Goal: Feedback & Contribution: Contribute content

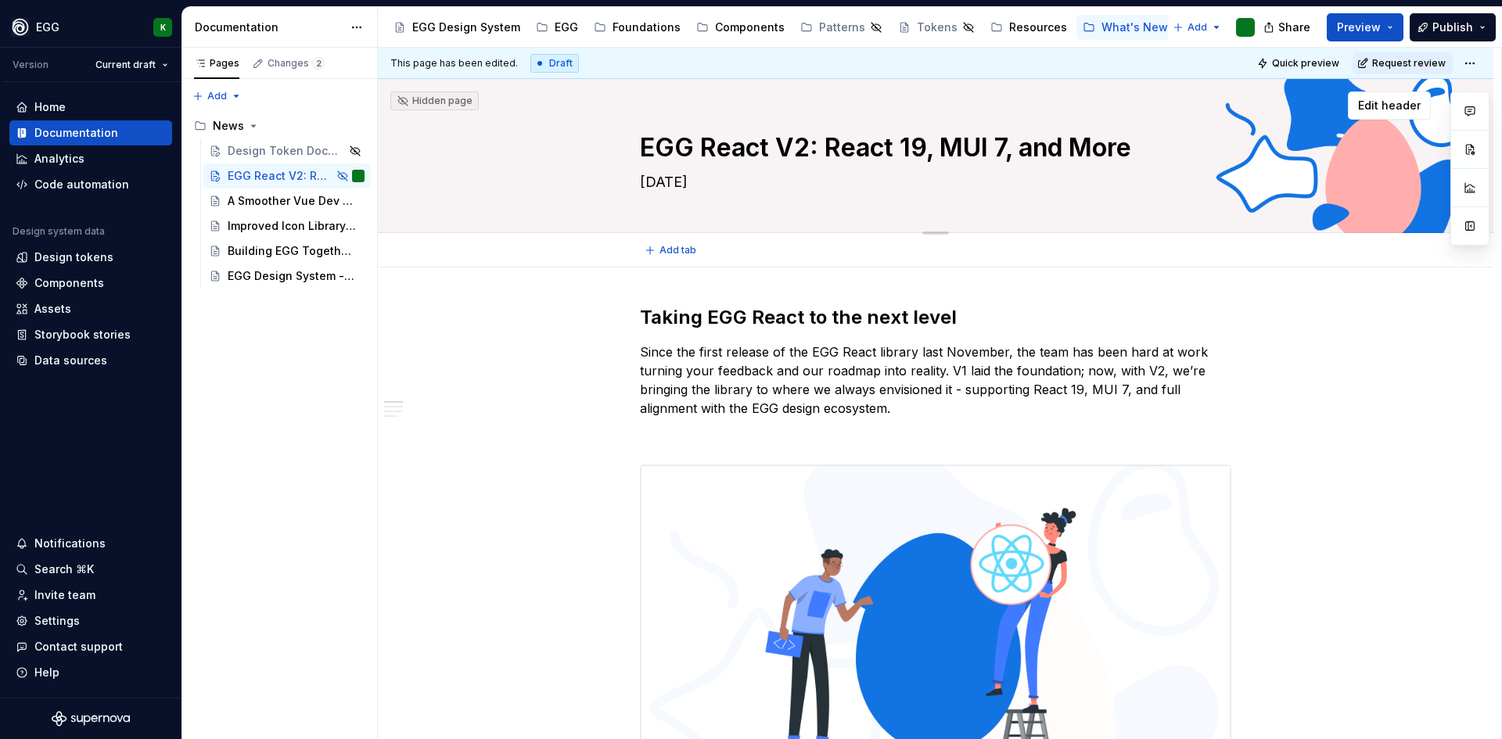
click at [756, 139] on textarea "EGG React V2: React 19, MUI 7, and More" at bounding box center [933, 148] width 592 height 38
click at [735, 155] on textarea "EGG React V2: React 19, MUI 7, and More" at bounding box center [933, 148] width 592 height 38
click at [795, 142] on textarea "EGG React V2: React 19, MUI 7, and More" at bounding box center [933, 148] width 592 height 38
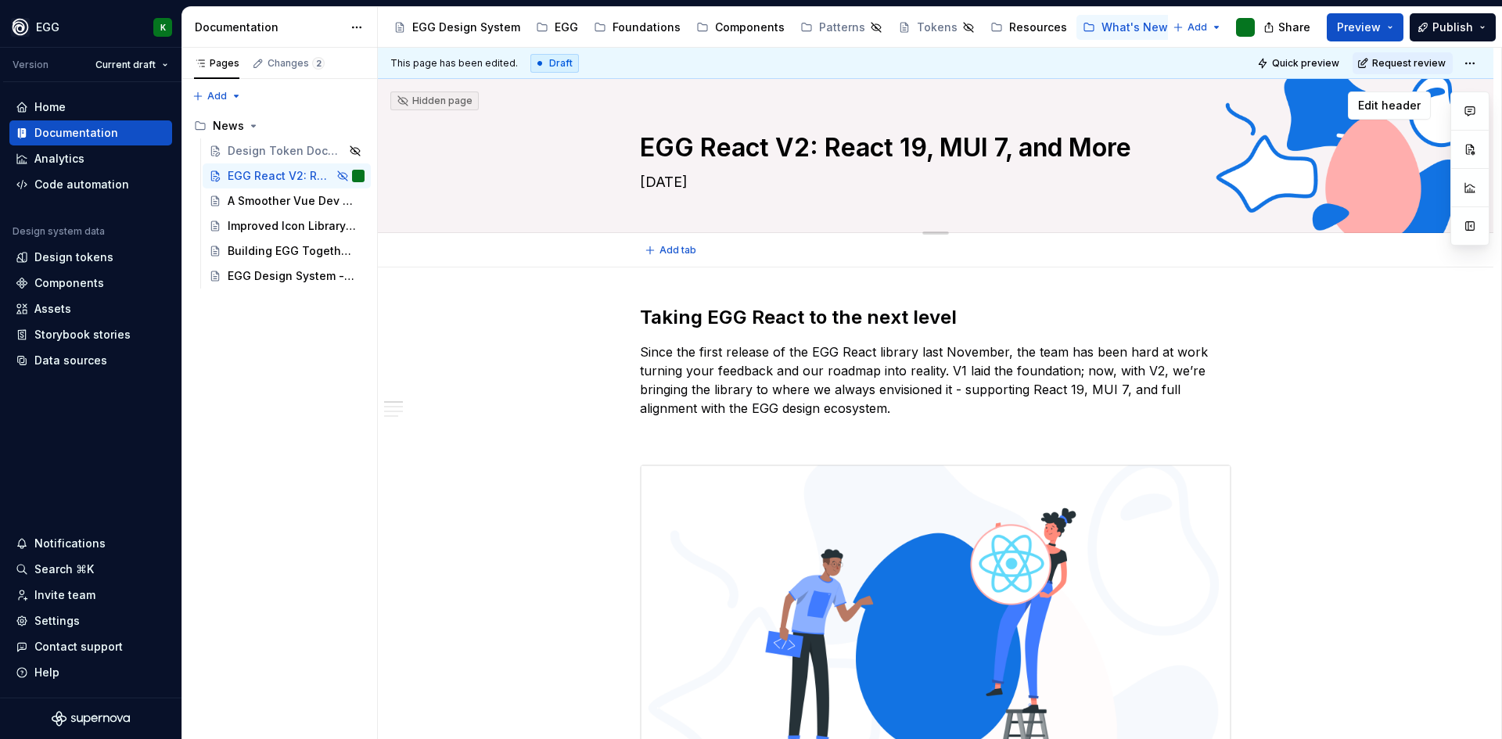
click at [795, 142] on textarea "EGG React V2: React 19, MUI 7, and More" at bounding box center [933, 148] width 592 height 38
click at [785, 147] on textarea "EGG React V2: React 19, MUI 7, and More" at bounding box center [933, 148] width 592 height 38
click at [1013, 368] on p "Since the first release of the EGG React library last November, the team has be…" at bounding box center [936, 380] width 592 height 75
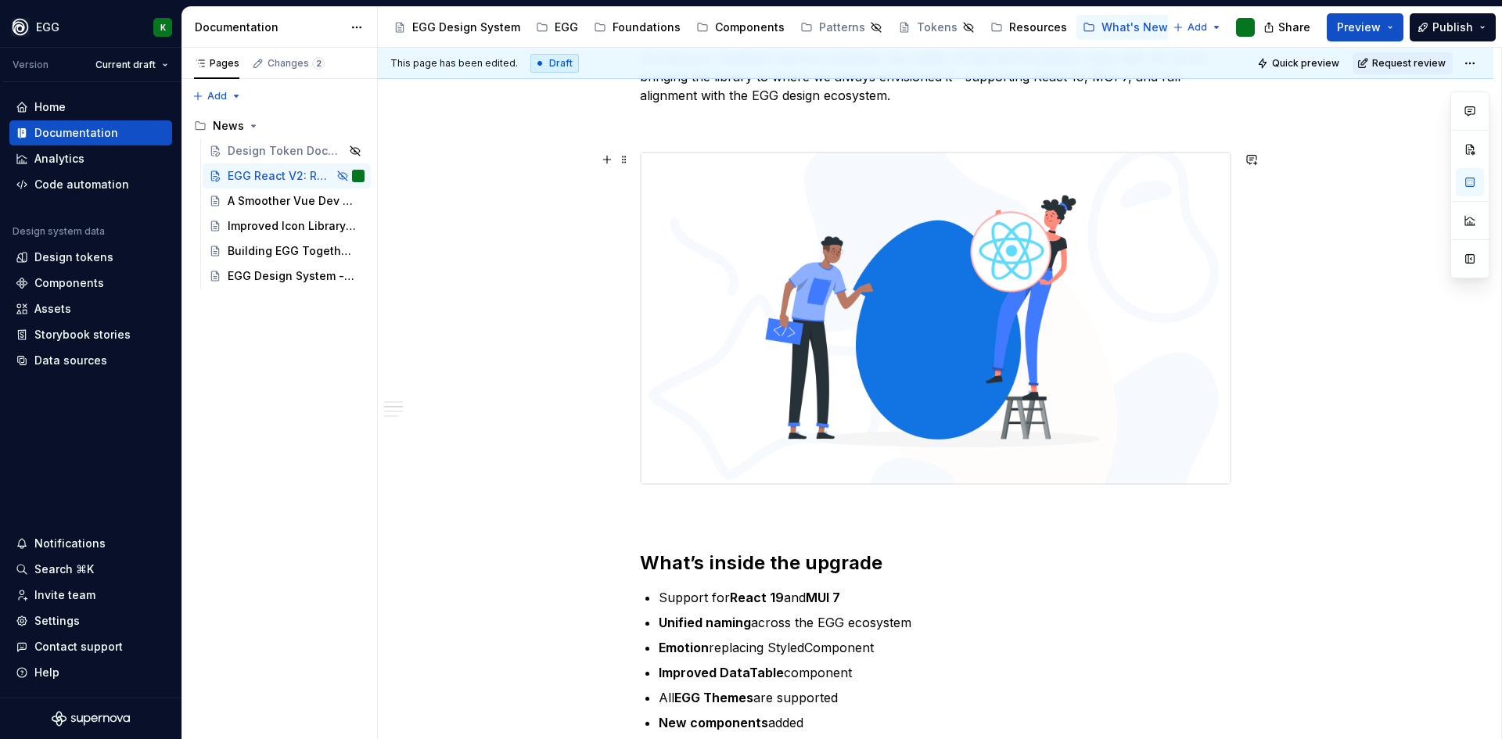
scroll to position [548, 0]
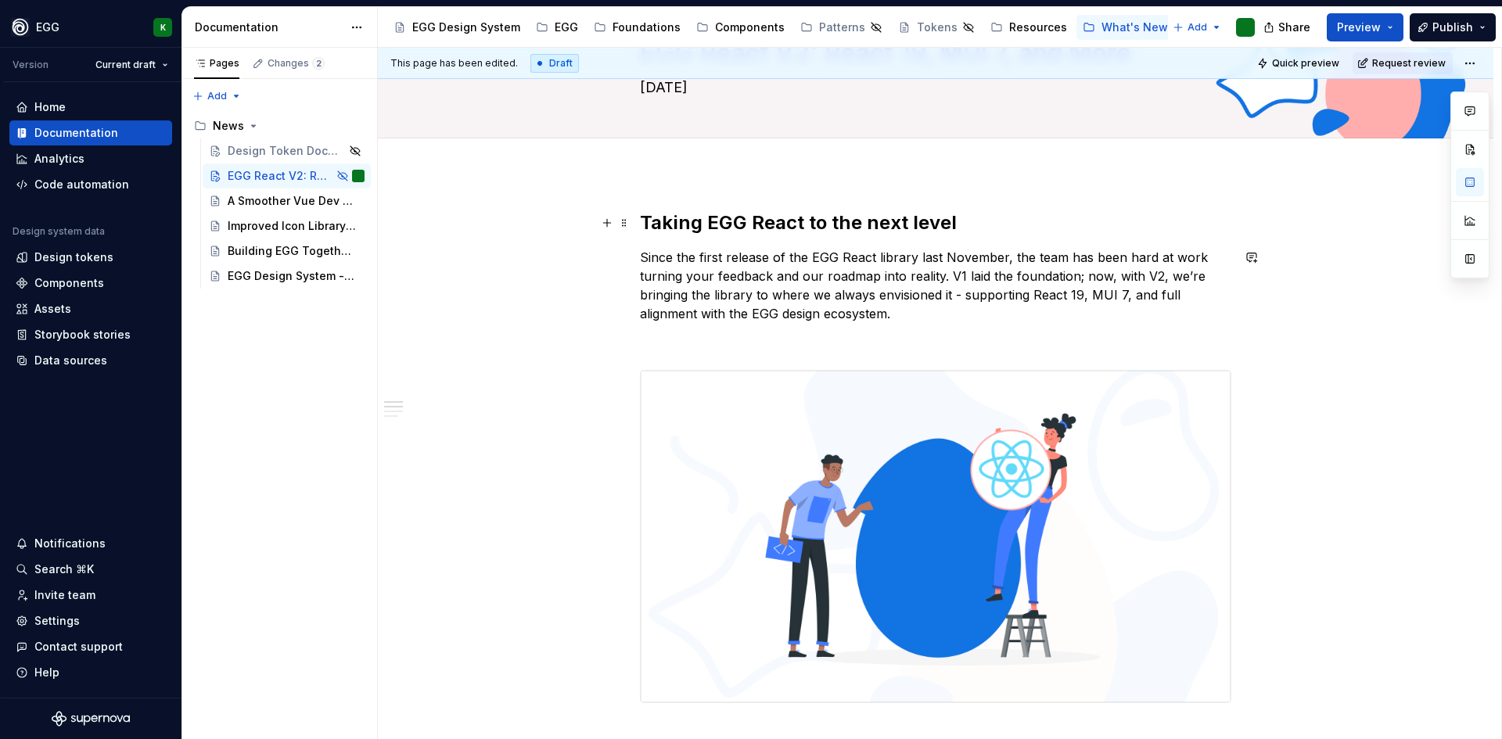
type textarea "*"
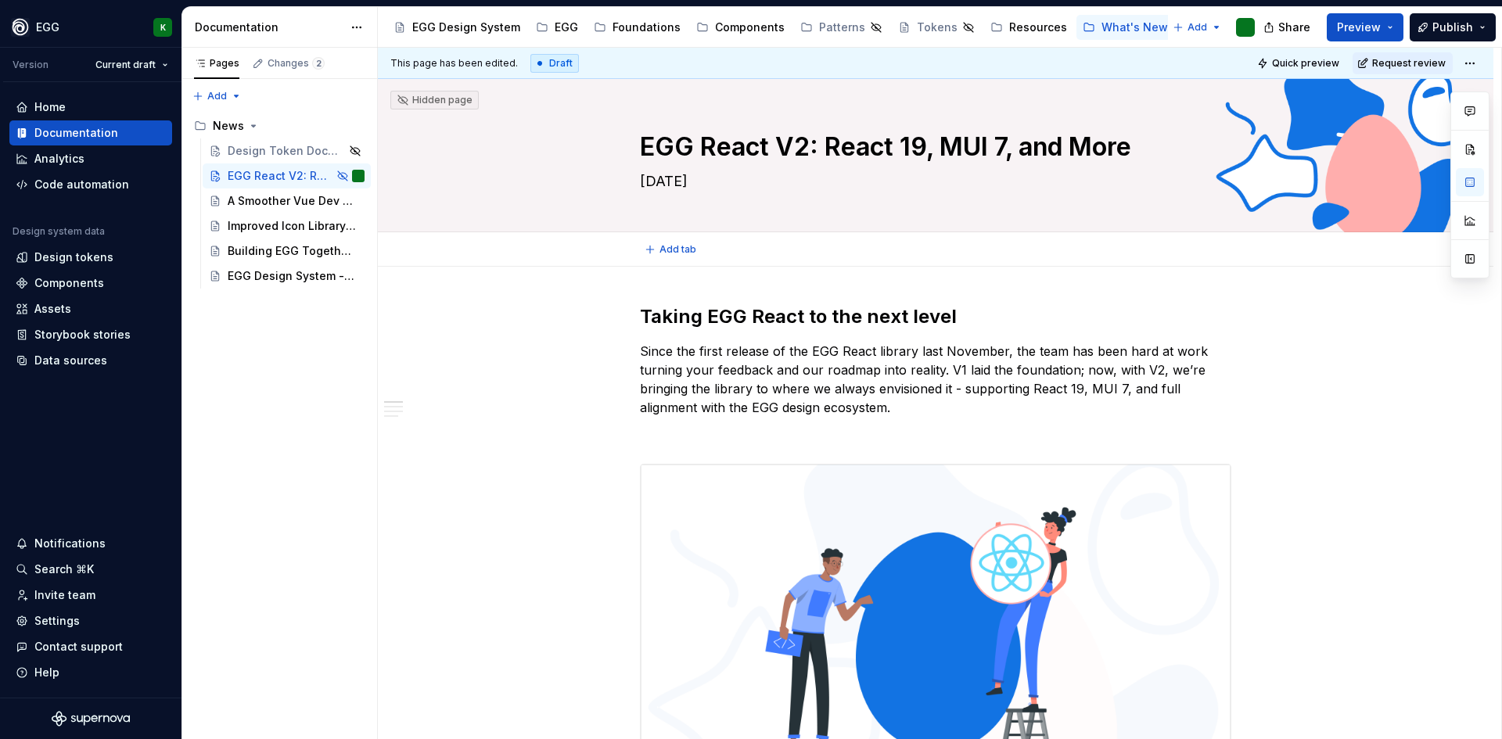
scroll to position [0, 0]
click at [790, 149] on textarea "EGG React V2: React 19, MUI 7, and More" at bounding box center [933, 148] width 592 height 38
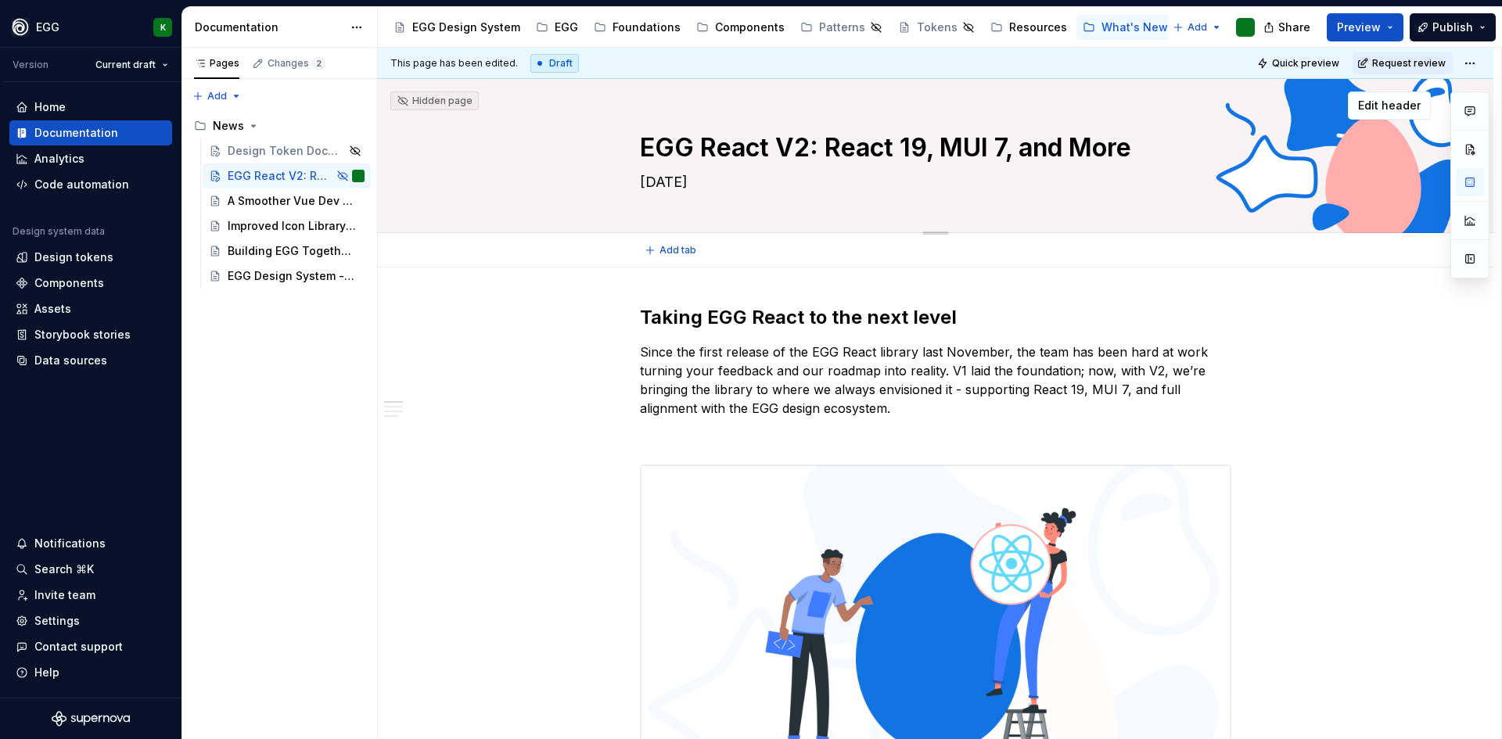
type textarea "EGG React E: React 19, MUI 7, and More"
type textarea "*"
type textarea "EGG React Ev: React 19, MUI 7, and More"
type textarea "*"
type textarea "EGG React Evo: React 19, MUI 7, and More"
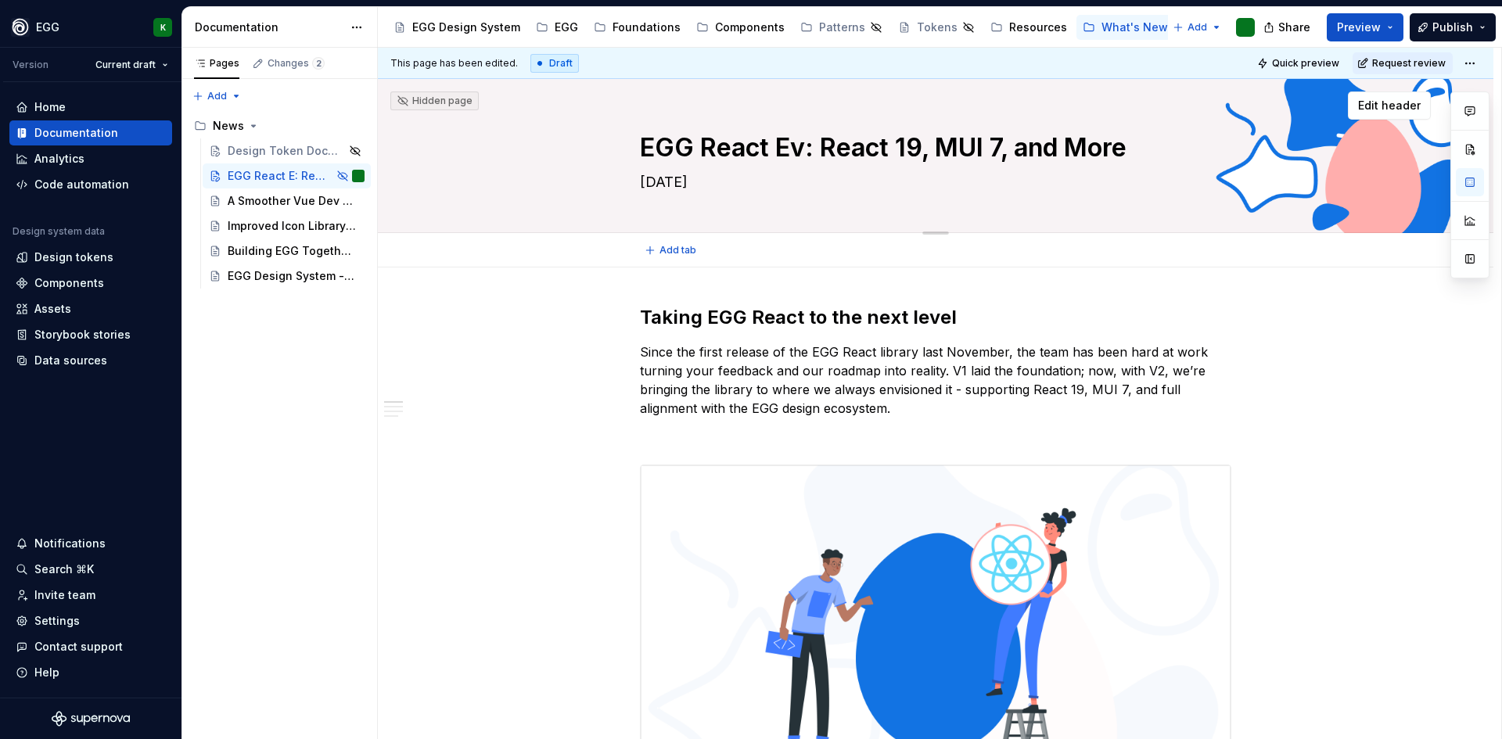
type textarea "*"
type textarea "EGG React Evol: React 19, MUI 7, and More"
type textarea "*"
type textarea "EGG React Evolu: React 19, MUI 7, and More"
type textarea "*"
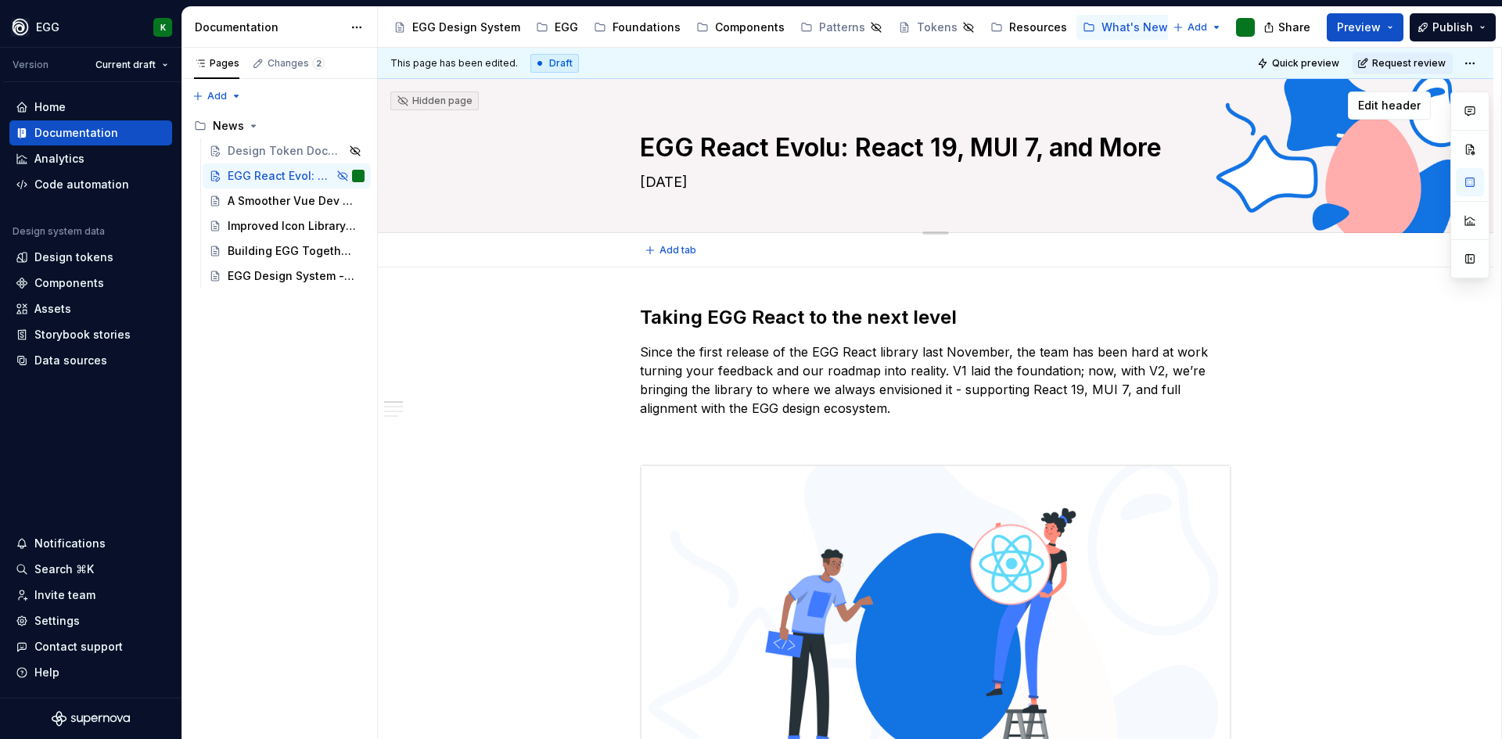
type textarea "EGG React Evolut: React 19, MUI 7, and More"
type textarea "*"
type textarea "EGG React Evoluti: React 19, MUI 7, and More"
type textarea "*"
type textarea "EGG React Evolutio: React 19, MUI 7, and More"
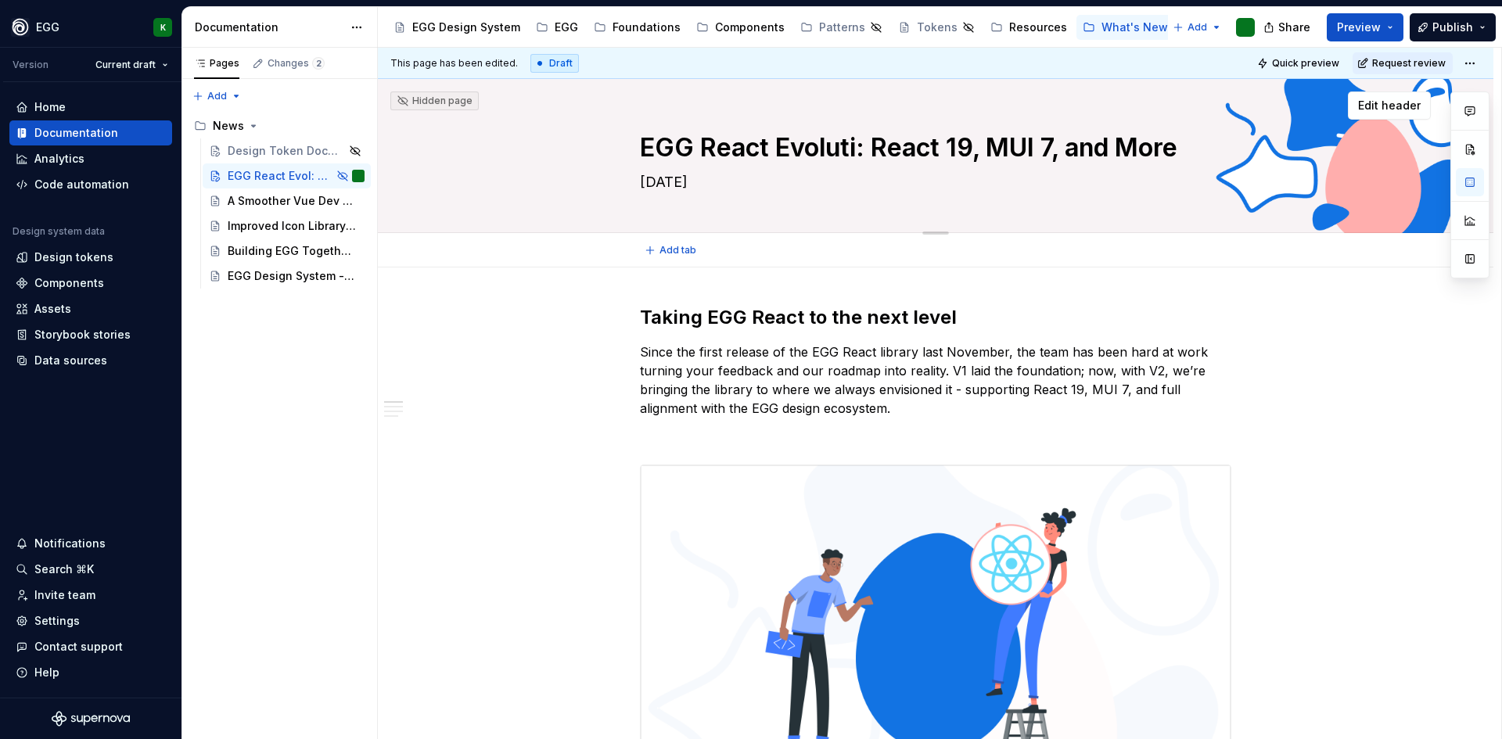
type textarea "*"
type textarea "EGG React Evolution: React 19, MUI 7, and More"
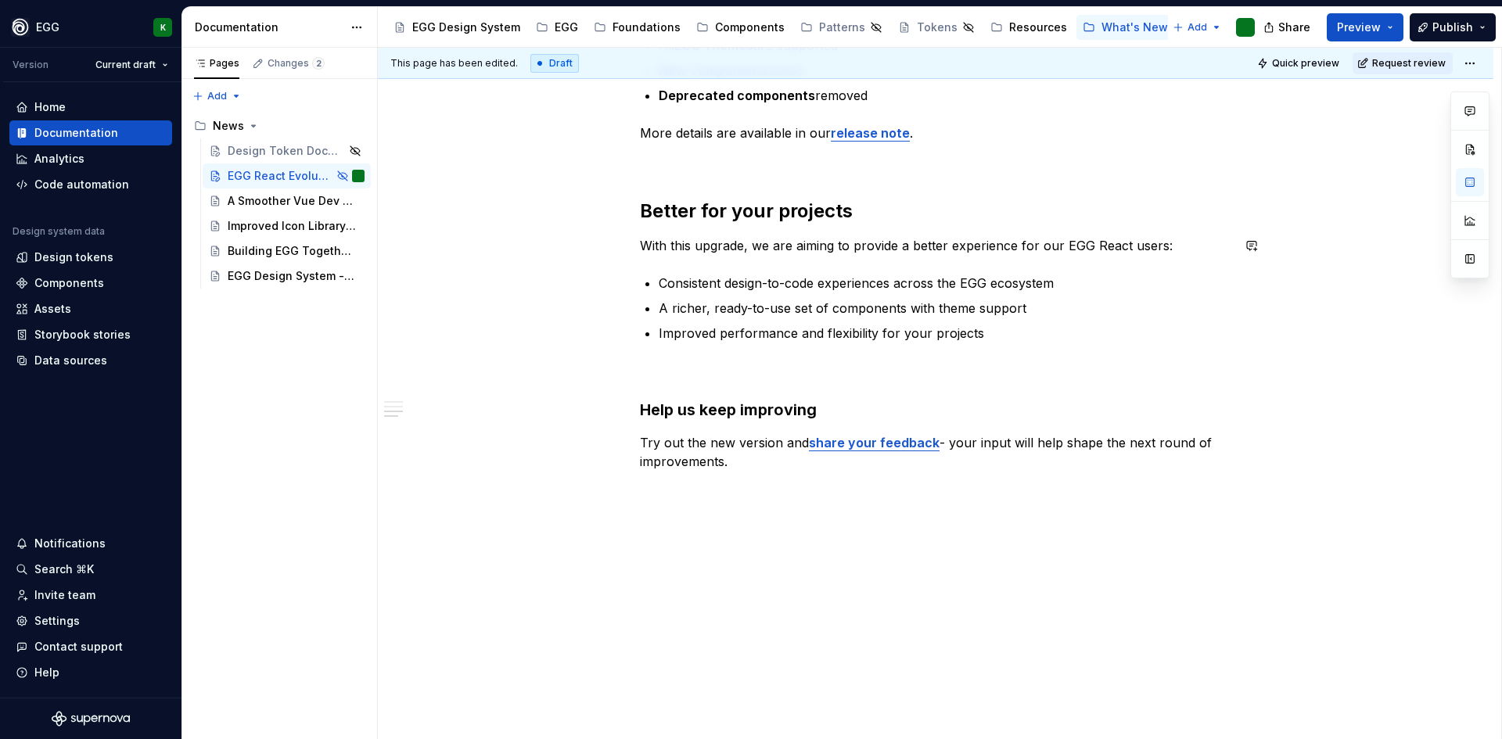
type textarea "*"
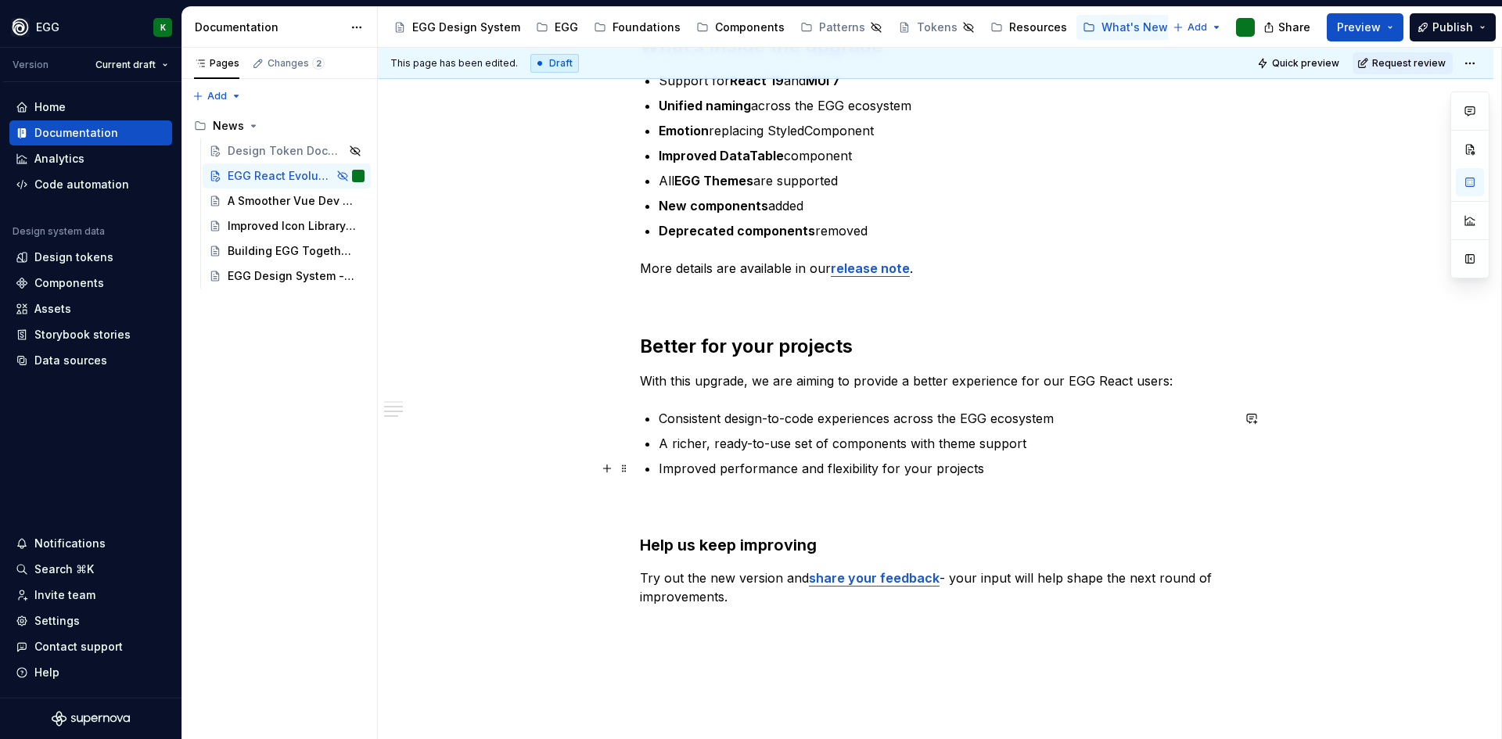
scroll to position [731, 0]
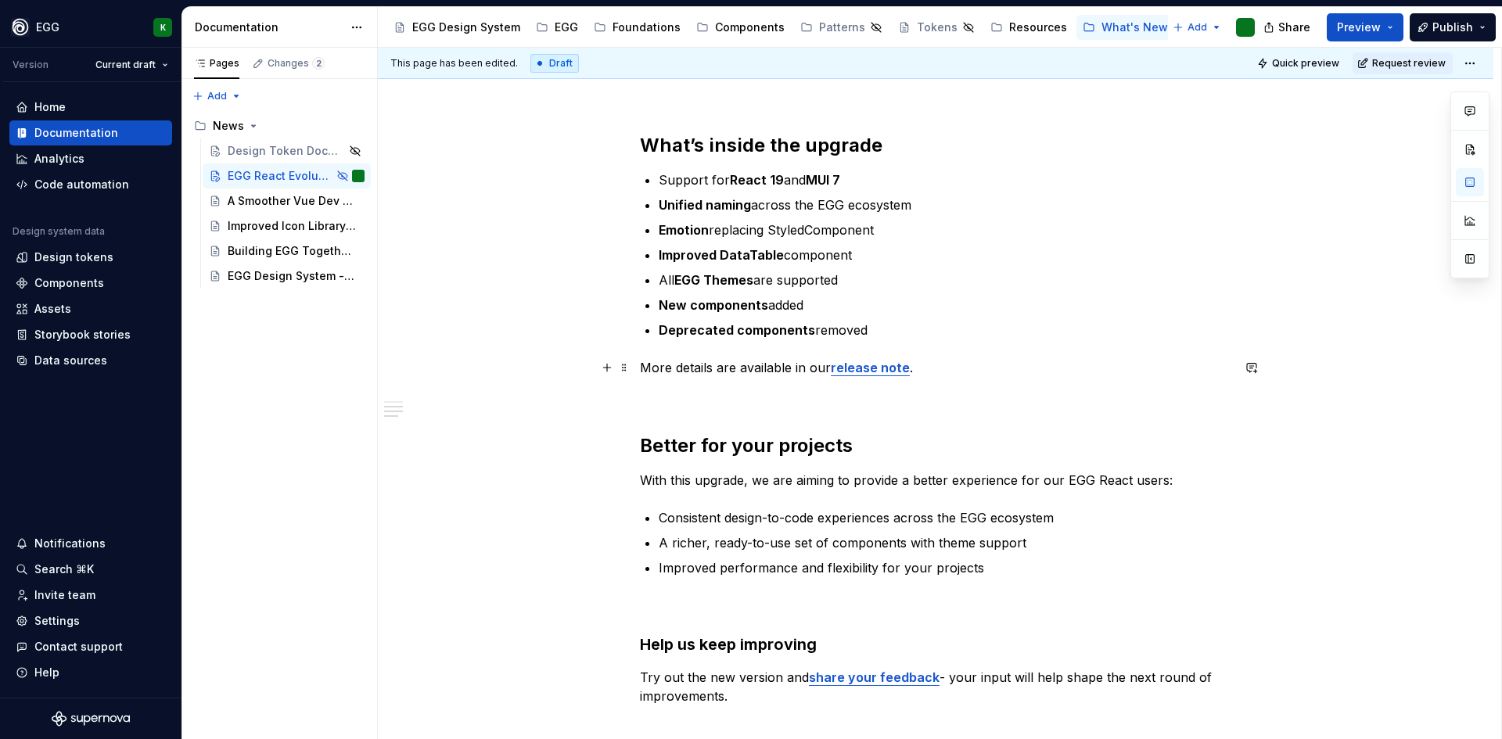
type textarea "EGG React Evolution: React 19, MUI 7, and More"
click at [793, 361] on p "More details are available in our release note ." at bounding box center [936, 367] width 592 height 19
click at [815, 366] on p "More details are available in our release note ." at bounding box center [936, 367] width 592 height 19
type textarea "*"
click at [839, 369] on strong "release note" at bounding box center [870, 368] width 79 height 16
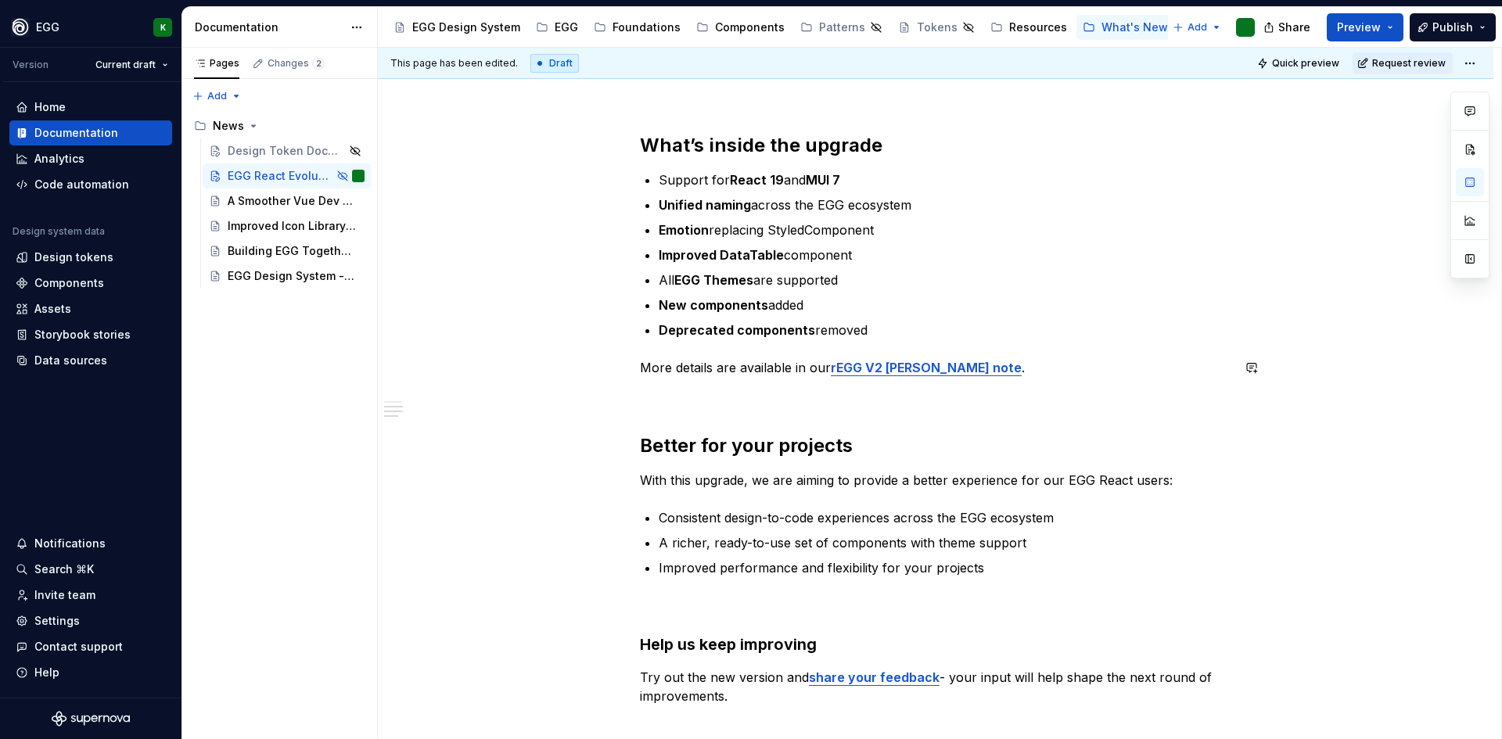
click at [839, 369] on strong "rEGG V2 [PERSON_NAME] note" at bounding box center [926, 368] width 191 height 16
click at [815, 368] on p "More details are available in our rEGG V2 [PERSON_NAME] note ." at bounding box center [936, 367] width 592 height 19
click at [834, 364] on strong "rEGG V2 [PERSON_NAME] note" at bounding box center [926, 368] width 191 height 16
click at [712, 336] on strong "Deprecated components" at bounding box center [737, 330] width 156 height 16
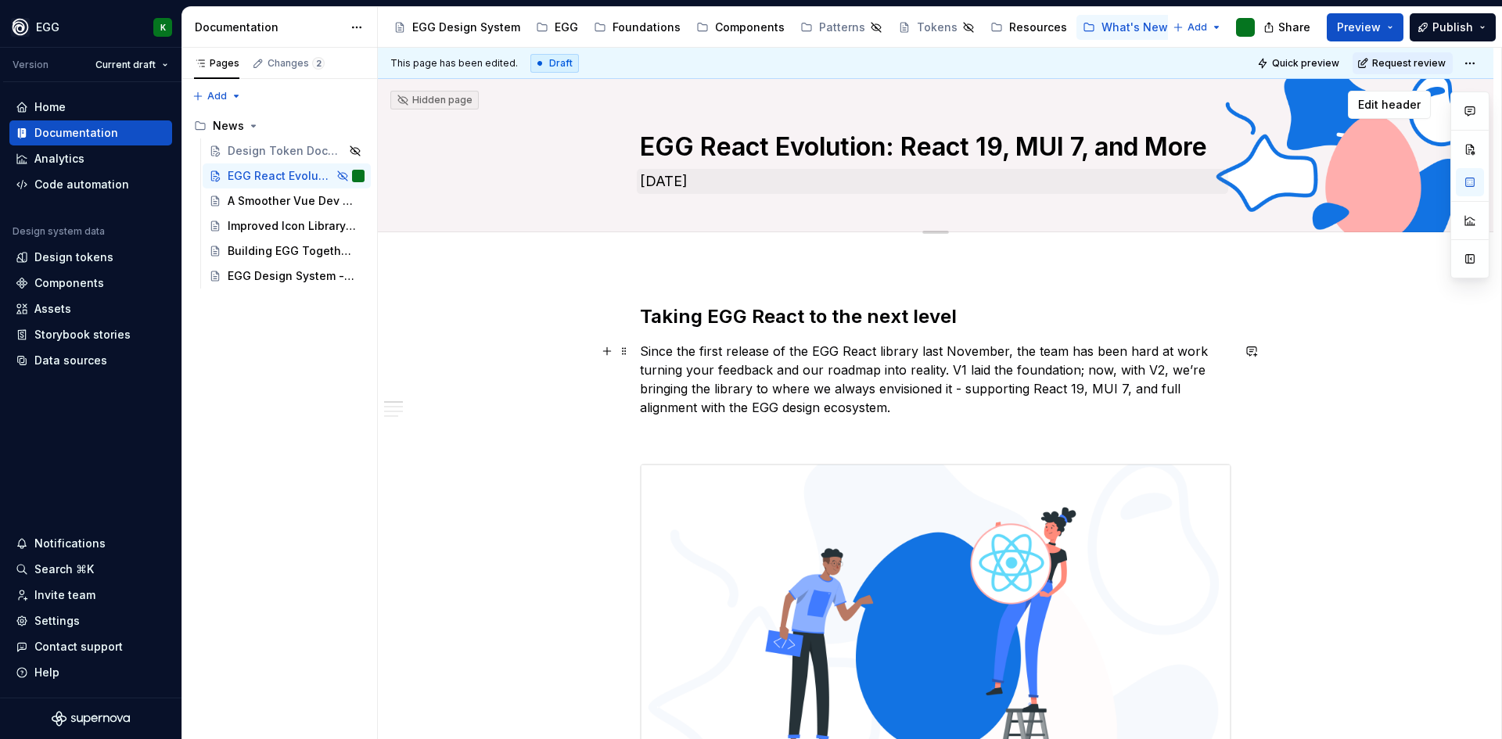
scroll to position [0, 0]
click at [831, 399] on p "Since the first release of the EGG React library last November, the team has be…" at bounding box center [936, 380] width 592 height 75
click at [1049, 347] on p "Since the first release of the EGG React library last November, the team has be…" at bounding box center [936, 380] width 592 height 75
drag, startPoint x: 1062, startPoint y: 354, endPoint x: 1009, endPoint y: 349, distance: 52.6
click at [1009, 349] on p "Since the first release of the EGG React library last November, the team has be…" at bounding box center [936, 380] width 592 height 75
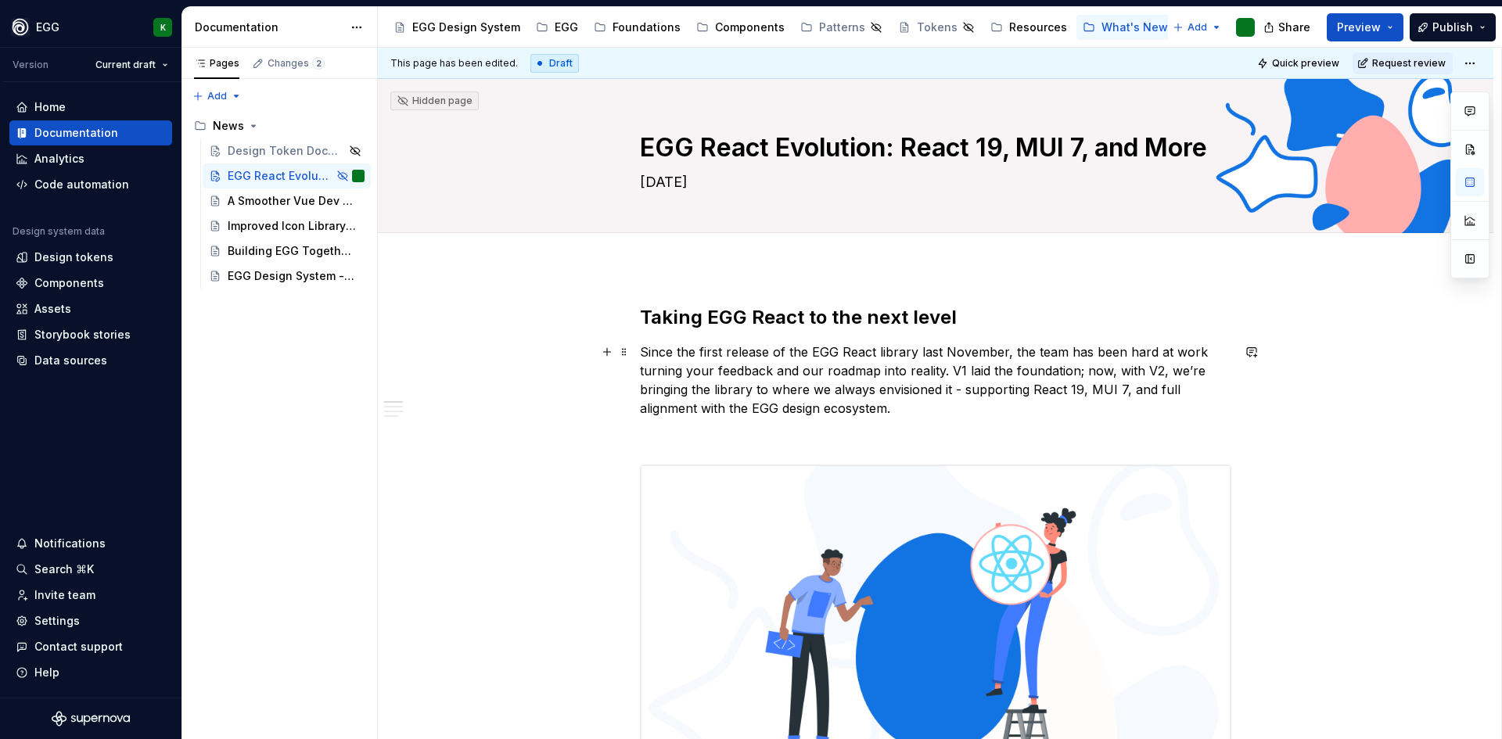
click at [1054, 367] on p "Since the first release of the EGG React library last November, the team has be…" at bounding box center [936, 380] width 592 height 75
drag, startPoint x: 1059, startPoint y: 351, endPoint x: 1010, endPoint y: 351, distance: 49.3
click at [1010, 351] on p "Since the first release of the EGG React library last November, the team has be…" at bounding box center [936, 380] width 592 height 75
click at [1066, 371] on p "Since the first release of the EGG React library last November, the team has be…" at bounding box center [936, 380] width 592 height 75
drag, startPoint x: 1061, startPoint y: 352, endPoint x: 1012, endPoint y: 351, distance: 49.3
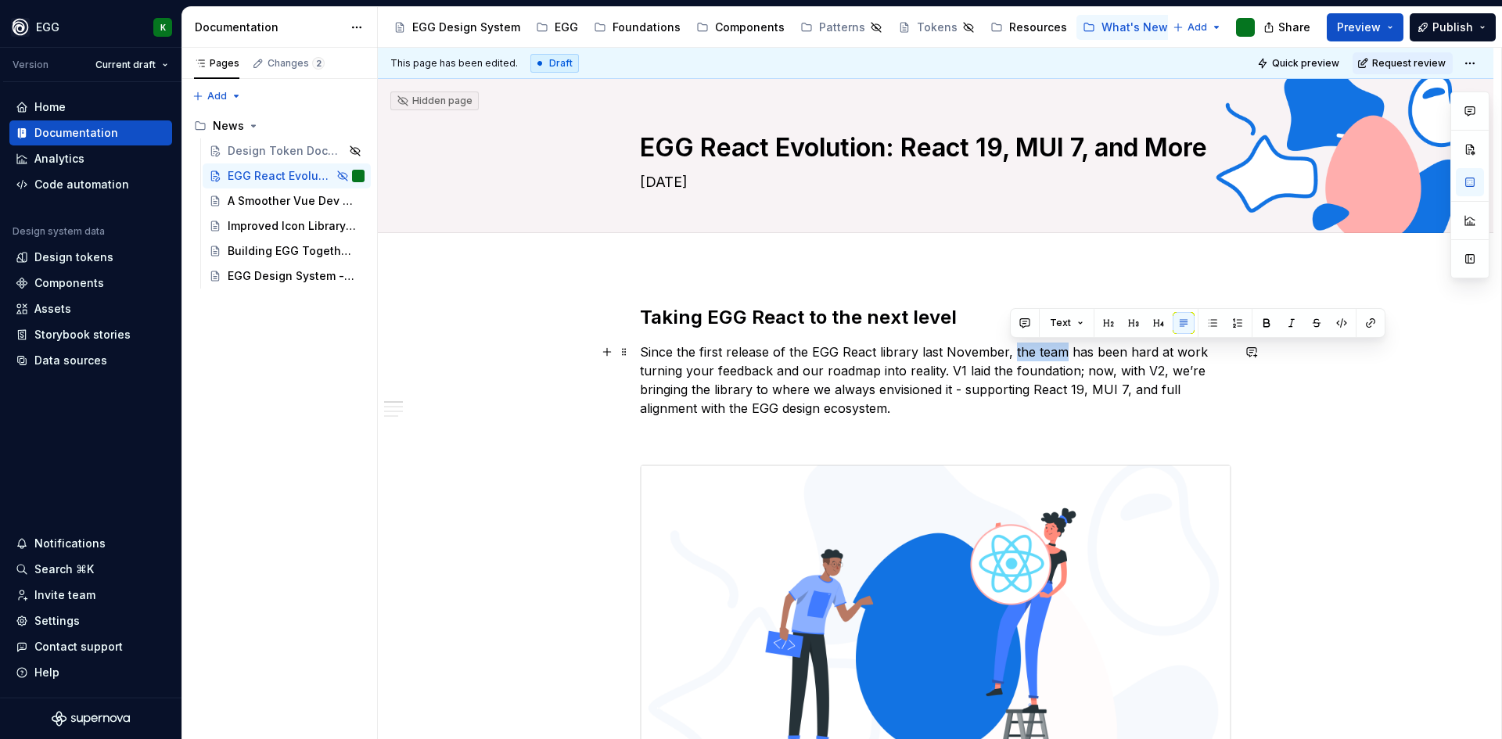
click at [1012, 351] on p "Since the first release of the EGG React library last November, the team has be…" at bounding box center [936, 380] width 592 height 75
click at [795, 360] on p "Since the first release of the EGG React library last November, the team has be…" at bounding box center [936, 380] width 592 height 75
click at [1016, 359] on p "Since the first release of the EGG React library last November, the team has be…" at bounding box center [936, 380] width 592 height 75
click at [1014, 353] on p "Since the first release of the EGG React library last November, the team has be…" at bounding box center [936, 380] width 592 height 75
drag, startPoint x: 1009, startPoint y: 350, endPoint x: 1084, endPoint y: 358, distance: 75.6
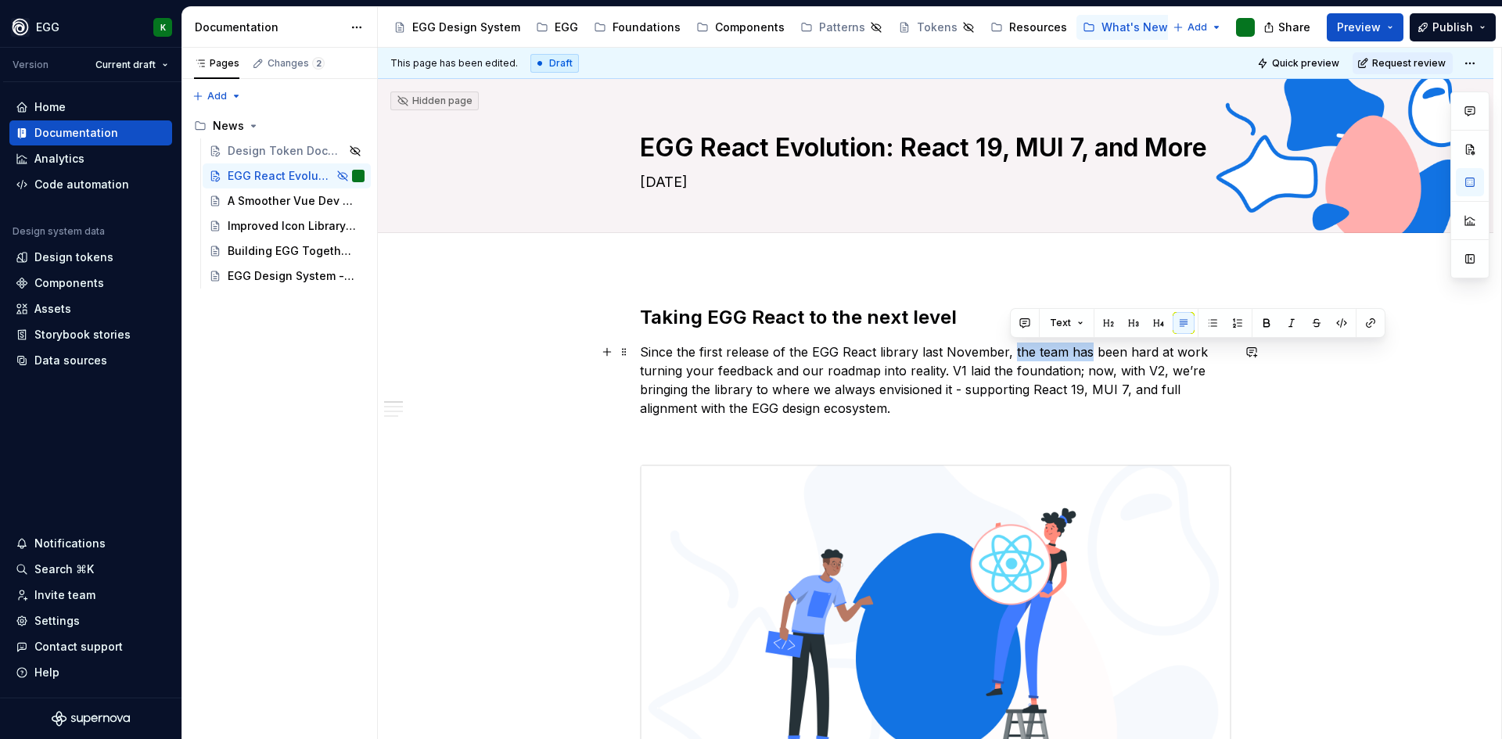
click at [1084, 358] on p "Since the first release of the EGG React library last November, the team has be…" at bounding box center [936, 380] width 592 height 75
drag, startPoint x: 1011, startPoint y: 352, endPoint x: 1068, endPoint y: 355, distance: 57.2
click at [1068, 355] on p "Since the first release of the EGG React library last November, our React contr…" at bounding box center [936, 380] width 592 height 75
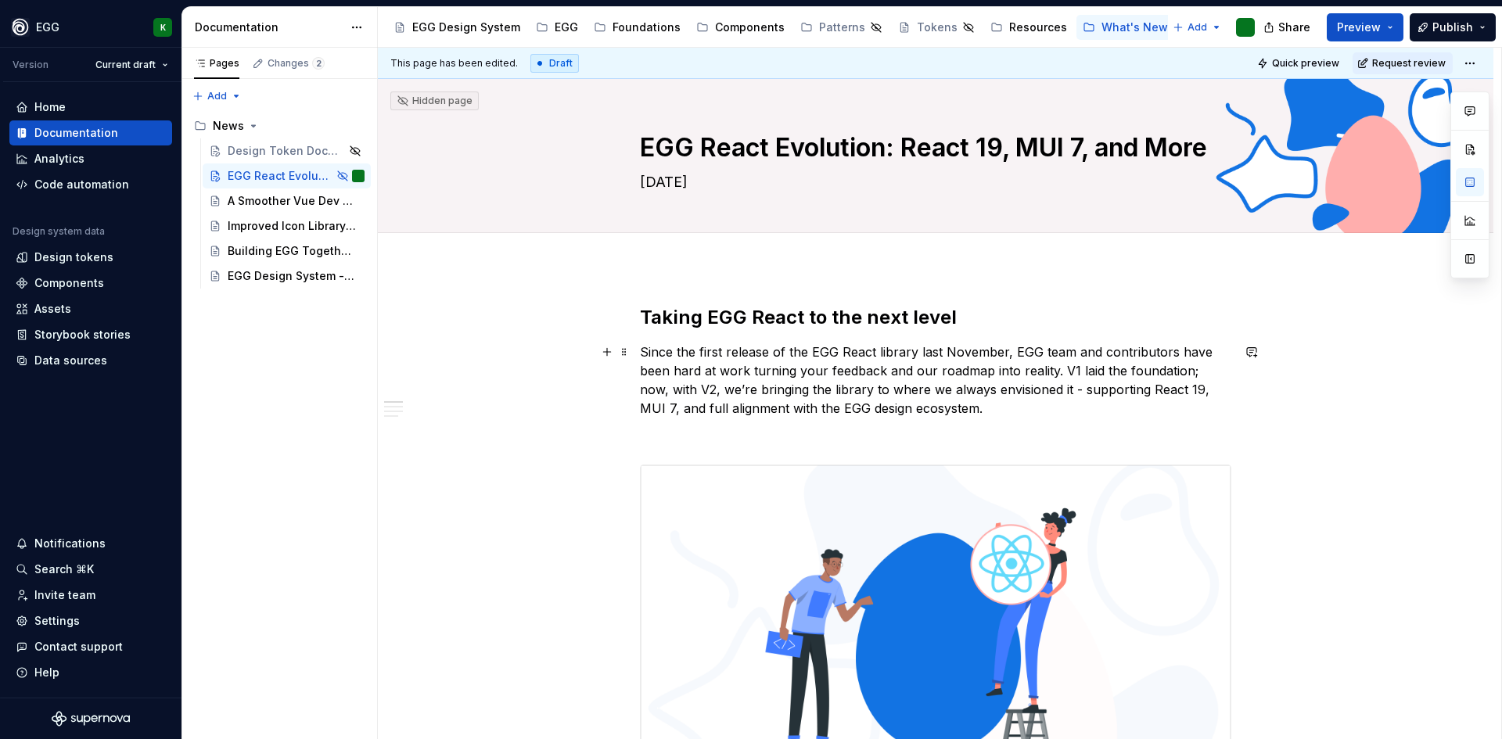
click at [1062, 366] on p "Since the first release of the EGG React library last November, EGG team and co…" at bounding box center [936, 380] width 592 height 75
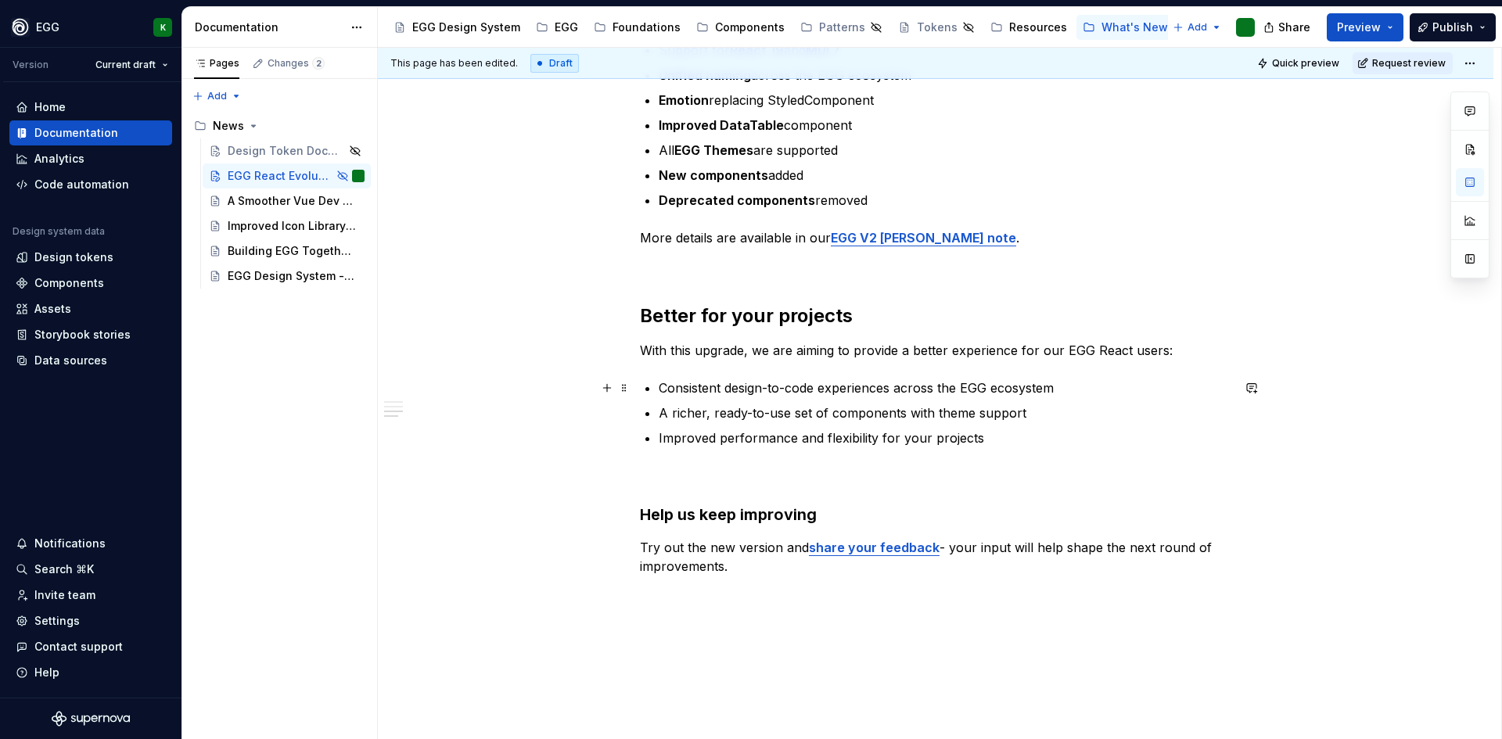
scroll to position [966, 0]
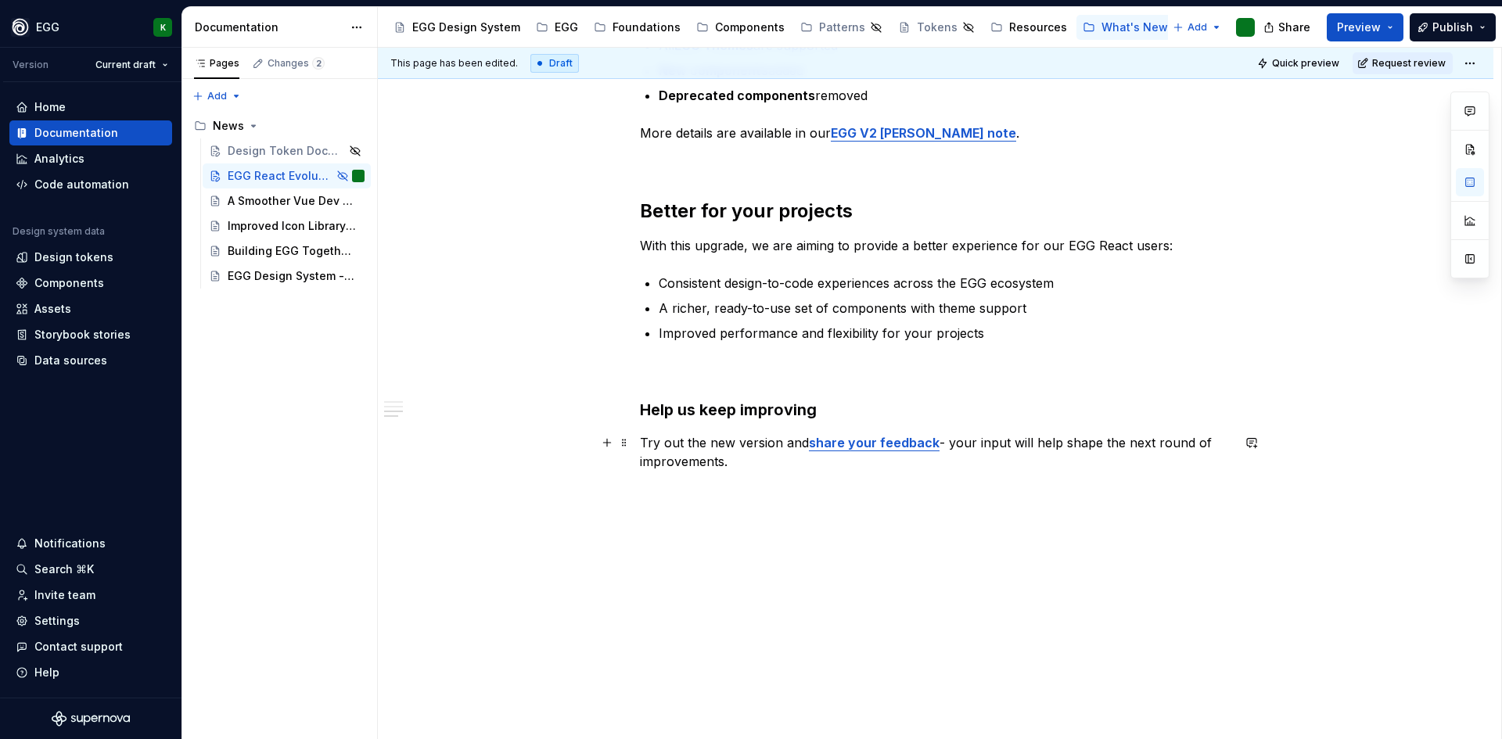
click at [713, 437] on p "Try out the new version and share your feedback - your input will help shape th…" at bounding box center [936, 452] width 592 height 38
click at [709, 441] on p "Try out the new version and share your feedback - your input will help shape th…" at bounding box center [936, 452] width 592 height 38
click at [736, 441] on p "Try out the new version and share your feedback - your input will help shape th…" at bounding box center [936, 452] width 592 height 38
click at [711, 437] on p "Try out the new EGG React version and share your feedback - your input will hel…" at bounding box center [936, 452] width 592 height 38
click at [880, 128] on strong "EGG V2 [PERSON_NAME] note" at bounding box center [923, 133] width 185 height 16
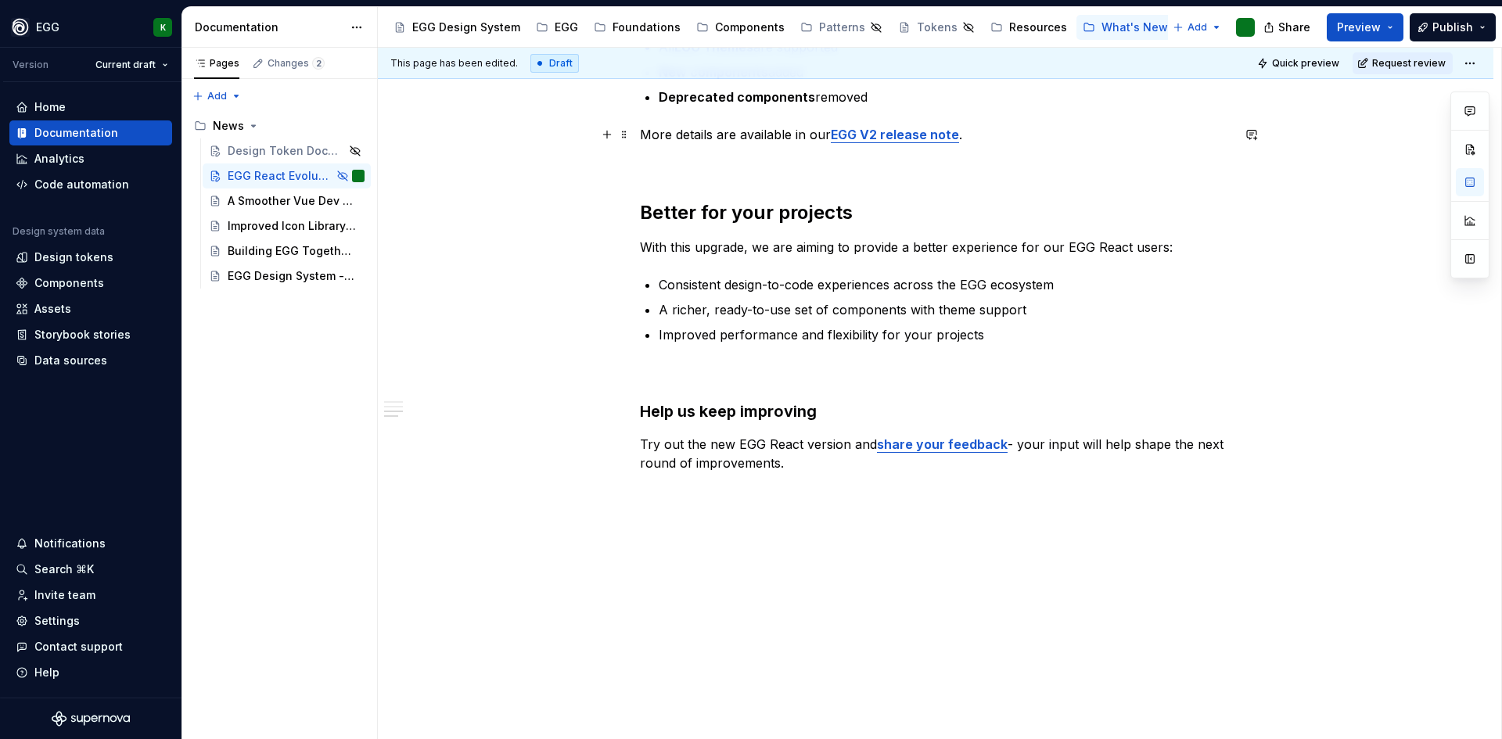
scroll to position [965, 0]
click at [738, 441] on p "Try out the new EGG React version and share your feedback - your input will hel…" at bounding box center [936, 453] width 592 height 38
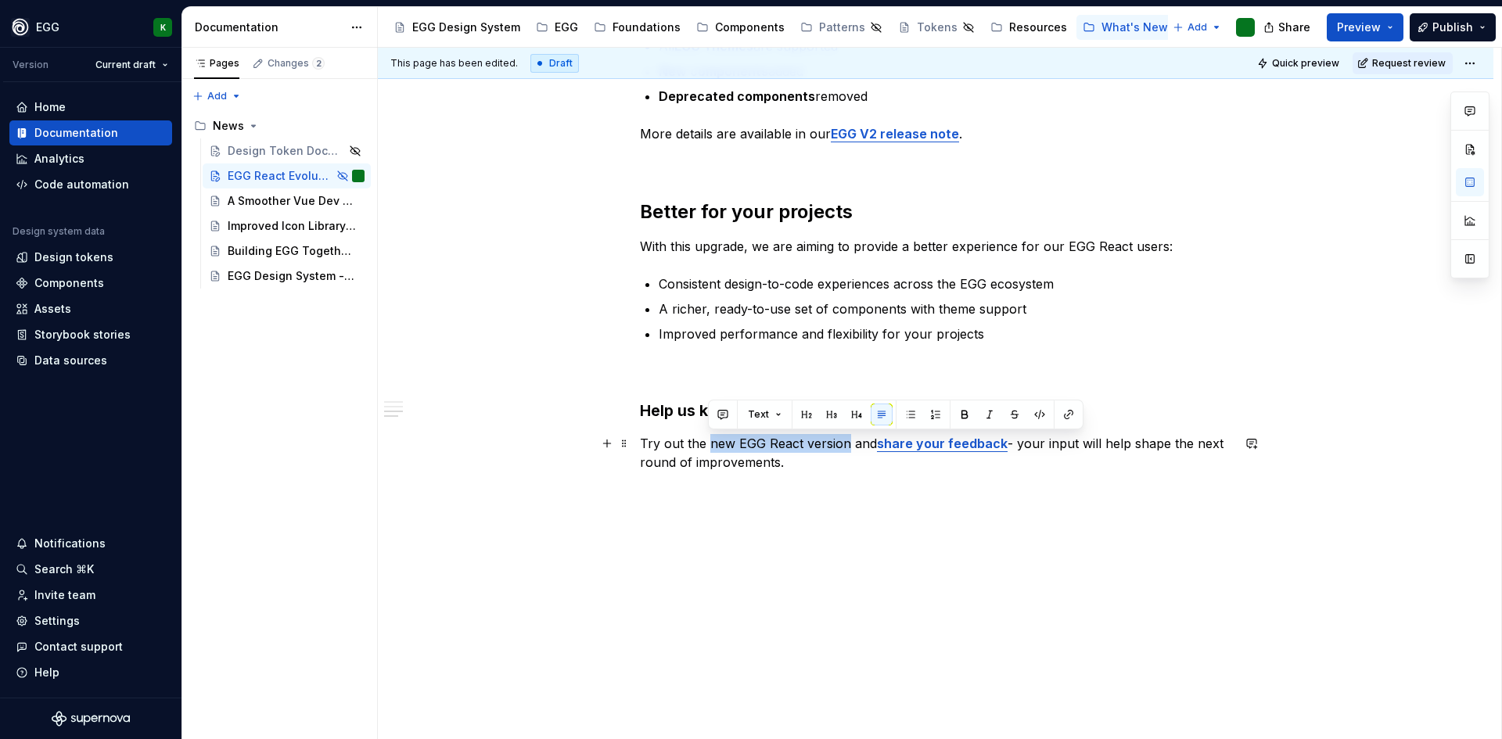
drag, startPoint x: 709, startPoint y: 441, endPoint x: 846, endPoint y: 449, distance: 137.2
click at [846, 449] on p "Try out the new EGG React version and share your feedback - your input will hel…" at bounding box center [936, 453] width 592 height 38
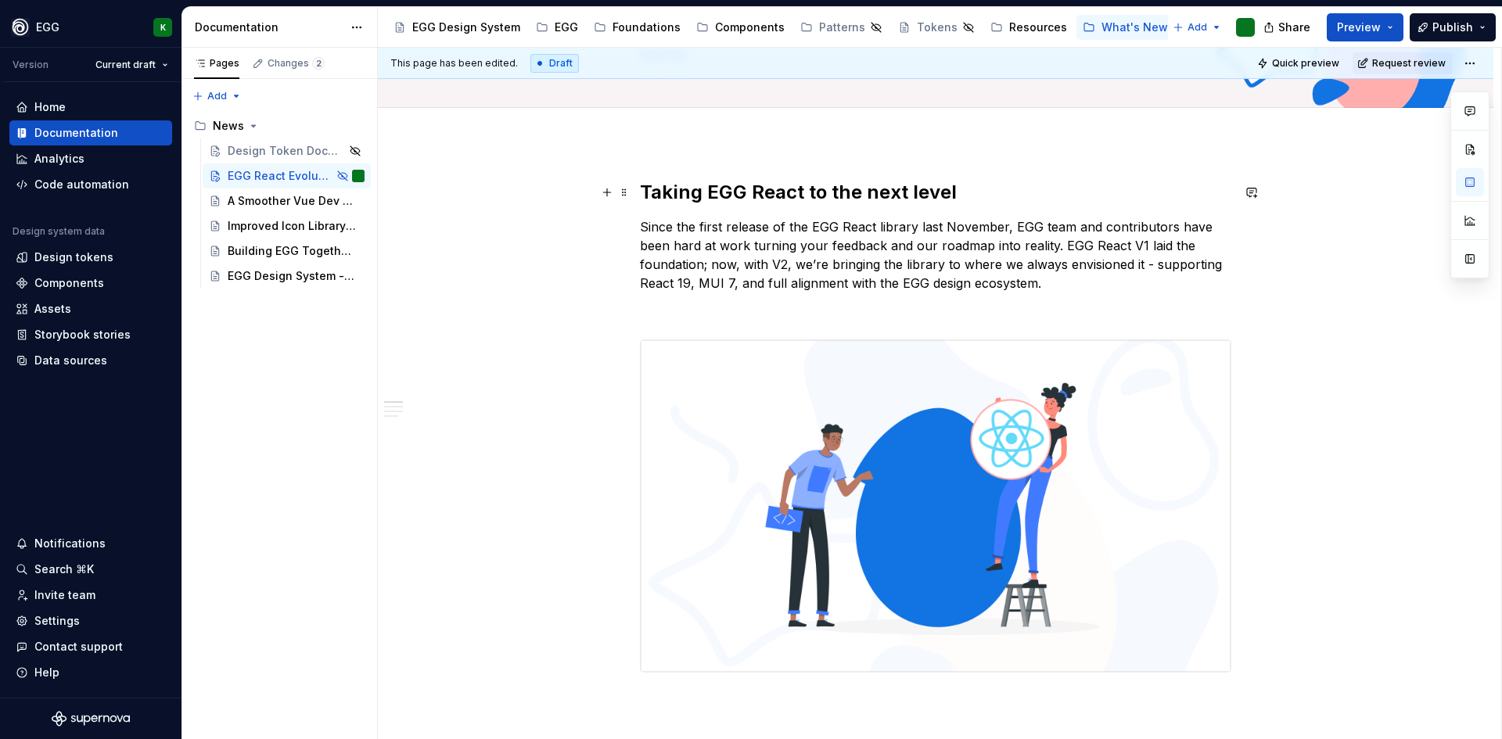
scroll to position [0, 0]
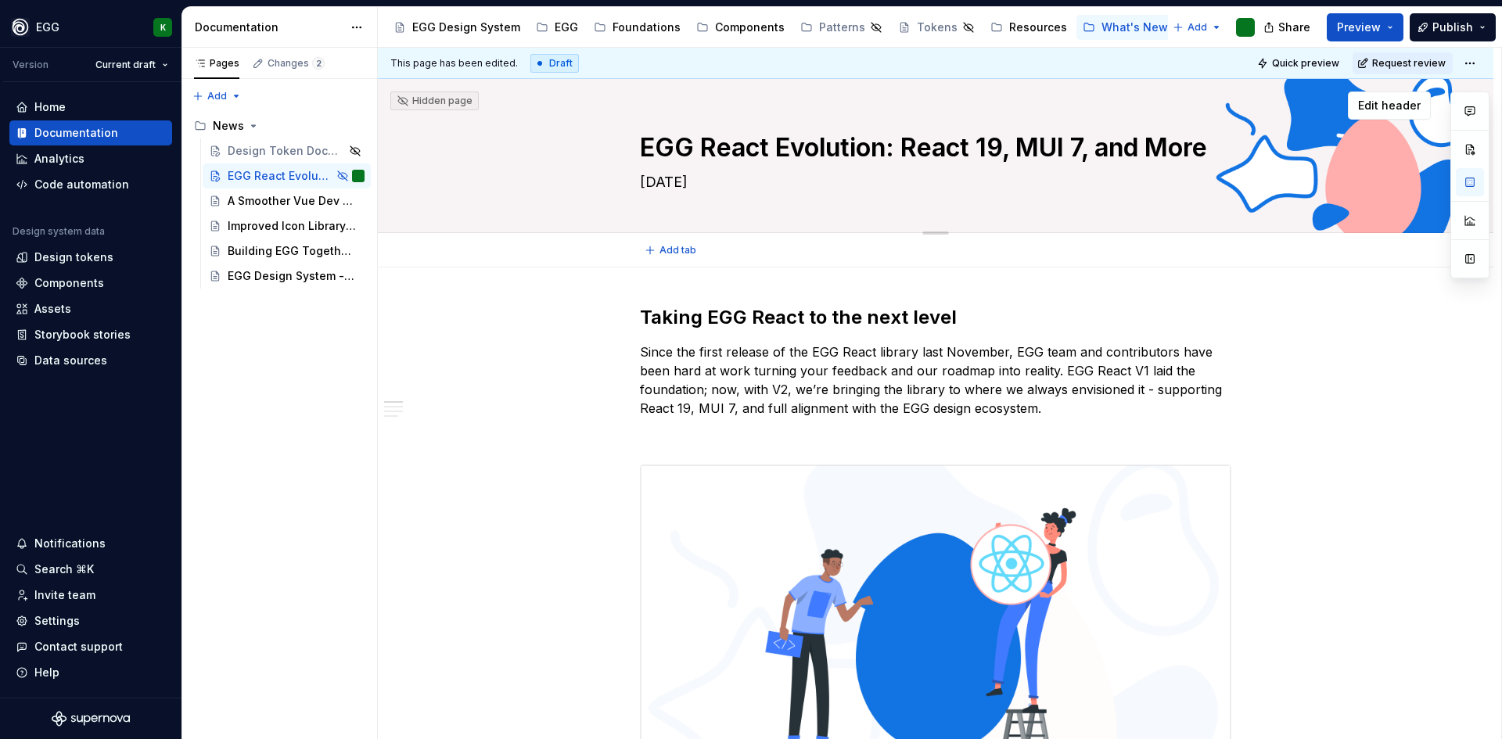
click at [713, 146] on textarea "EGG React Evolution: React 19, MUI 7, and More" at bounding box center [933, 148] width 592 height 38
click at [1052, 149] on textarea "EGG React Evolution: React 19, MUI 7, and More" at bounding box center [933, 148] width 592 height 38
click at [1166, 151] on textarea "EGG React Evolution: React 19, MUI 7, and More" at bounding box center [933, 148] width 592 height 38
click at [260, 153] on div "Design Token Documentation - Now clearer and smarter! 🎨" at bounding box center [264, 151] width 73 height 16
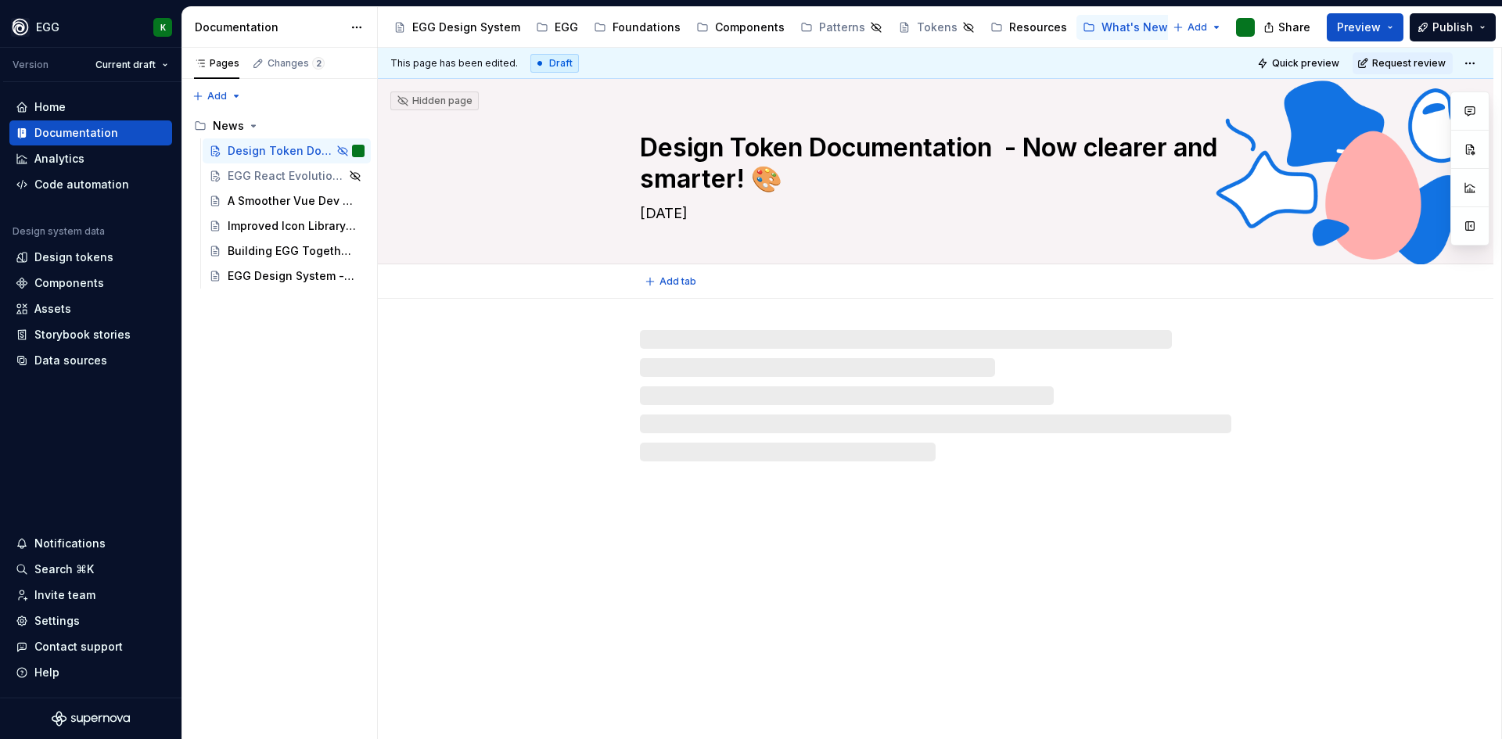
click at [652, 217] on textarea "[DATE]" at bounding box center [933, 213] width 592 height 25
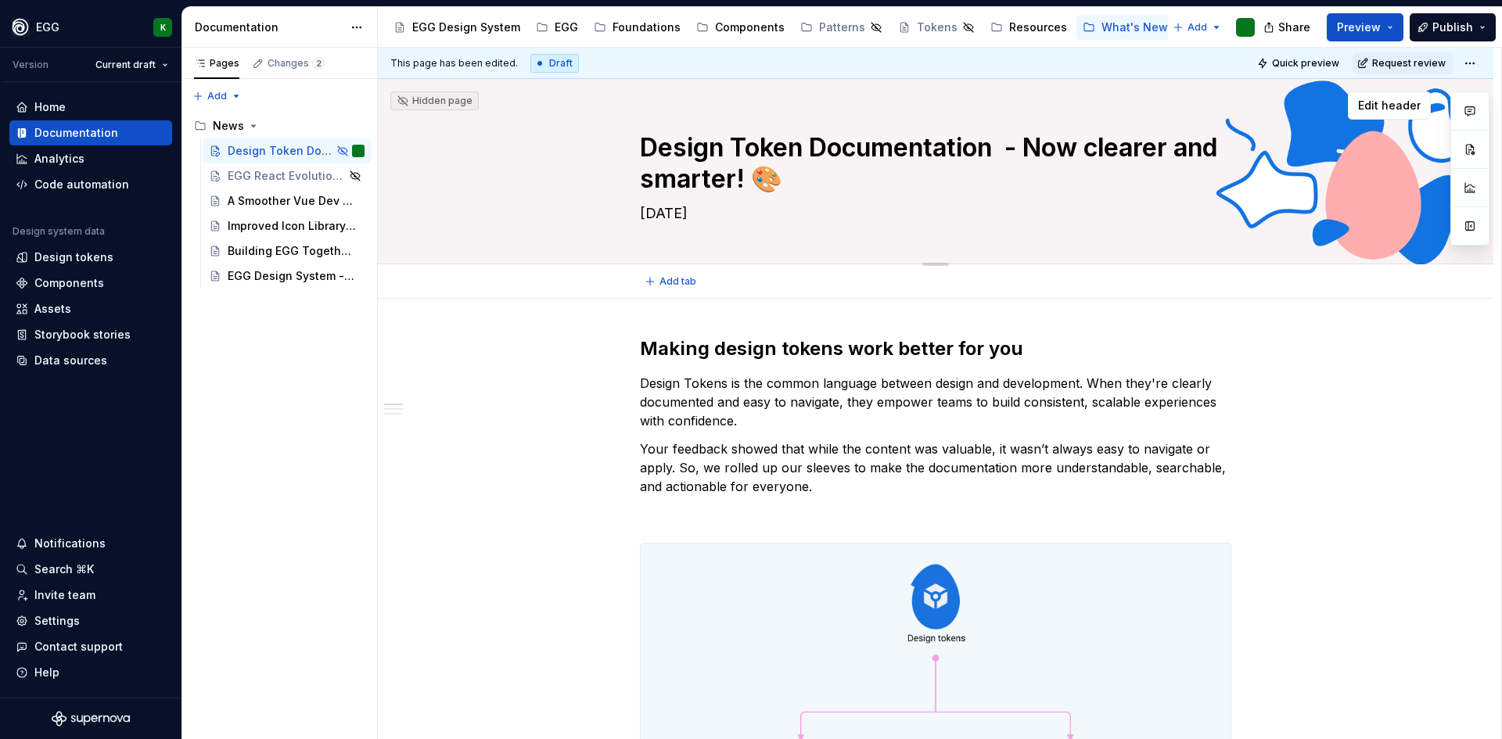
type textarea "*"
type textarea "S2025"
type textarea "*"
type textarea "Se2025"
type textarea "*"
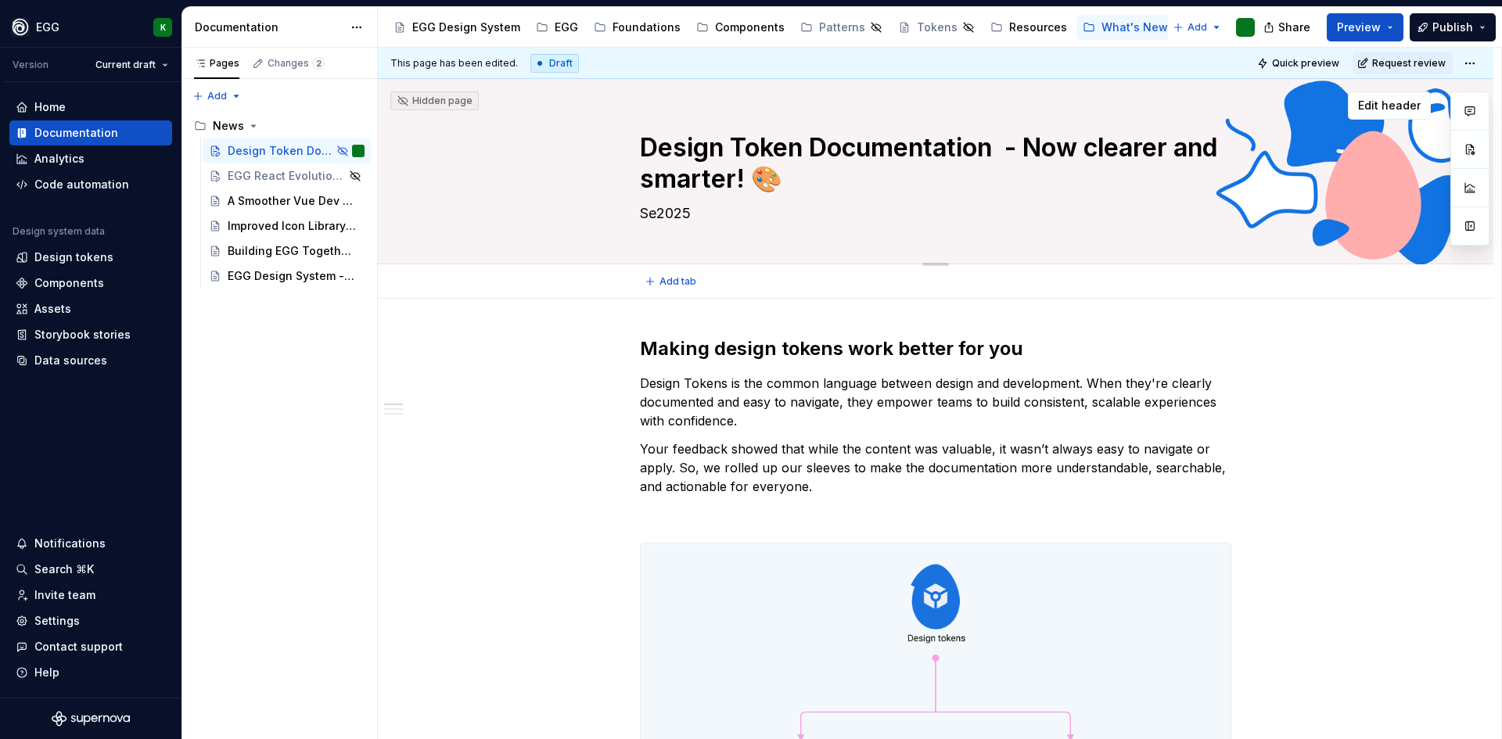
type textarea "[DATE]"
type textarea "*"
type textarea "[DATE]"
type textarea "*"
type textarea "Septe2025"
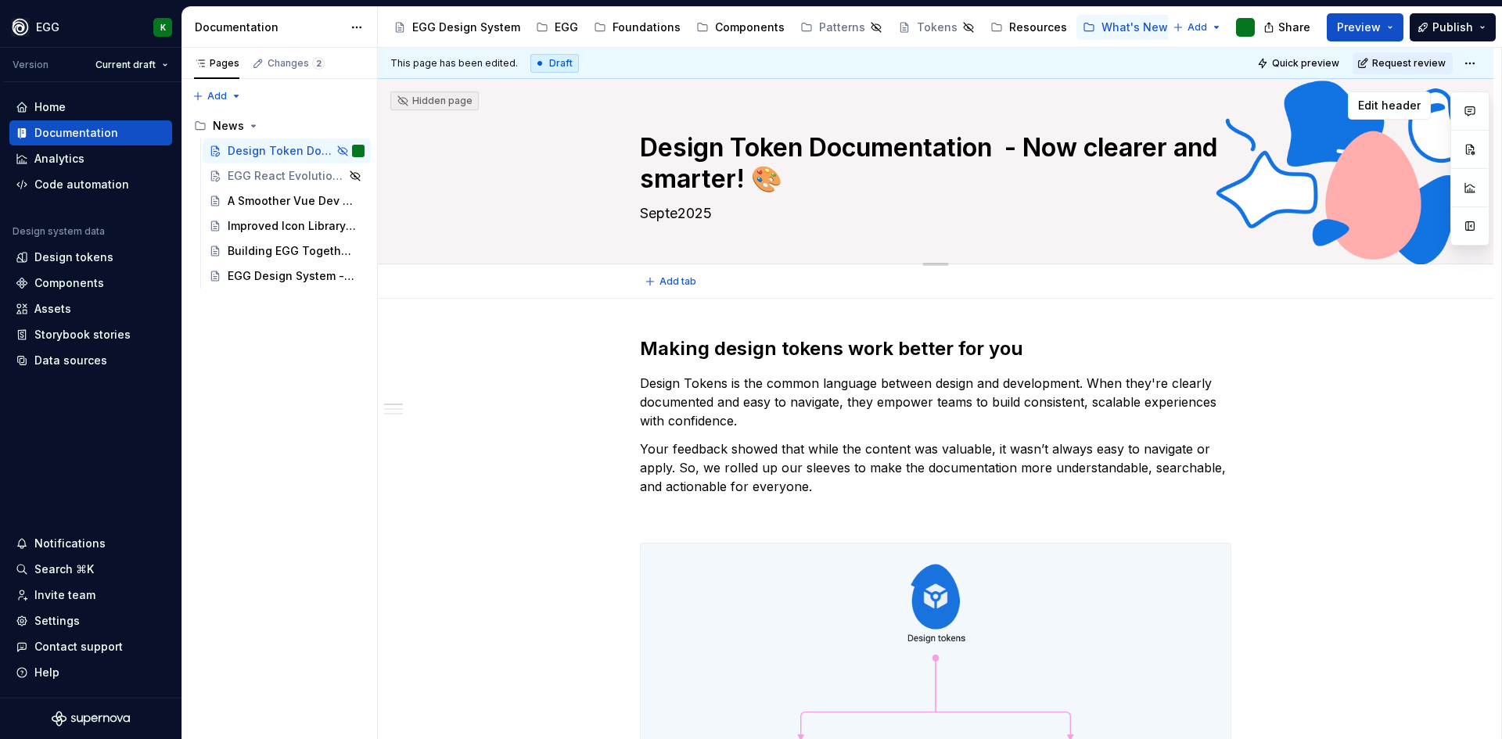
type textarea "*"
type textarea "Septem2025"
type textarea "*"
type textarea "Septemb2025"
type textarea "*"
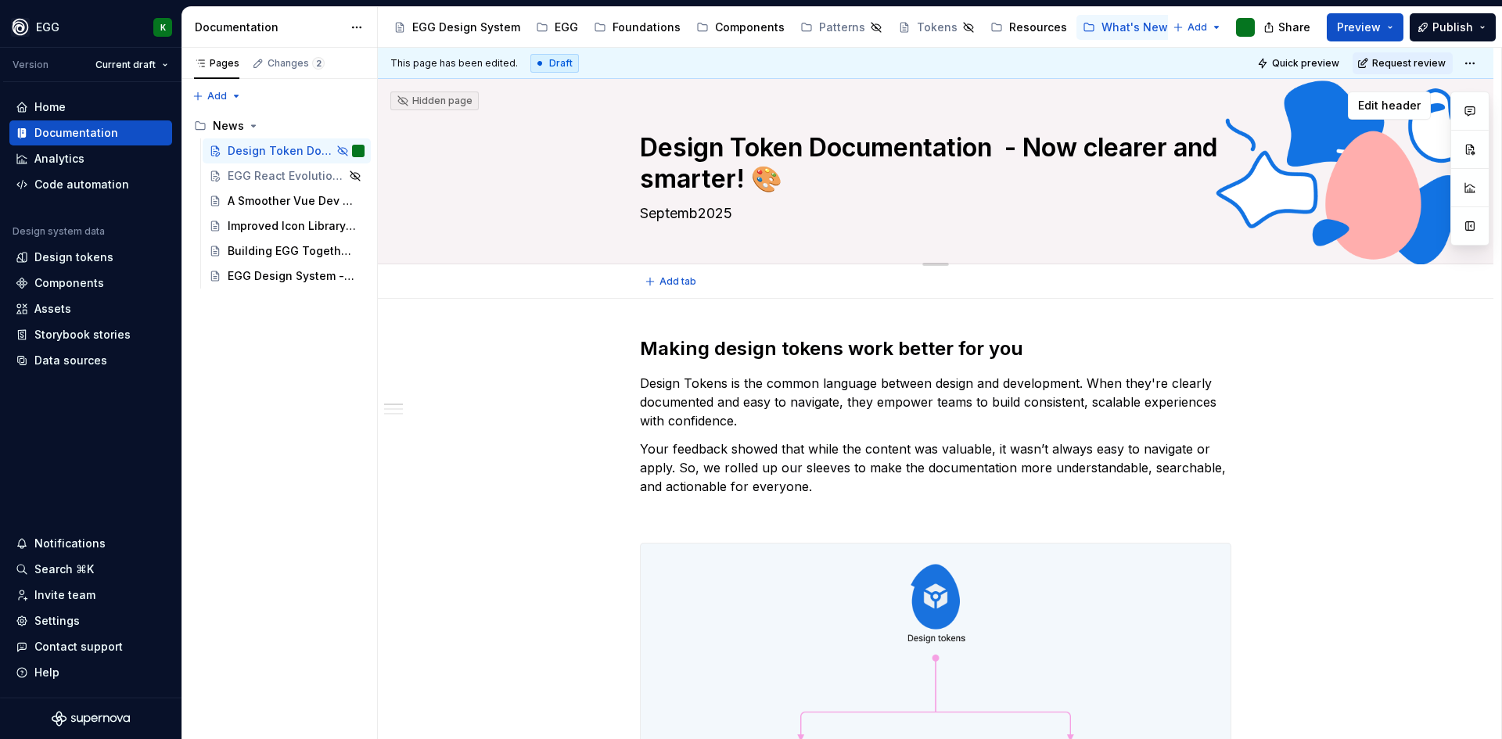
type textarea "Septembe2025"
type textarea "*"
type textarea "[DATE]"
type textarea "*"
type textarea "[DATE]"
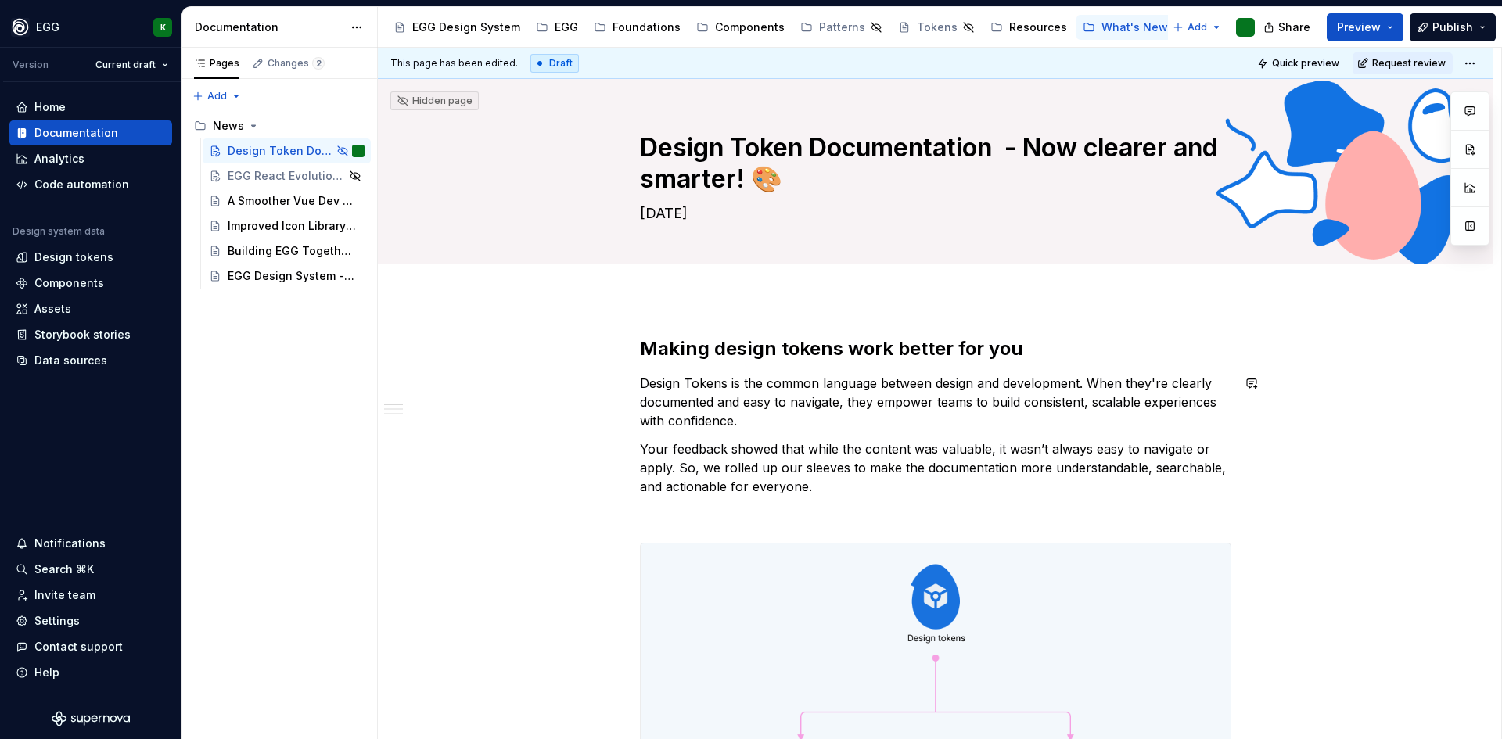
type textarea "*"
type textarea "[DATE]"
click at [742, 421] on p "Design Tokens is the common language between design and development. When they'…" at bounding box center [936, 402] width 592 height 56
click at [253, 171] on div "EGG React Evolution: React 19, MUI 7, and More" at bounding box center [264, 176] width 73 height 16
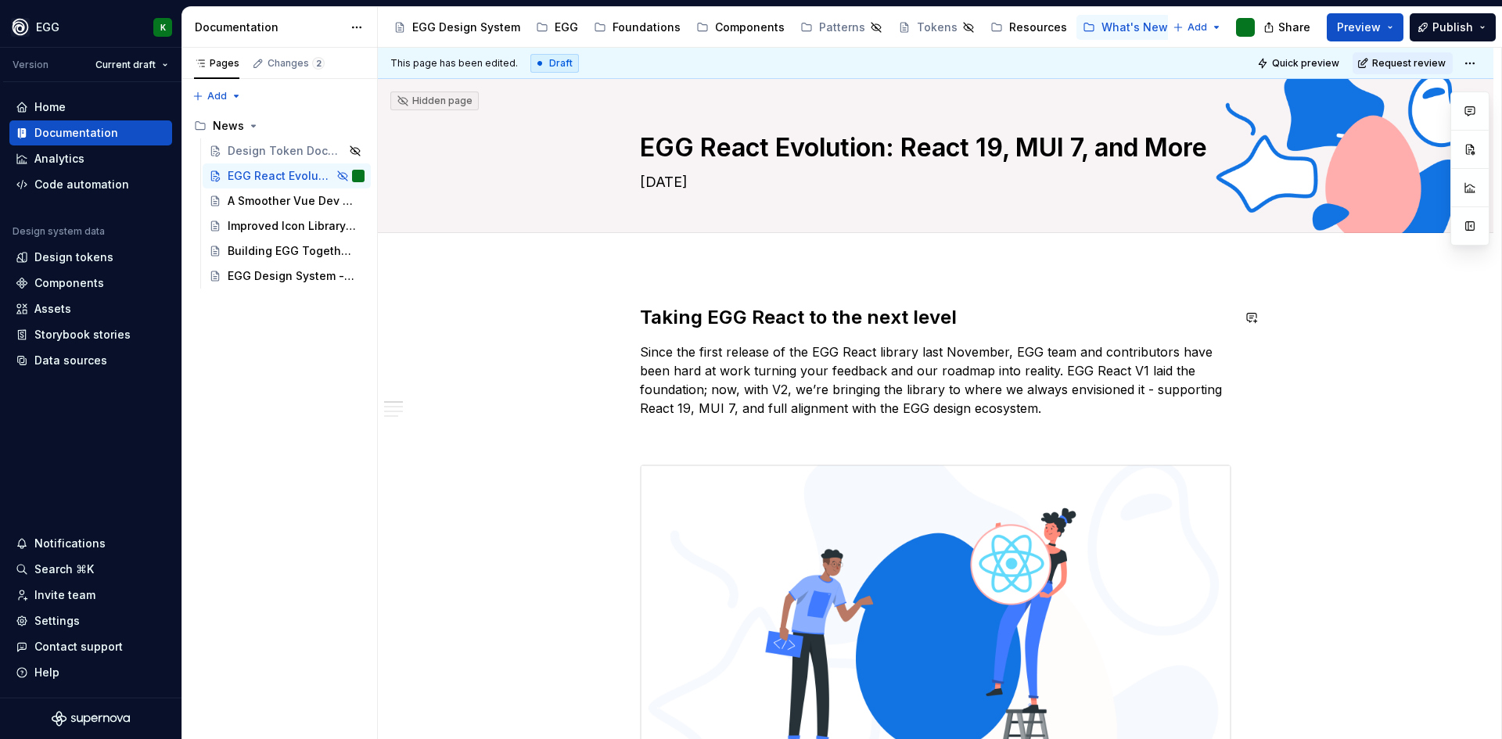
type textarea "*"
click at [1043, 371] on p "Since the first release of the EGG React library last November, EGG team and co…" at bounding box center [936, 380] width 592 height 75
click at [1018, 355] on p "Since the first release of the EGG React library last November, EGG team and co…" at bounding box center [936, 380] width 592 height 75
click at [1011, 347] on p "Since the first release of the EGG React library last November, EGG team and co…" at bounding box center [936, 380] width 592 height 75
drag, startPoint x: 1011, startPoint y: 347, endPoint x: 1101, endPoint y: 352, distance: 90.2
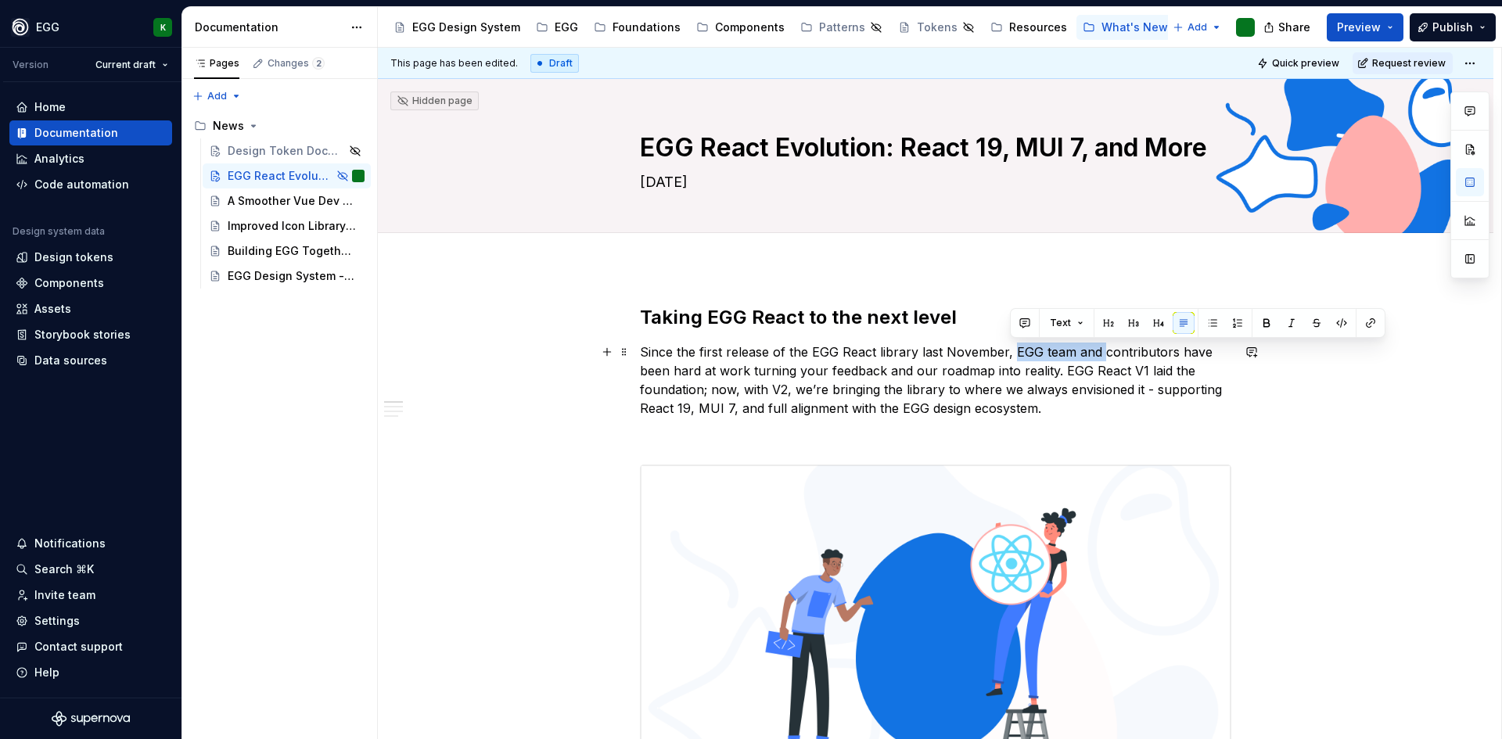
click at [1101, 352] on p "Since the first release of the EGG React library last November, EGG team and co…" at bounding box center [936, 380] width 592 height 75
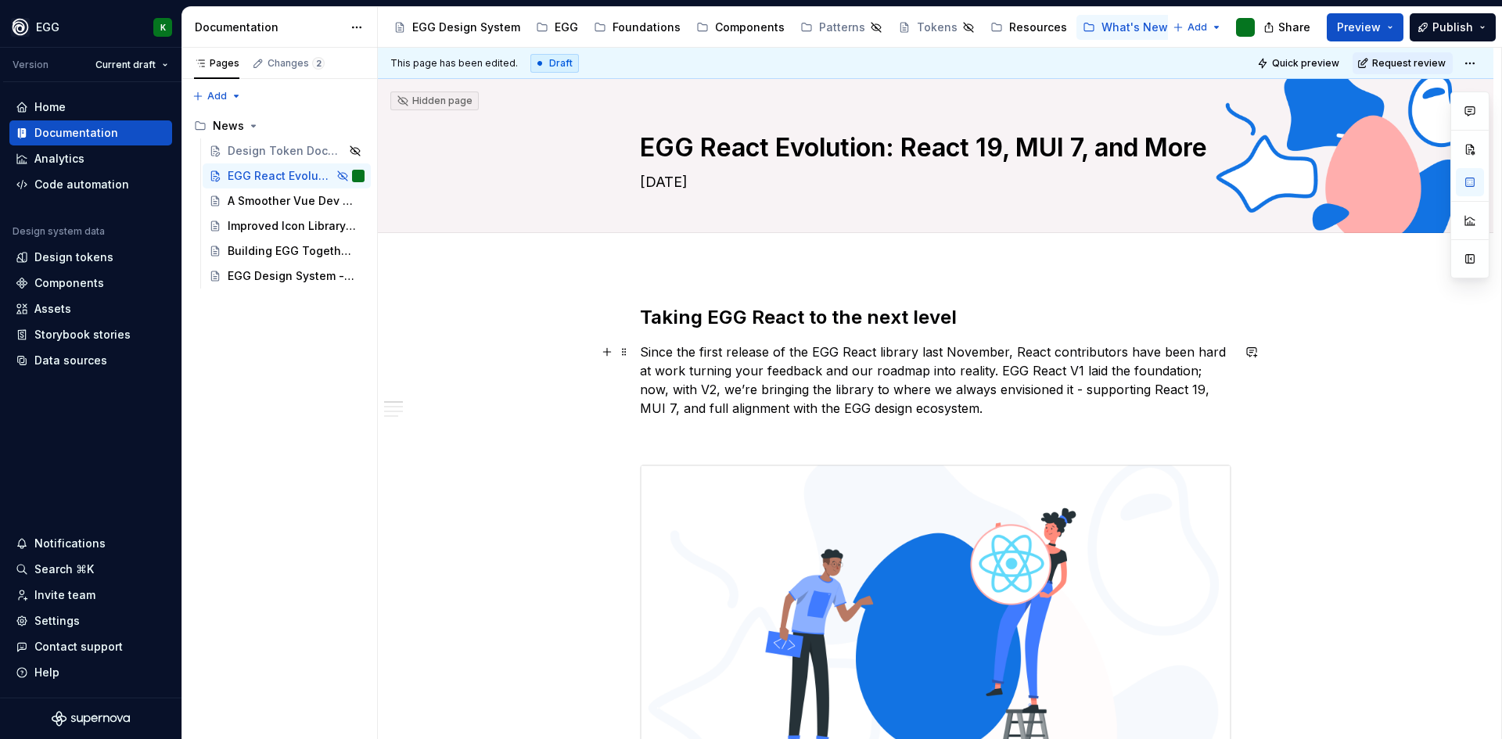
click at [995, 374] on p "Since the first release of the EGG React library last November, React contribut…" at bounding box center [936, 380] width 592 height 75
click at [861, 408] on p "Since the first release of the EGG React library last November, React contribut…" at bounding box center [936, 380] width 592 height 75
click at [985, 398] on p "Since the first release of the EGG React library last November, React contribut…" at bounding box center [936, 380] width 592 height 75
click at [1177, 386] on p "Since the first release of the EGG React library last November, React contribut…" at bounding box center [936, 380] width 592 height 75
click at [652, 411] on p "Since the first release of the EGG React library last November, React contribut…" at bounding box center [936, 380] width 592 height 75
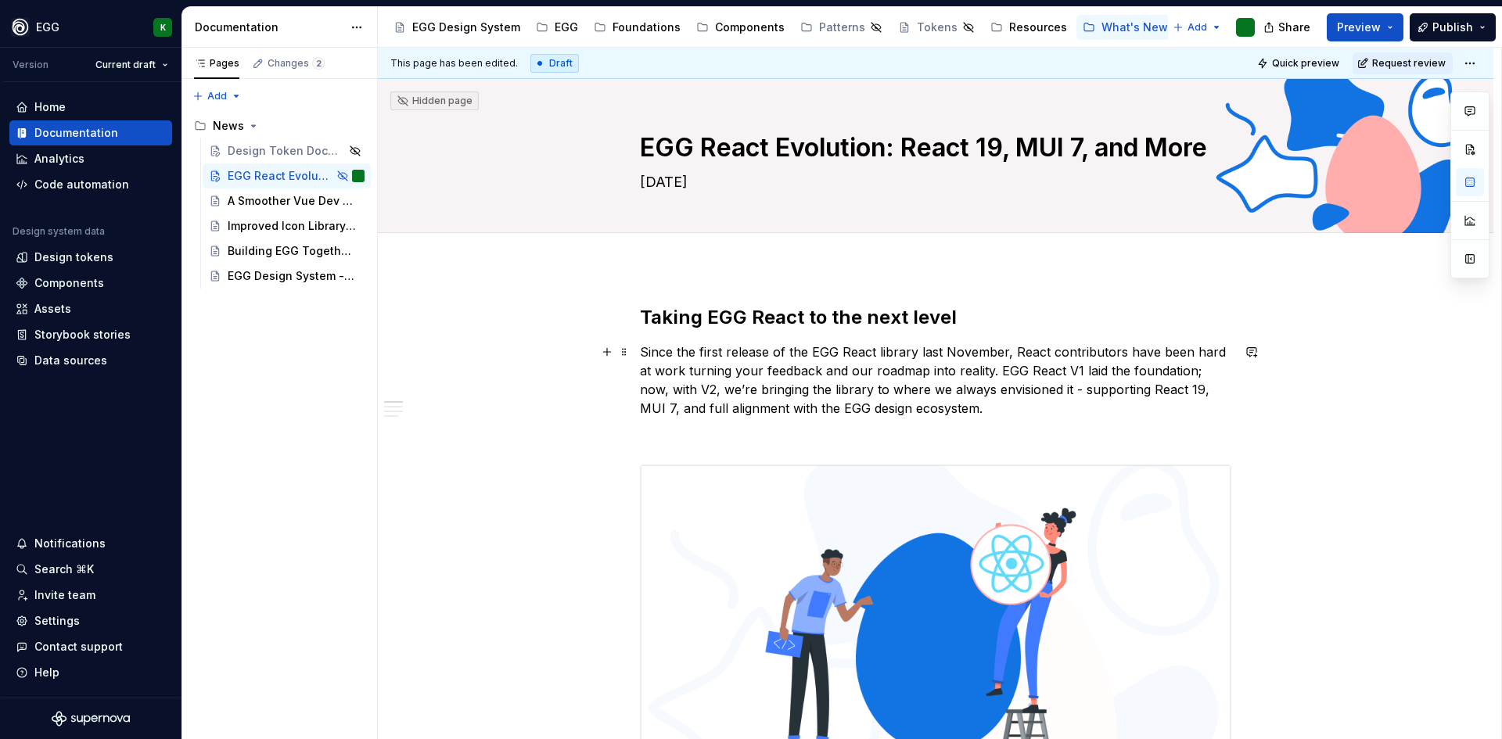
click at [1013, 352] on p "Since the first release of the EGG React library last November, React contribut…" at bounding box center [936, 380] width 592 height 75
click at [1019, 346] on p "Since the first release of the EGG React library last November, our React contr…" at bounding box center [936, 380] width 592 height 75
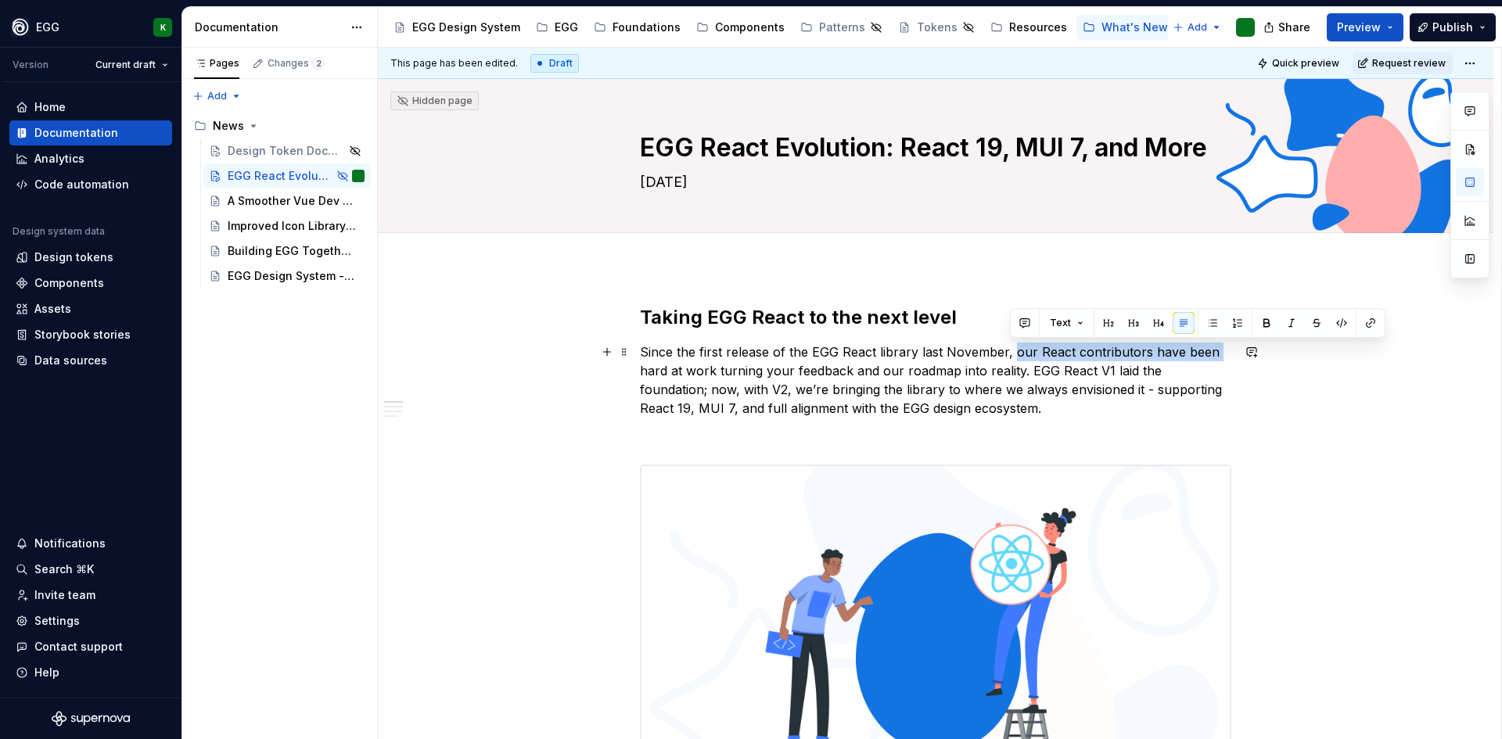
drag, startPoint x: 1012, startPoint y: 352, endPoint x: 1210, endPoint y: 356, distance: 198.8
click at [1210, 356] on p "Since the first release of the EGG React library last November, our React contr…" at bounding box center [936, 380] width 592 height 75
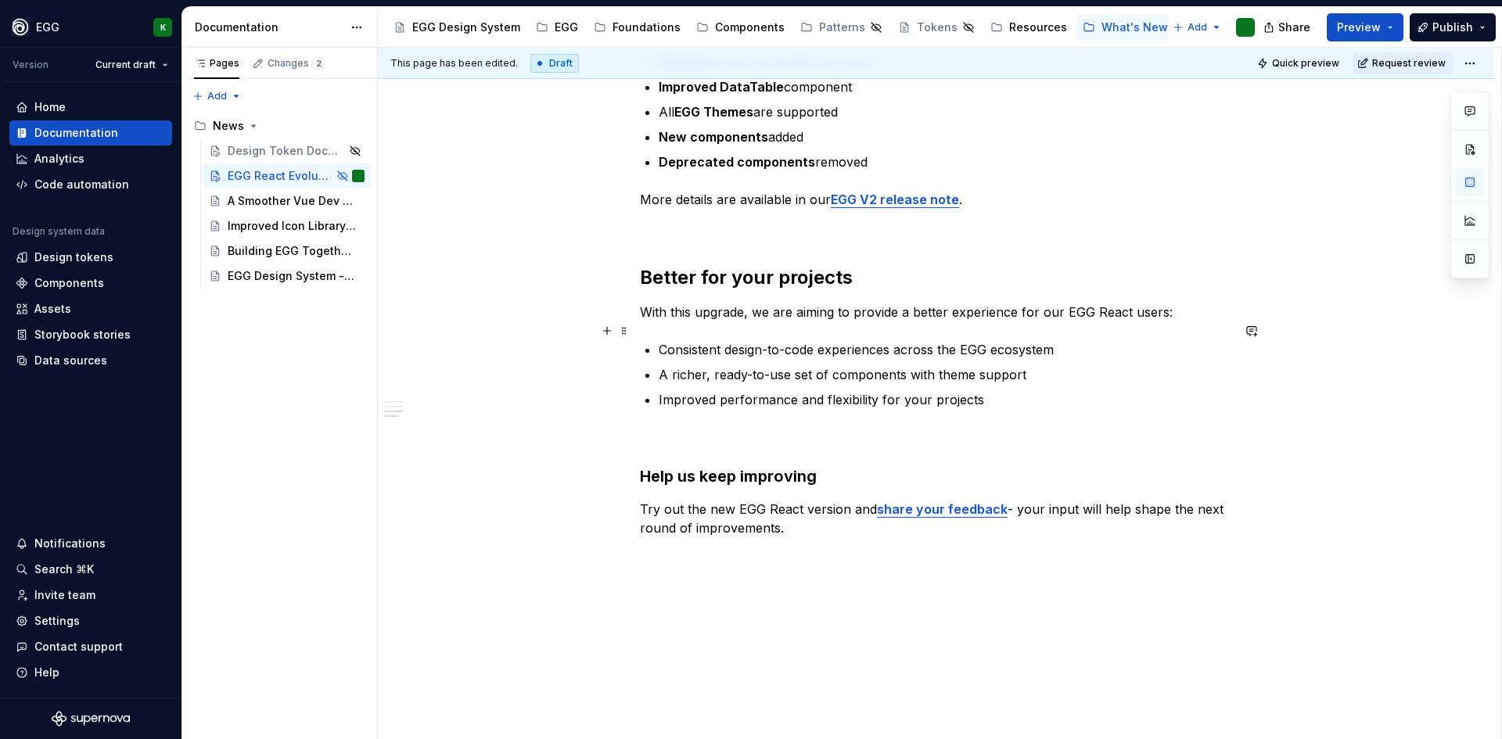
scroll to position [966, 0]
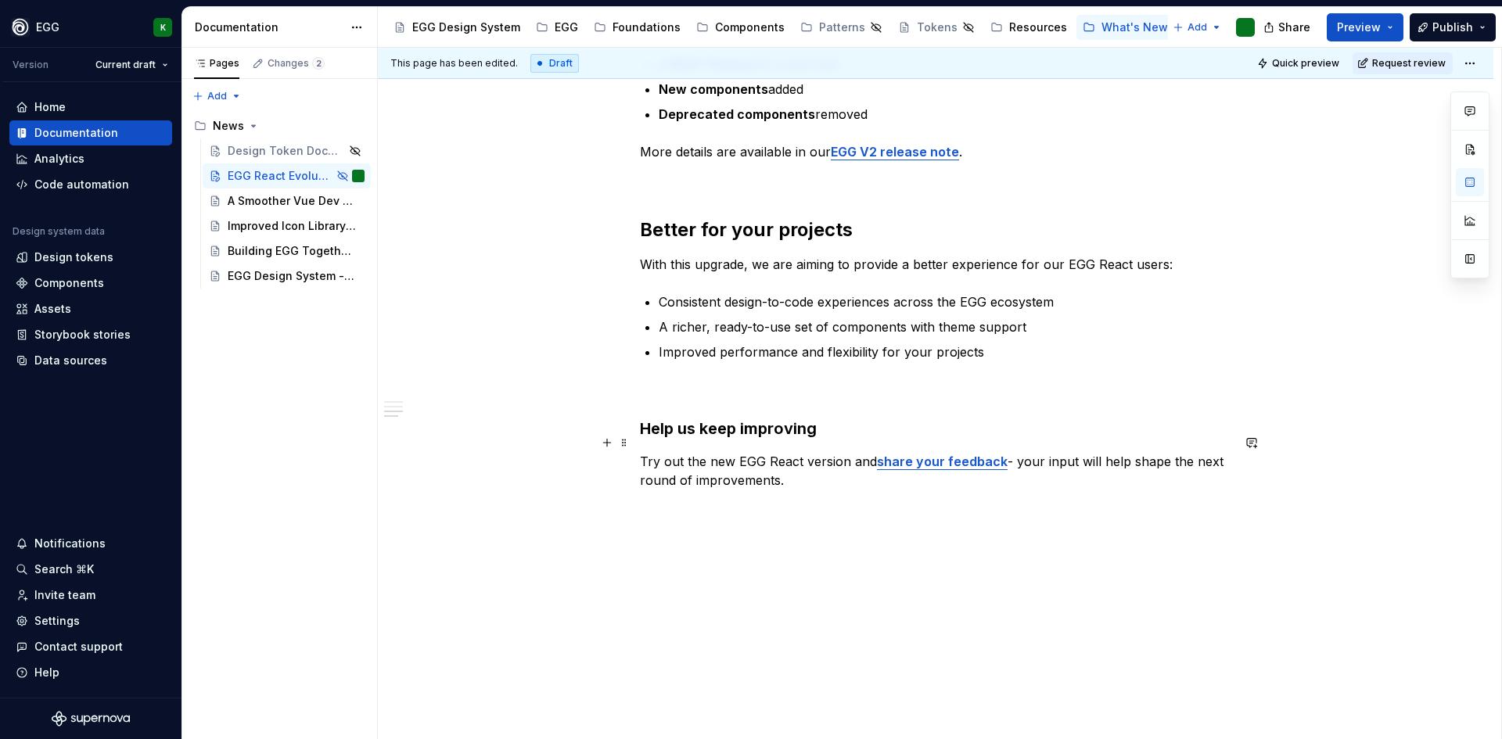
click at [649, 452] on p "Try out the new EGG React version and share your feedback - your input will hel…" at bounding box center [936, 471] width 592 height 38
click at [638, 443] on div "Taking EGG React to the next level Since the first release of the EGG React lib…" at bounding box center [936, 30] width 1116 height 1457
click at [677, 452] on p "A big thank-you to our collaborators who helped bring this version to life! Try…" at bounding box center [936, 480] width 592 height 56
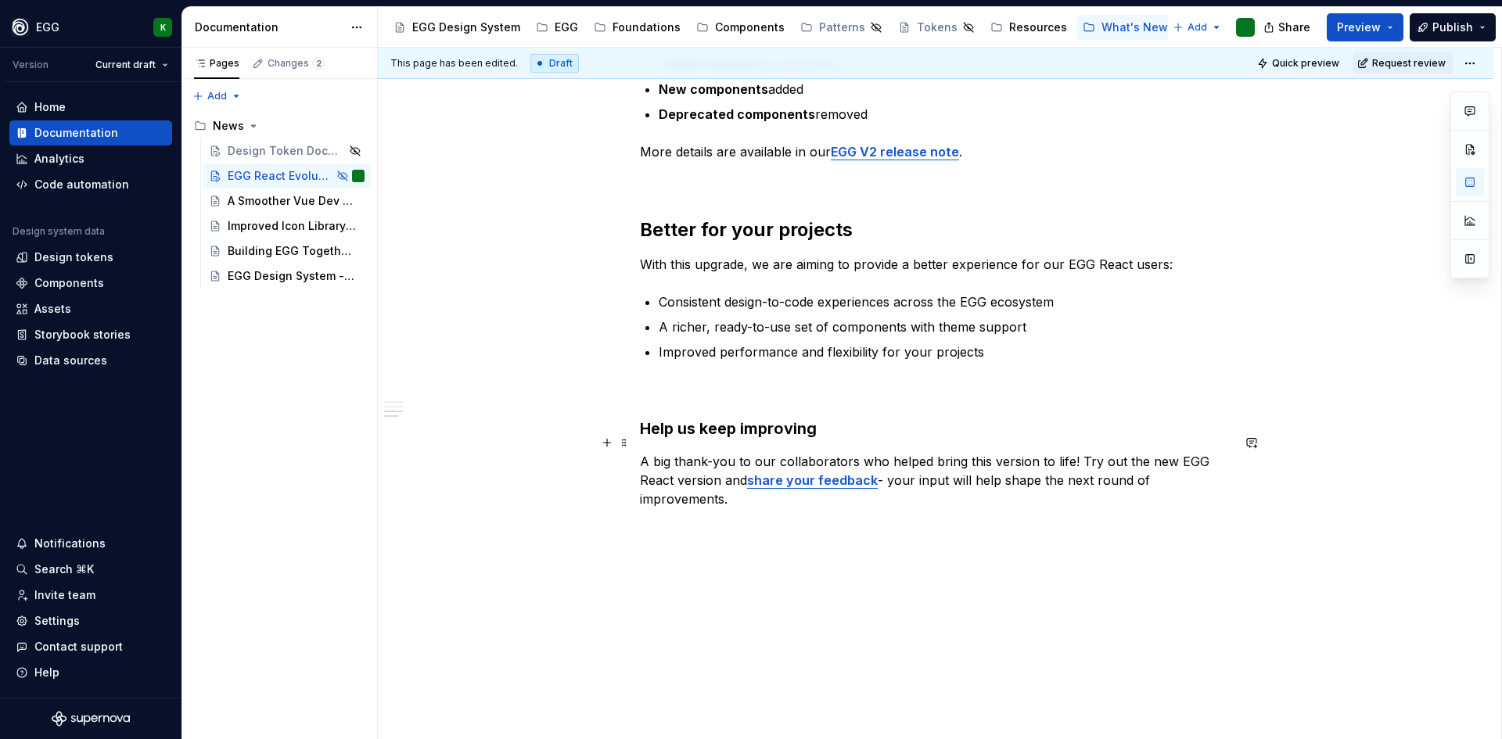
click at [672, 452] on p "A big thank-you to our collaborators who helped bring this version to life! Try…" at bounding box center [936, 480] width 592 height 56
click at [677, 452] on p "A big thank-you to our collaborators who helped bring this version to life! Try…" at bounding box center [936, 480] width 592 height 56
click at [900, 452] on p "A big thank-you to our collaborators who helped bring this version to life! Try…" at bounding box center [936, 480] width 592 height 56
click at [684, 452] on p "A big thank-you to our collaborators who brought this version to life! Try out …" at bounding box center [936, 471] width 592 height 38
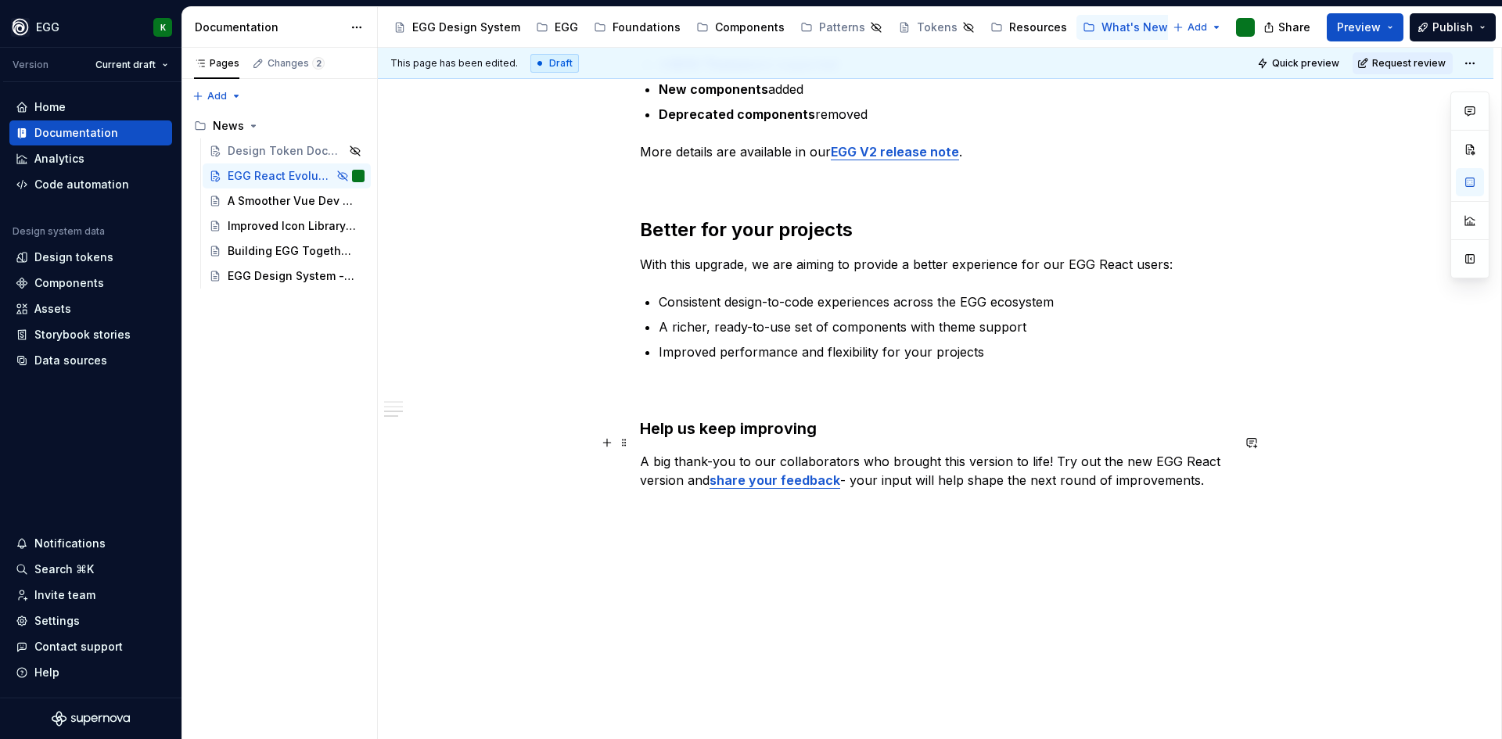
click at [928, 452] on p "A big thank-you to our collaborators who brought this version to life! Try out …" at bounding box center [936, 471] width 592 height 38
click at [1205, 466] on p "A big thank-you to our collaborators who brought this version to life! Try out …" at bounding box center [936, 471] width 592 height 38
click at [843, 418] on h3 "Help us keep improving" at bounding box center [936, 429] width 592 height 22
click at [780, 527] on p "If you are also interested in becoming an EGG contributor," at bounding box center [936, 536] width 592 height 19
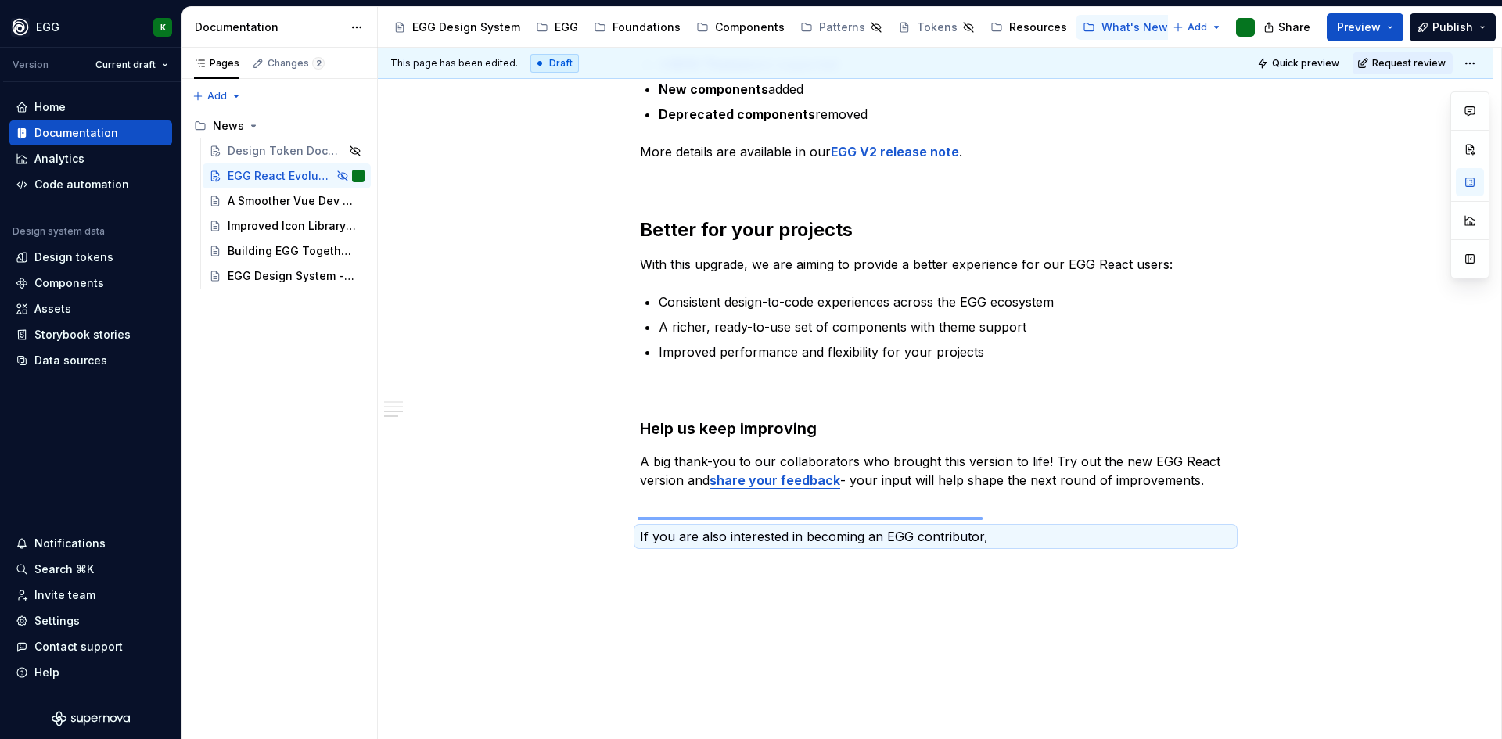
drag, startPoint x: 638, startPoint y: 517, endPoint x: 983, endPoint y: 519, distance: 345.1
click at [983, 519] on div "This page has been edited. Draft Quick preview Request review Hidden page EGG R…" at bounding box center [940, 394] width 1124 height 692
click at [983, 527] on p "If you are also interested in becoming an EGG contributor," at bounding box center [936, 536] width 592 height 19
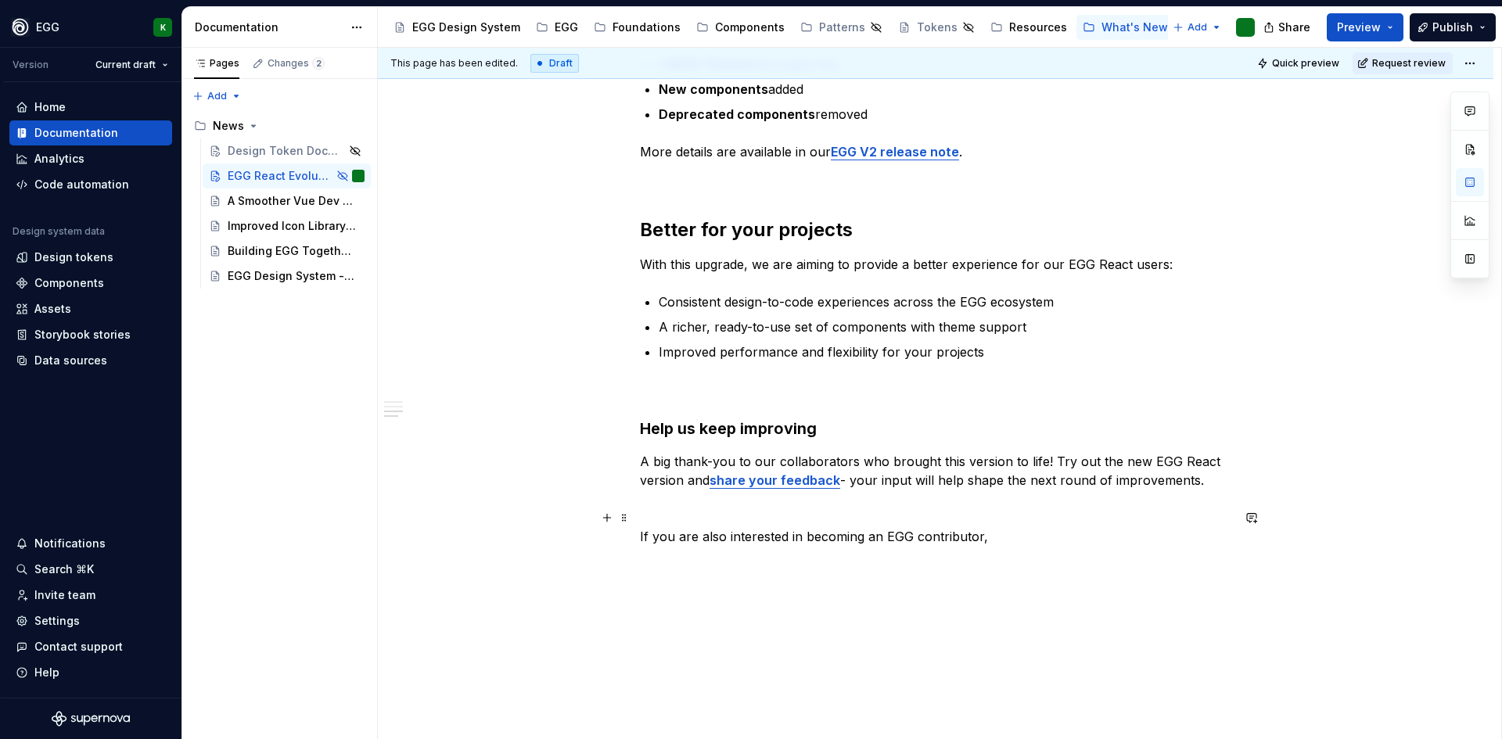
click at [983, 527] on p "If you are also interested in becoming an EGG contributor," at bounding box center [936, 536] width 592 height 19
click at [727, 527] on p "Interested in contributing ot EGG?" at bounding box center [936, 536] width 592 height 19
click at [815, 527] on p "Interested in contributing ot EGG?" at bounding box center [936, 536] width 592 height 19
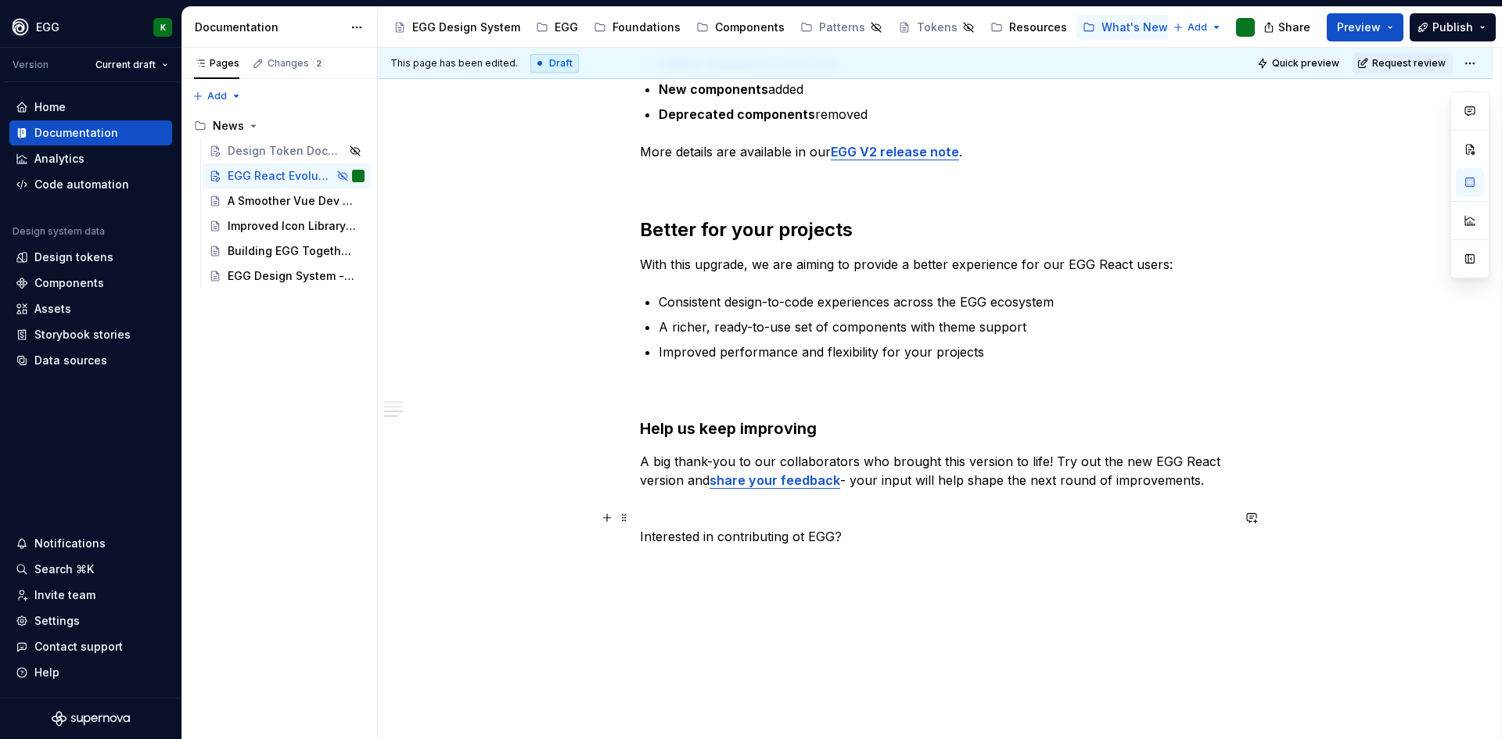
click at [639, 516] on div "Taking EGG React to the next level Since the first release of the EGG React lib…" at bounding box center [936, 58] width 1116 height 1513
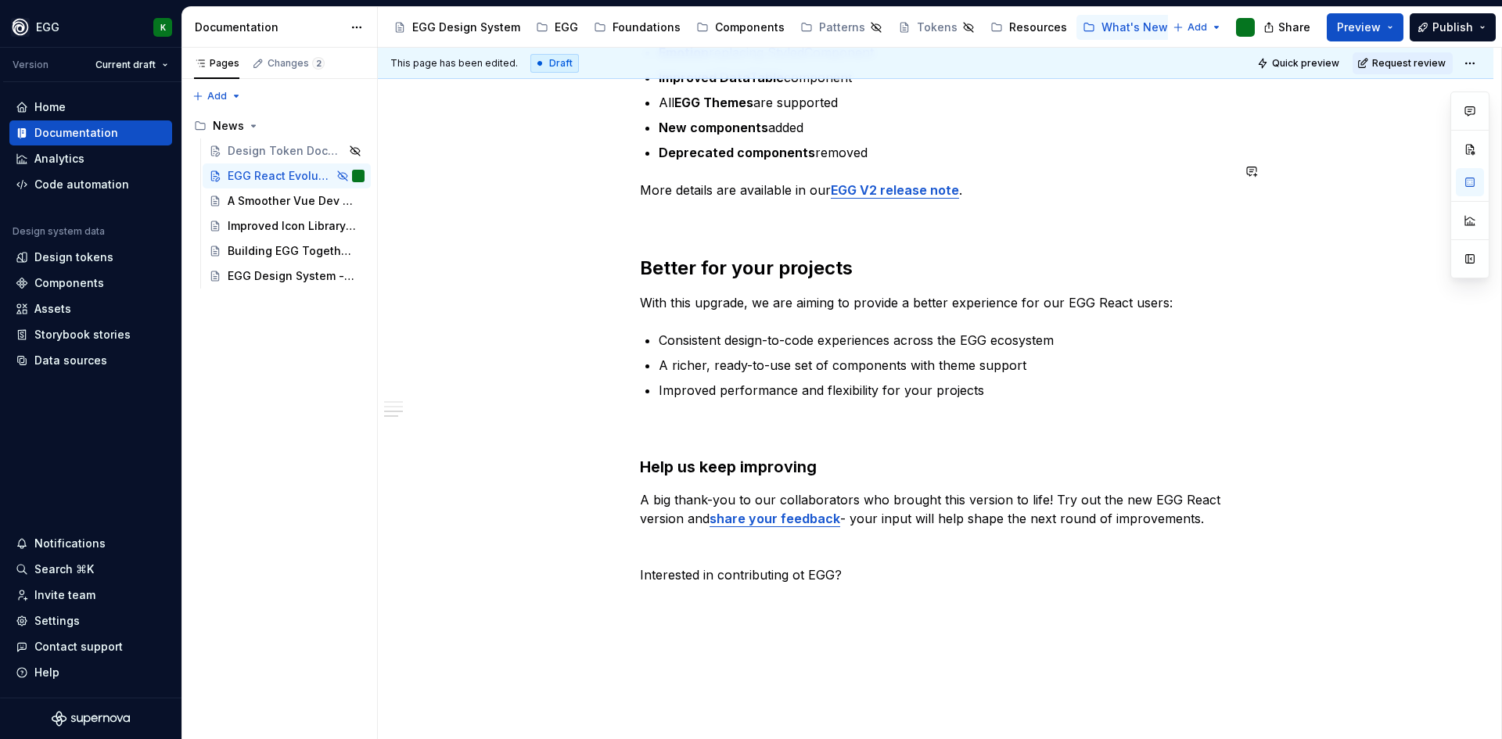
scroll to position [1022, 0]
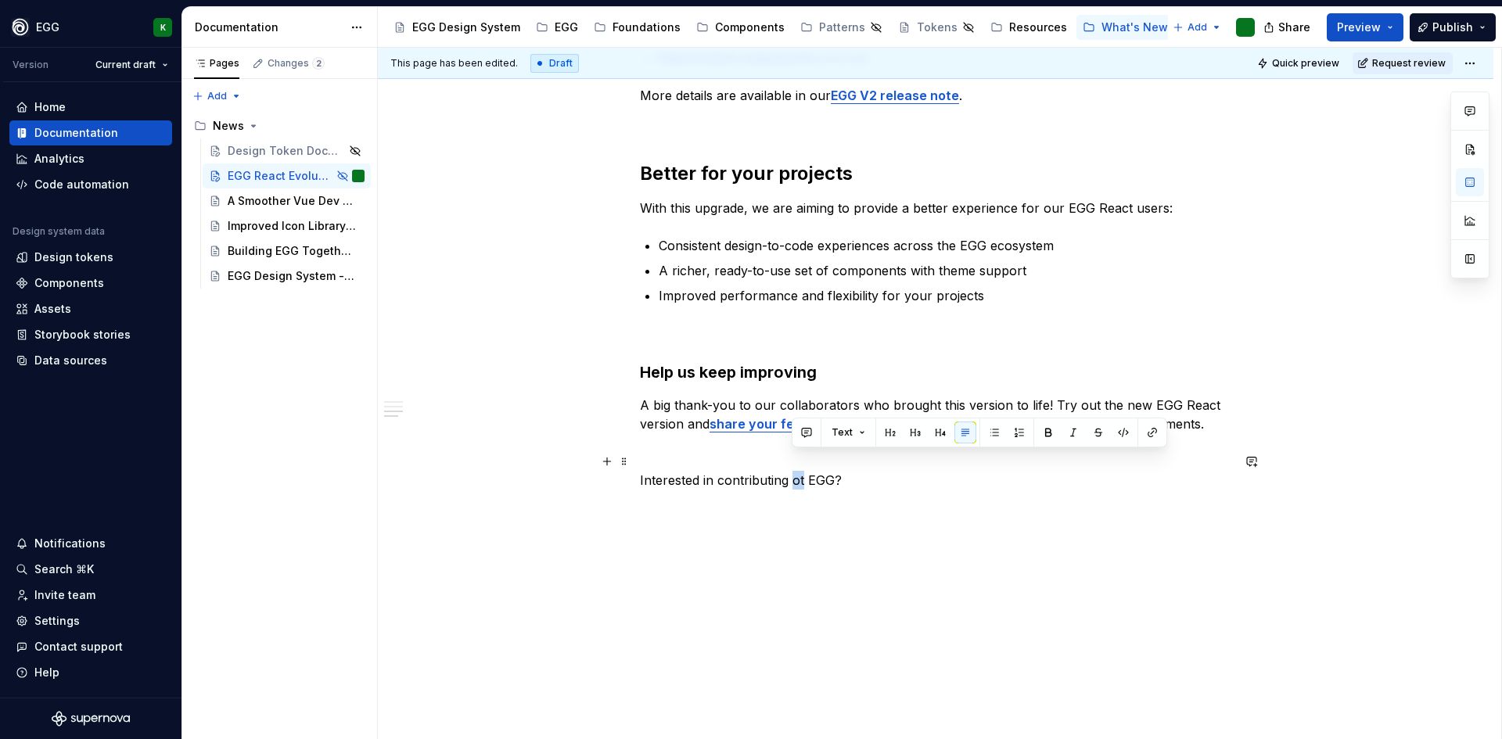
drag, startPoint x: 793, startPoint y: 459, endPoint x: 803, endPoint y: 459, distance: 9.4
click at [803, 471] on p "Interested in contributing ot EGG?" at bounding box center [936, 480] width 592 height 19
click at [650, 471] on p "Interested in contributing to EGG?" at bounding box center [936, 480] width 592 height 19
click at [635, 462] on div "Taking EGG React to the next level Since the first release of the EGG React lib…" at bounding box center [936, 2] width 1116 height 1513
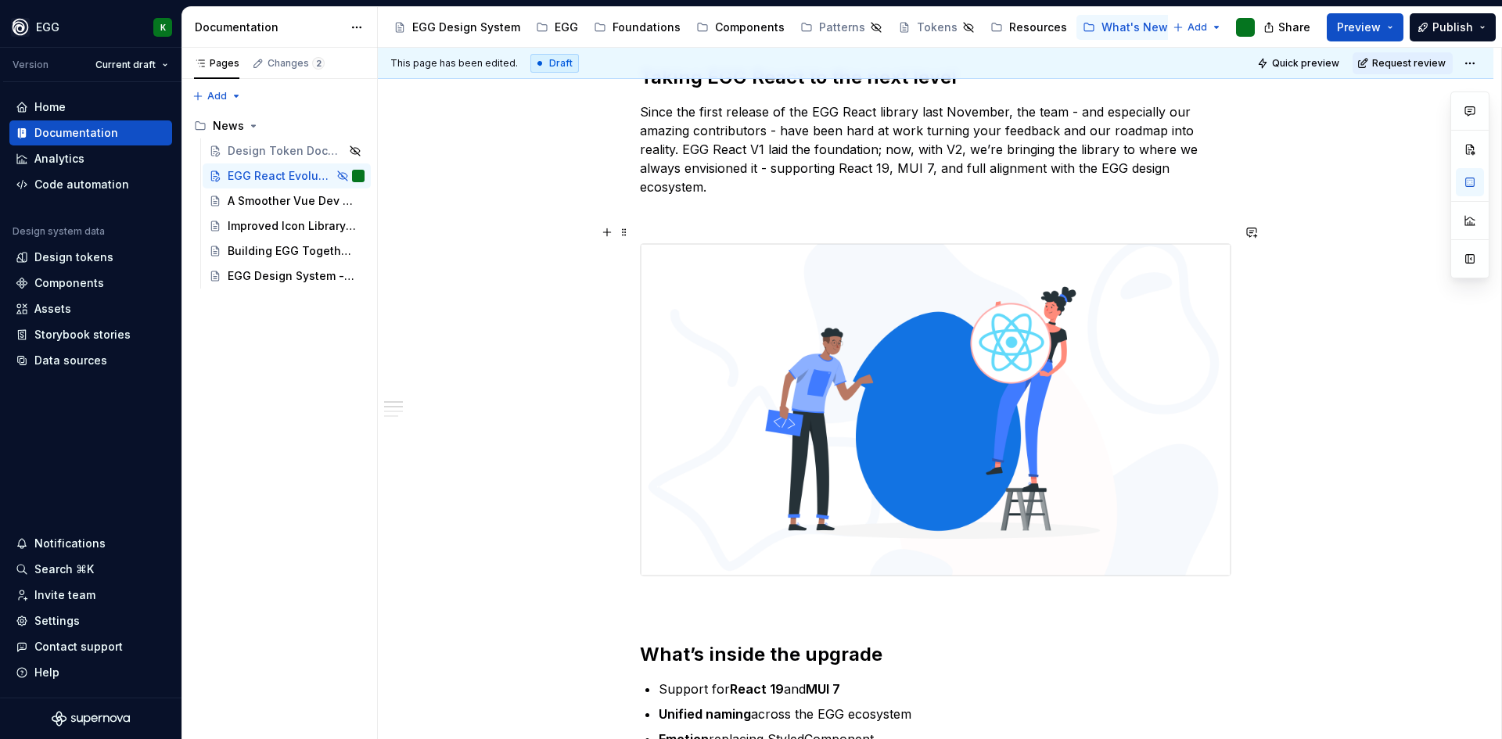
scroll to position [83, 0]
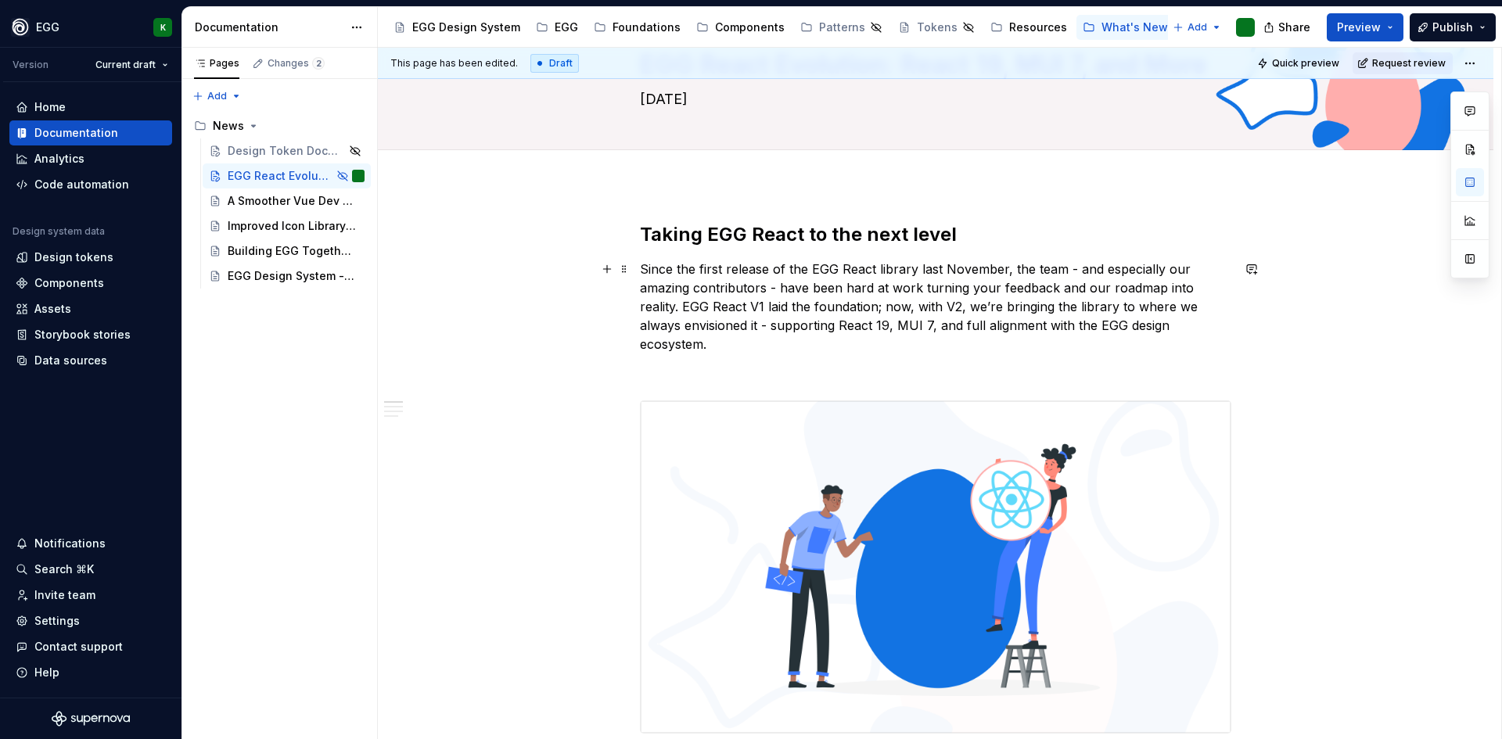
click at [726, 286] on p "Since the first release of the EGG React library last November, the team - and …" at bounding box center [936, 307] width 592 height 94
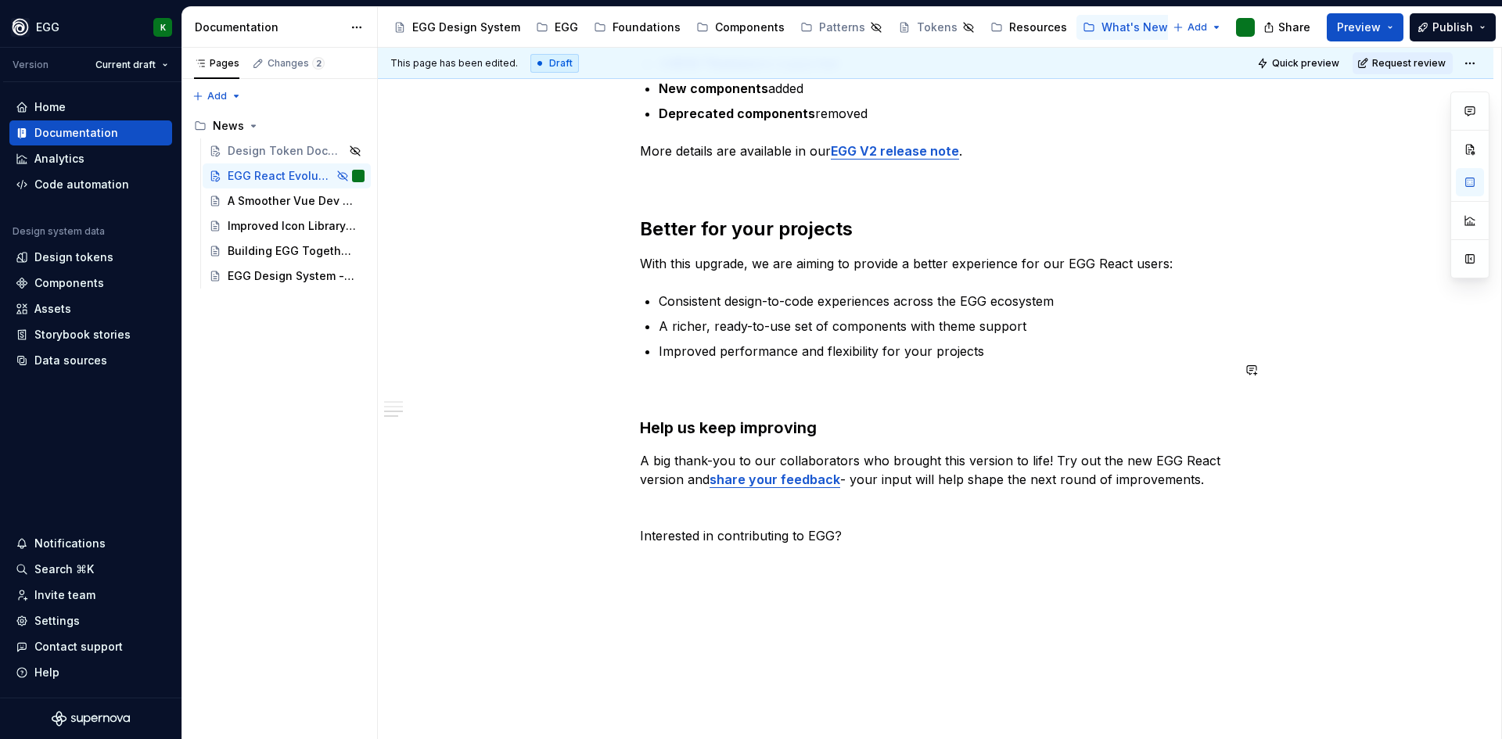
scroll to position [944, 0]
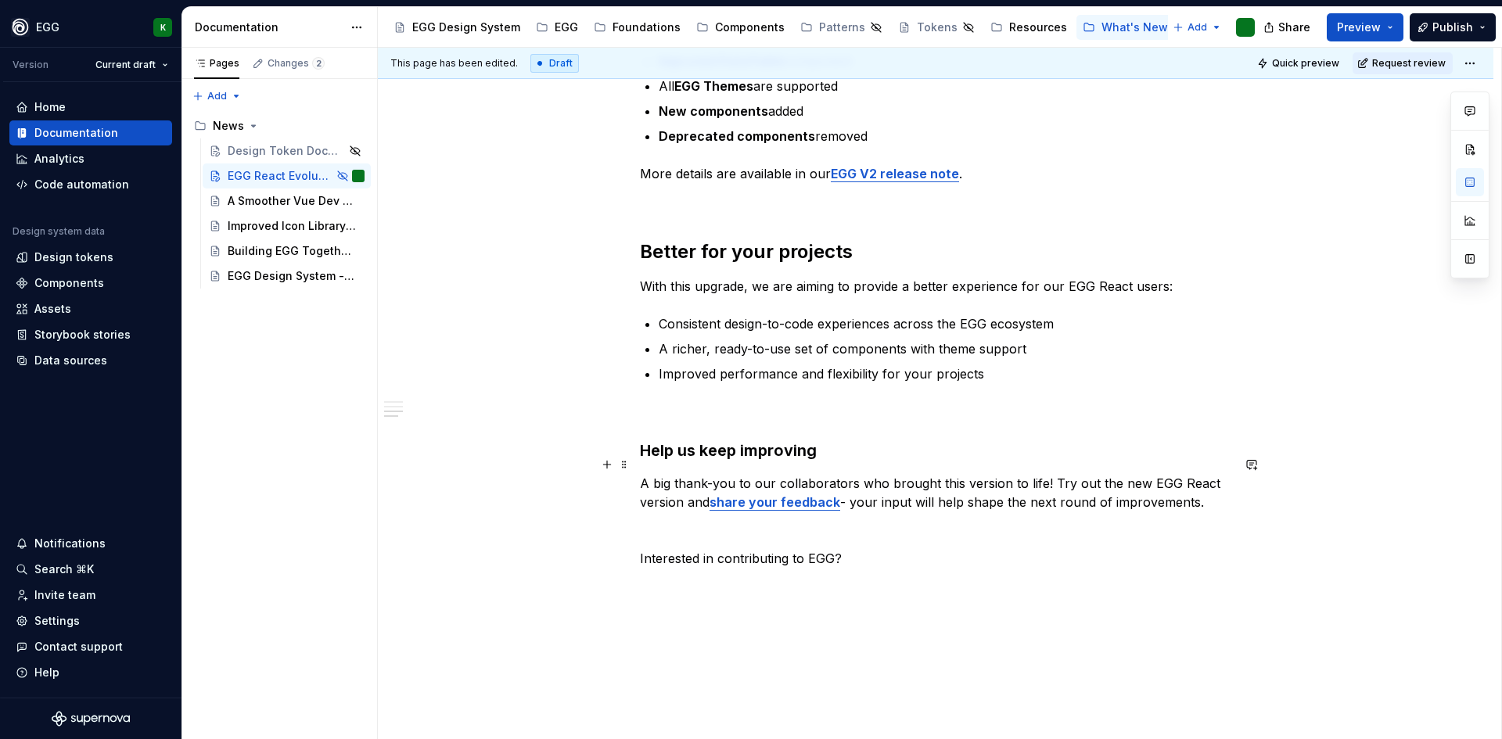
click at [815, 474] on p "A big thank-you to our collaborators who brought this version to life! Try out …" at bounding box center [936, 493] width 592 height 38
click at [677, 474] on p "A big thank-you to our collaborators who brought this version to life! Try out …" at bounding box center [936, 493] width 592 height 38
click at [1048, 474] on p "A big thank-you to our collaborators who brought this version to life! Try out …" at bounding box center [936, 493] width 592 height 38
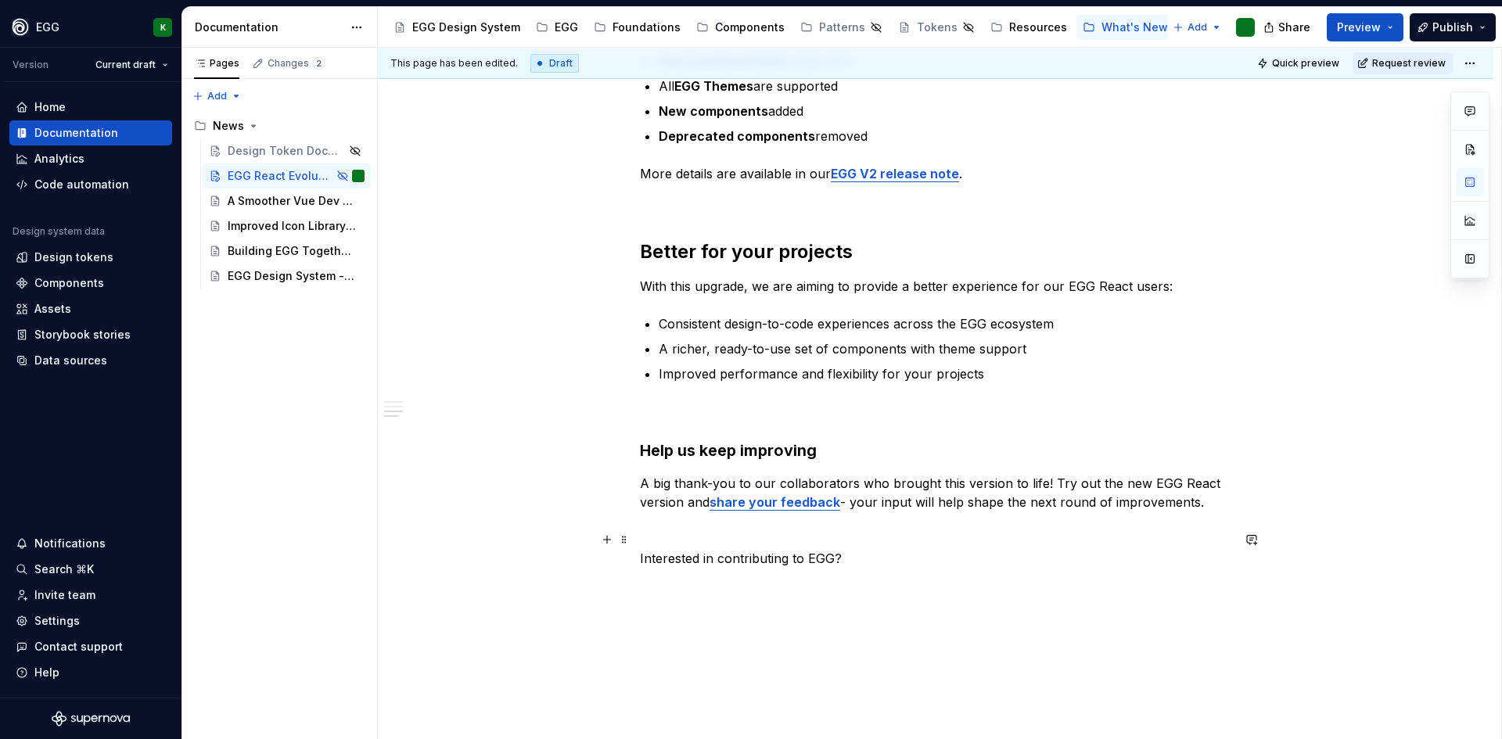
click at [848, 549] on p "Interested in contributing to EGG?" at bounding box center [936, 558] width 592 height 19
click at [891, 549] on p "Interested in contributing to EGG?" at bounding box center [936, 558] width 592 height 19
click at [641, 549] on p "Interested in contributing to EGG?" at bounding box center [936, 558] width 592 height 19
click at [937, 549] on p "Interested in contributing to EGG?" at bounding box center [936, 558] width 592 height 19
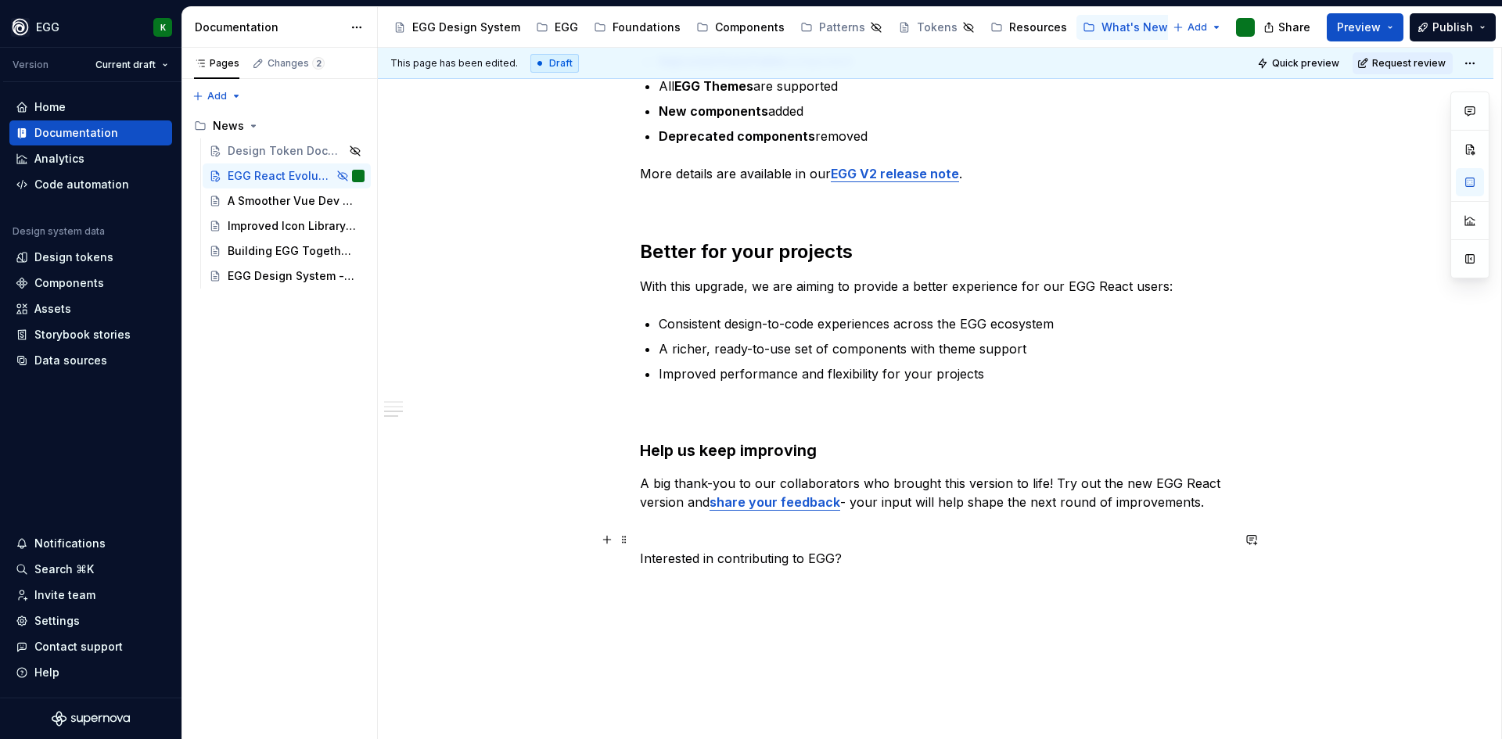
click at [636, 545] on div "Taking EGG React to the next level Since the first release of the EGG React lib…" at bounding box center [936, 80] width 1116 height 1513
click at [641, 474] on p "A big thank-you to our collaborators who brought this version to life! Try out …" at bounding box center [936, 493] width 592 height 38
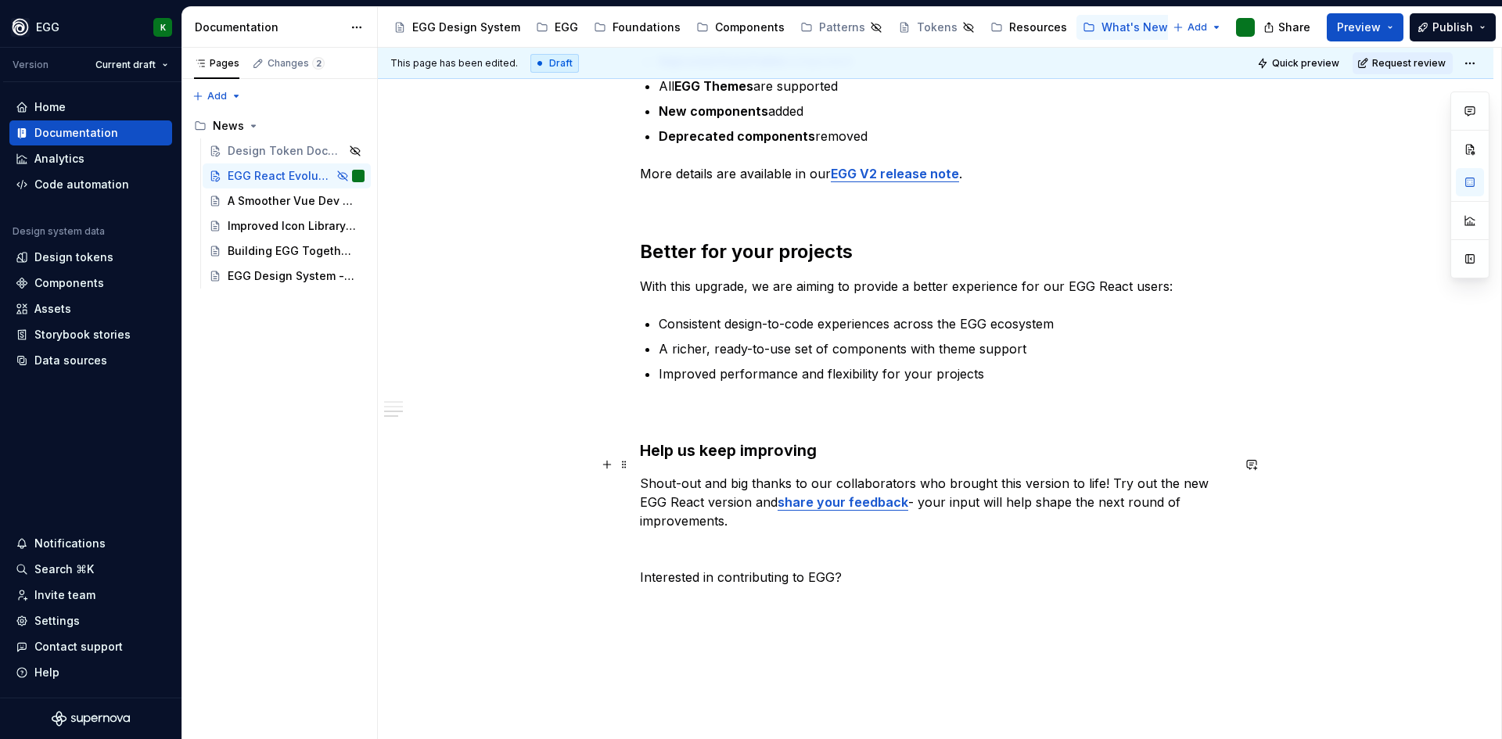
click at [847, 474] on p "Shout-out and big thanks to our collaborators who brought this version to life!…" at bounding box center [936, 502] width 592 height 56
click at [1156, 474] on p "Shout-out and big thanks to our contributors who brought this version to life! …" at bounding box center [936, 502] width 592 height 56
click at [682, 568] on p "Interested in contributing to EGG?" at bounding box center [936, 577] width 592 height 19
click at [642, 568] on p "Interested in contributing to EGG?" at bounding box center [936, 577] width 592 height 19
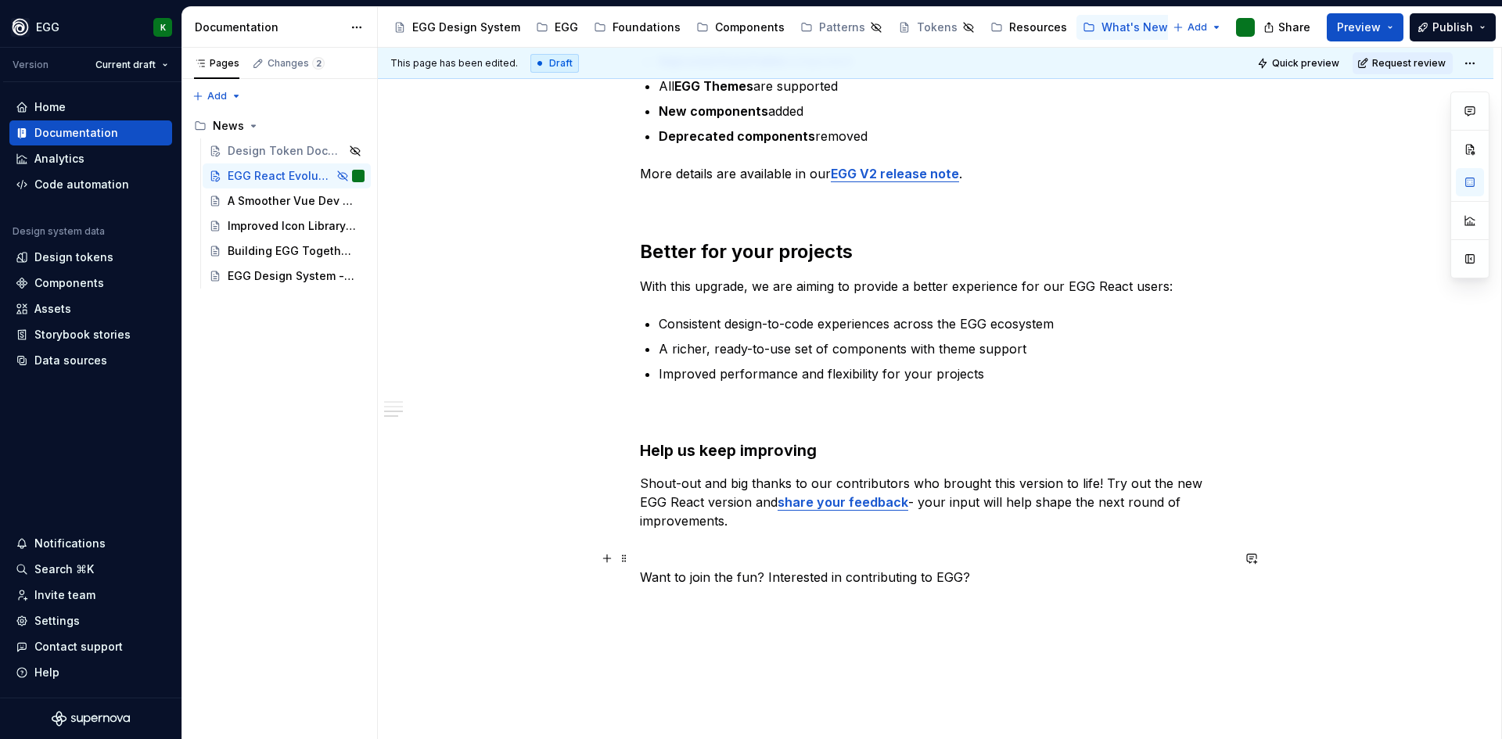
click at [742, 568] on p "Want to join the fun? Interested in contributing to EGG?" at bounding box center [936, 577] width 592 height 19
type textarea "*"
click at [730, 568] on p "Want to join the fun? Interested in contributing to EGG?" at bounding box center [936, 577] width 592 height 19
click at [638, 563] on div "Taking EGG React to the next level Since the first release of the EGG React lib…" at bounding box center [936, 90] width 1116 height 1532
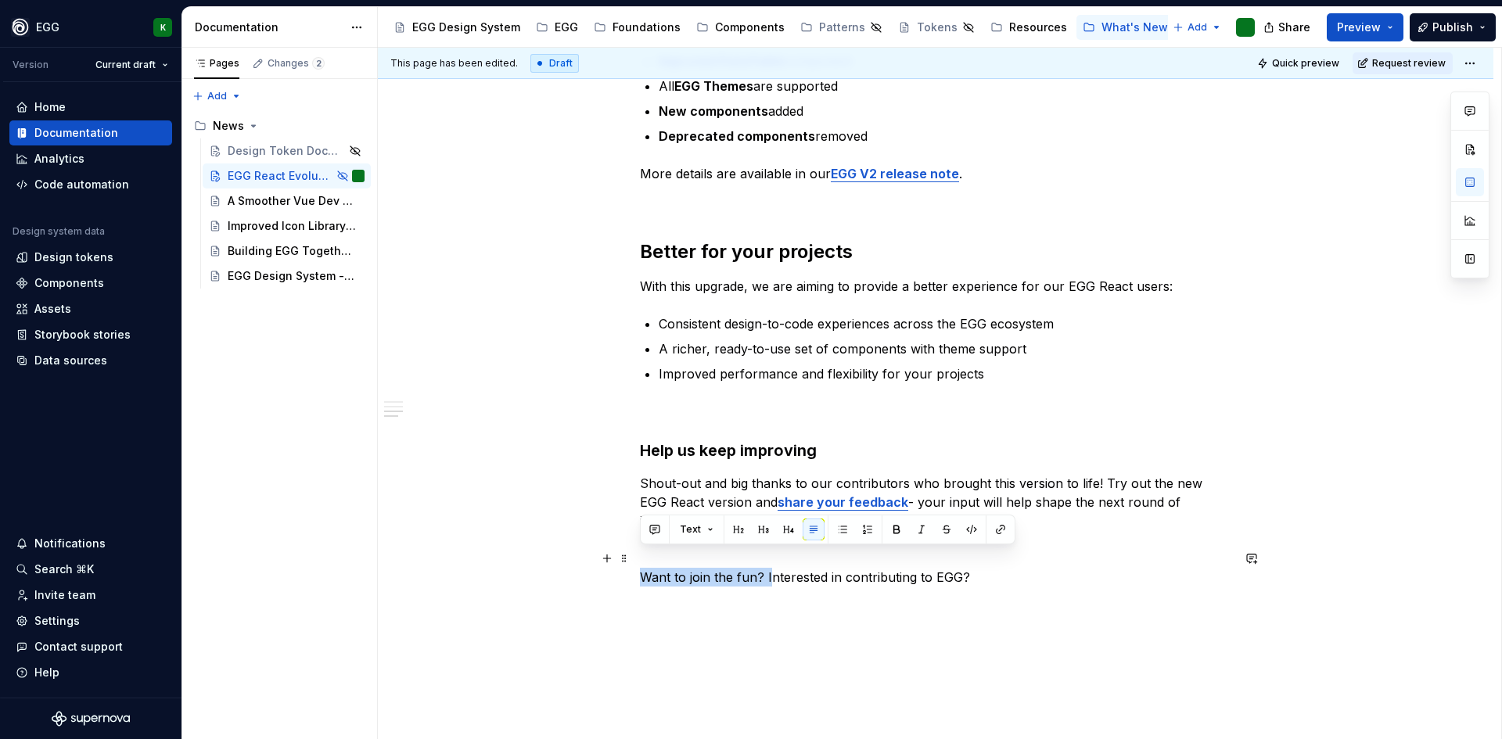
drag, startPoint x: 641, startPoint y: 557, endPoint x: 770, endPoint y: 553, distance: 129.2
click at [770, 568] on p "Want to join the fun? Interested in contributing to EGG?" at bounding box center [936, 577] width 592 height 19
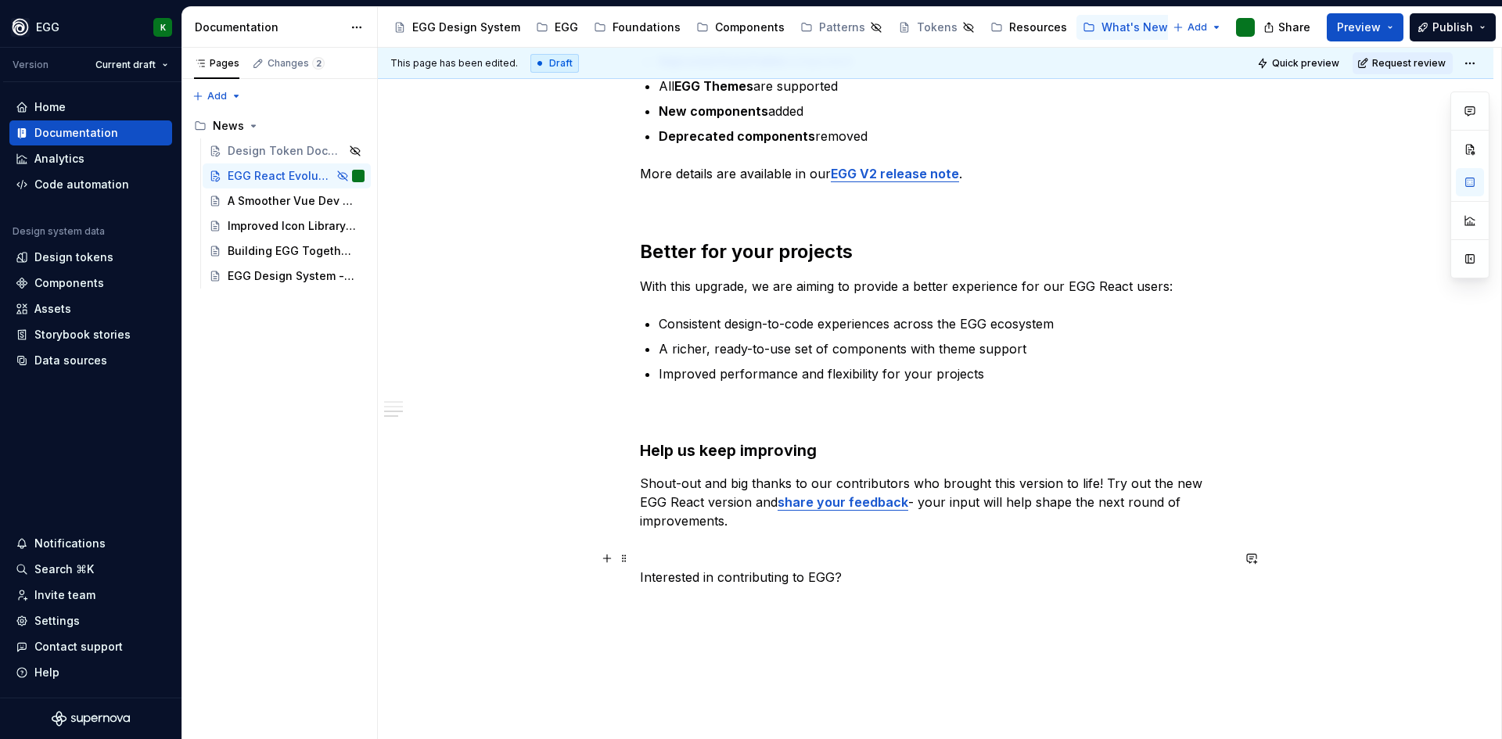
click at [772, 568] on p "Interested in contributing to EGG?" at bounding box center [936, 577] width 592 height 19
click at [856, 568] on p "Interested in contributing to EGG?" at bounding box center [936, 577] width 592 height 19
drag, startPoint x: 716, startPoint y: 559, endPoint x: 865, endPoint y: 568, distance: 149.0
click at [865, 568] on p "Interested in contributing to EGG?" at bounding box center [936, 577] width 592 height 19
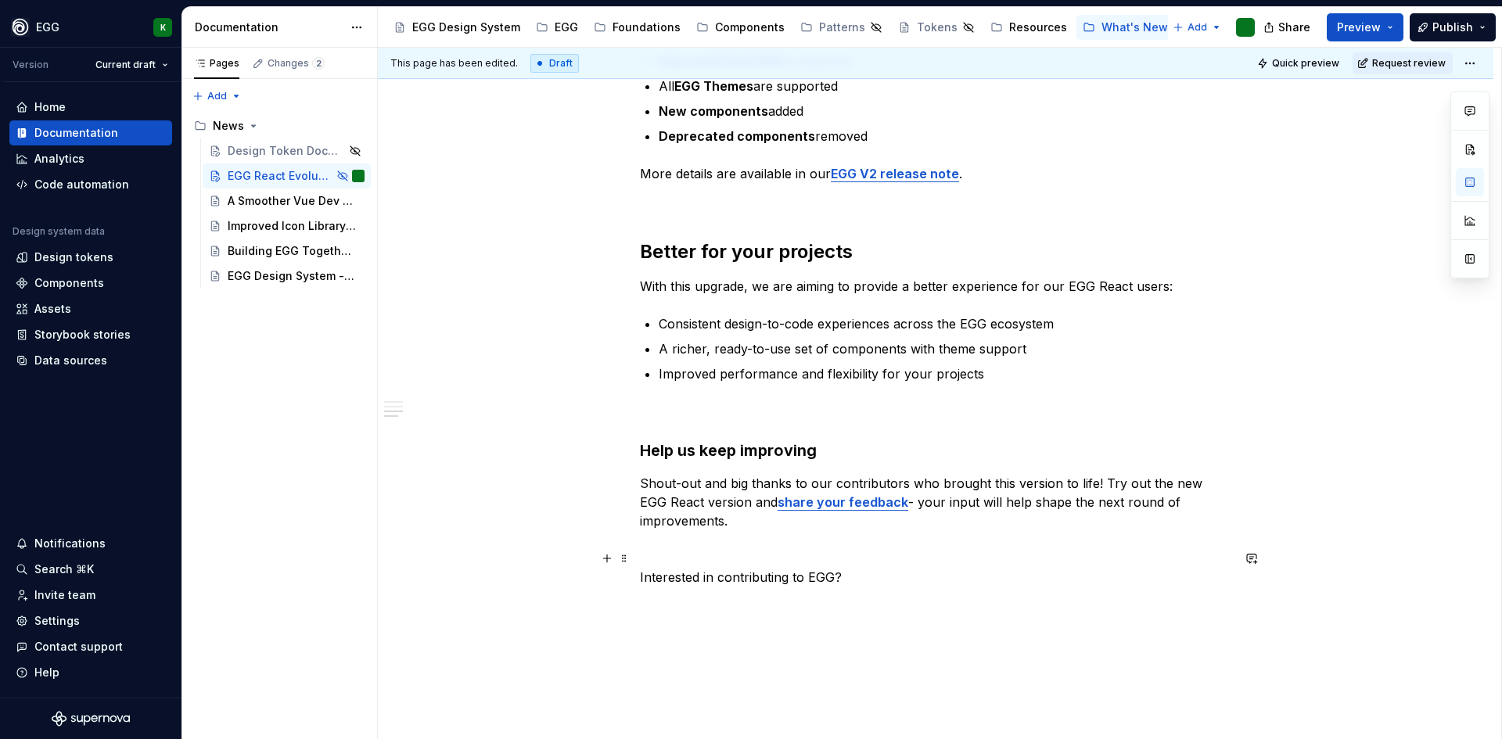
click at [846, 568] on p "Interested in contributing to EGG?" at bounding box center [936, 577] width 592 height 19
click at [714, 568] on p "Interested in contributing to EGG?" at bounding box center [936, 577] width 592 height 19
click at [1001, 568] on p "Interested in joining the fun and contributing to EGG?" at bounding box center [936, 577] width 592 height 19
drag, startPoint x: 789, startPoint y: 552, endPoint x: 813, endPoint y: 556, distance: 24.5
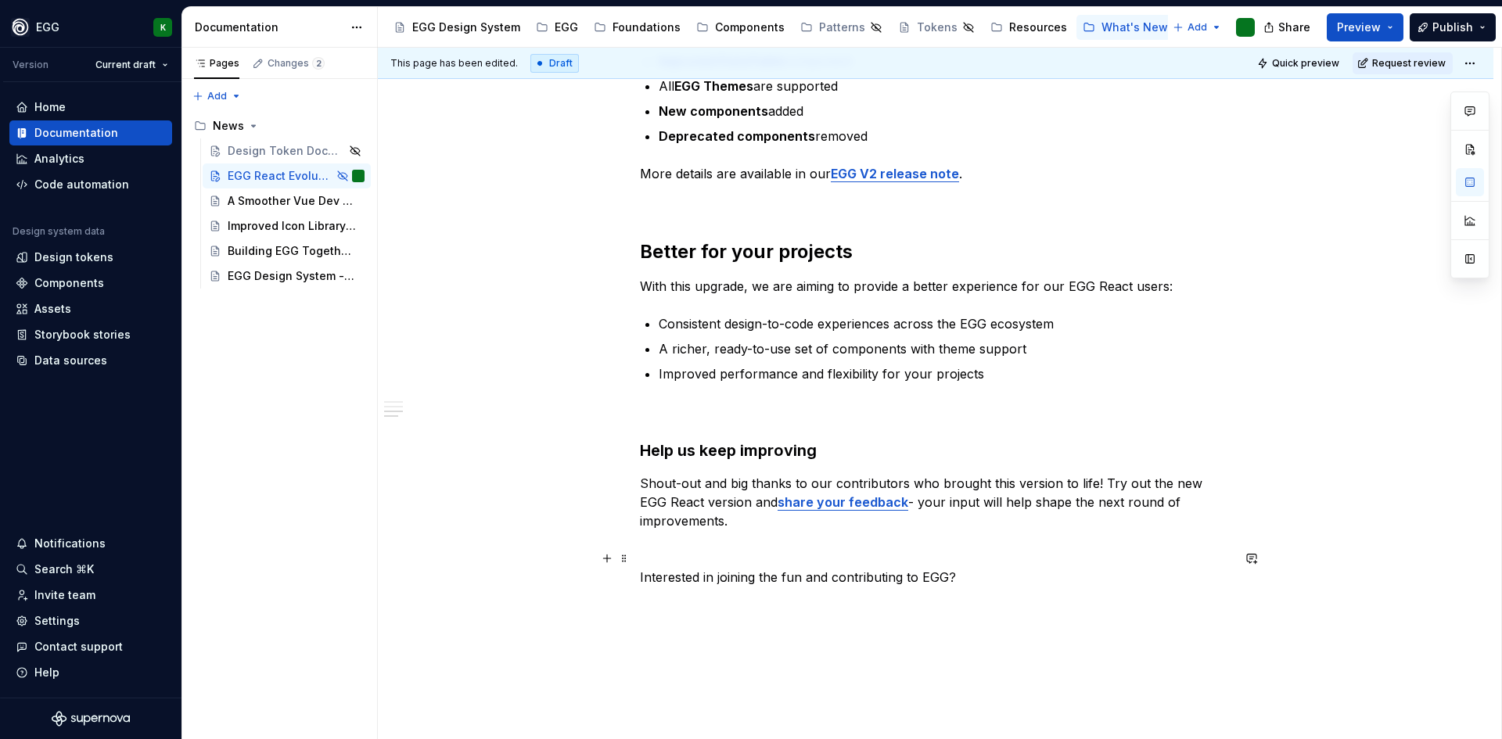
click at [789, 568] on p "Interested in joining the fun and contributing to EGG?" at bounding box center [936, 577] width 592 height 19
click at [852, 568] on p "Interested in joining the fun and contributing to EGG?" at bounding box center [936, 577] width 592 height 19
click at [948, 568] on p "Interested in joining the fun and help us evolve EGG?" at bounding box center [936, 577] width 592 height 19
click at [946, 568] on p "Interested in joining the fun and help us evolve EGG?" at bounding box center [936, 577] width 592 height 19
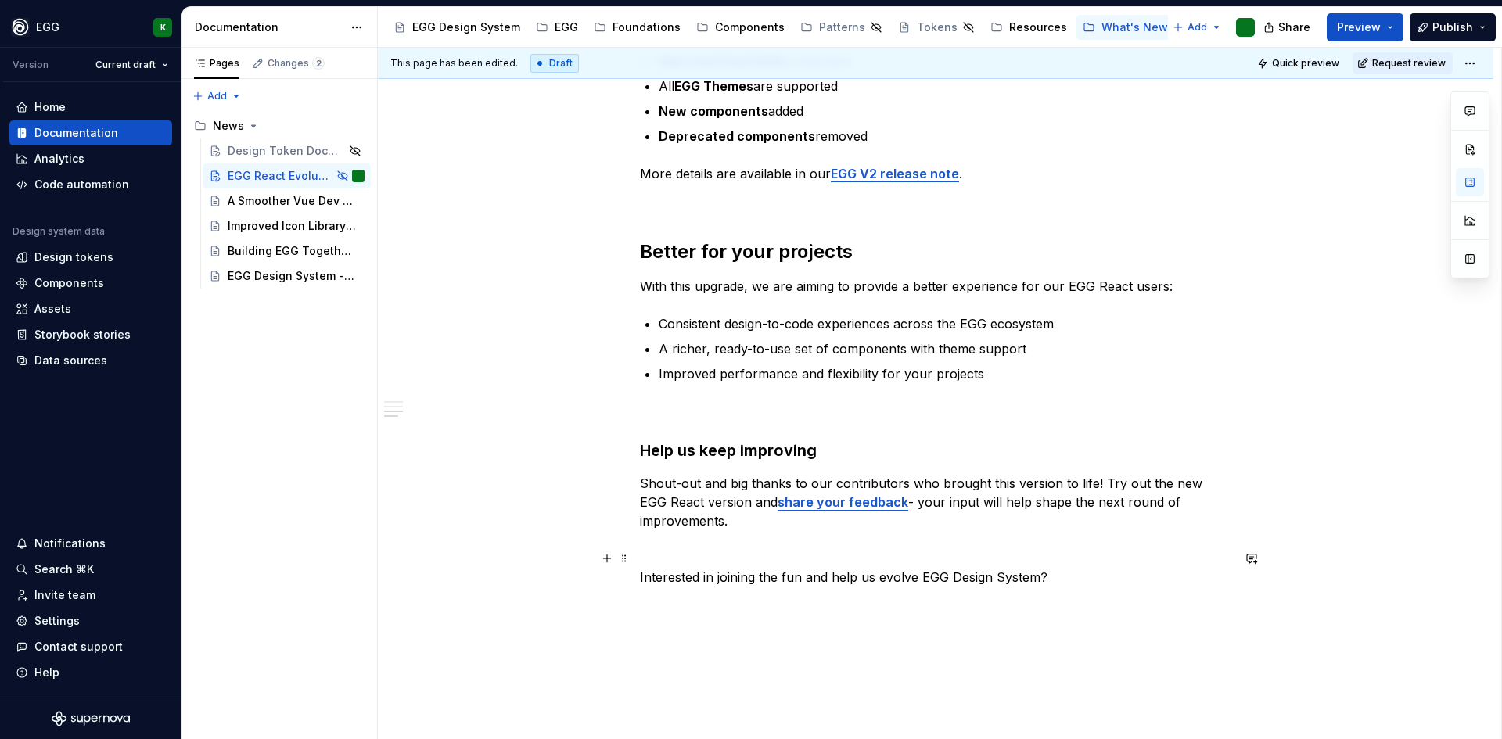
click at [1057, 568] on p "Interested in joining the fun and help us evolve EGG Design System?" at bounding box center [936, 577] width 592 height 19
click at [769, 571] on p "Interested in joining the fun and help us evolve EGG Design System? There are s…" at bounding box center [936, 587] width 592 height 38
click at [1051, 568] on p "Interested in joining the fun and help us evolve EGG Design System? There are s…" at bounding box center [936, 587] width 592 height 38
click at [771, 582] on p "Interested in joining the fun and help us evolve EGG Design System? There are s…" at bounding box center [936, 587] width 592 height 38
click at [767, 578] on p "Interested in joining the fun and help us evolve EGG Design System? There are s…" at bounding box center [936, 587] width 592 height 38
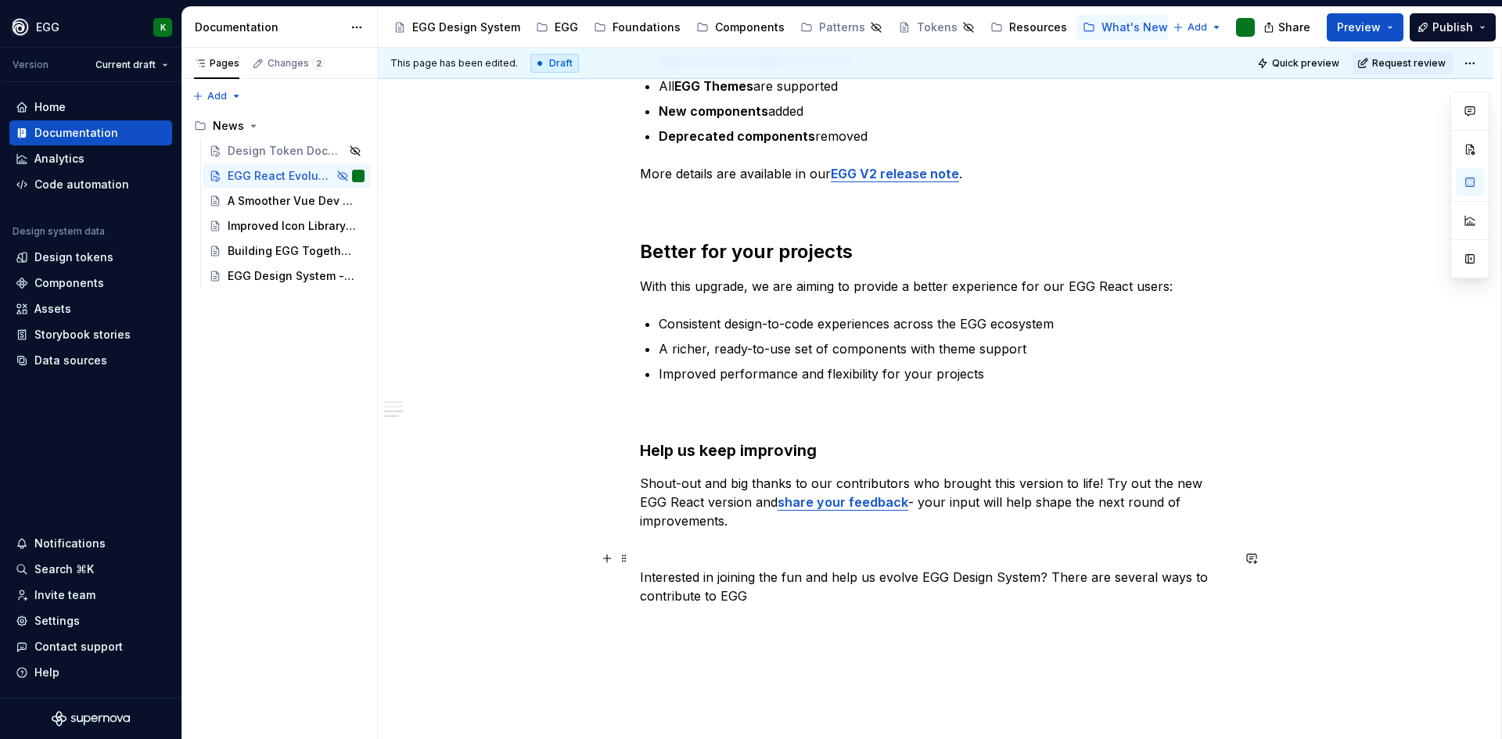
click at [1049, 568] on p "Interested in joining the fun and help us evolve EGG Design System? There are s…" at bounding box center [936, 587] width 592 height 38
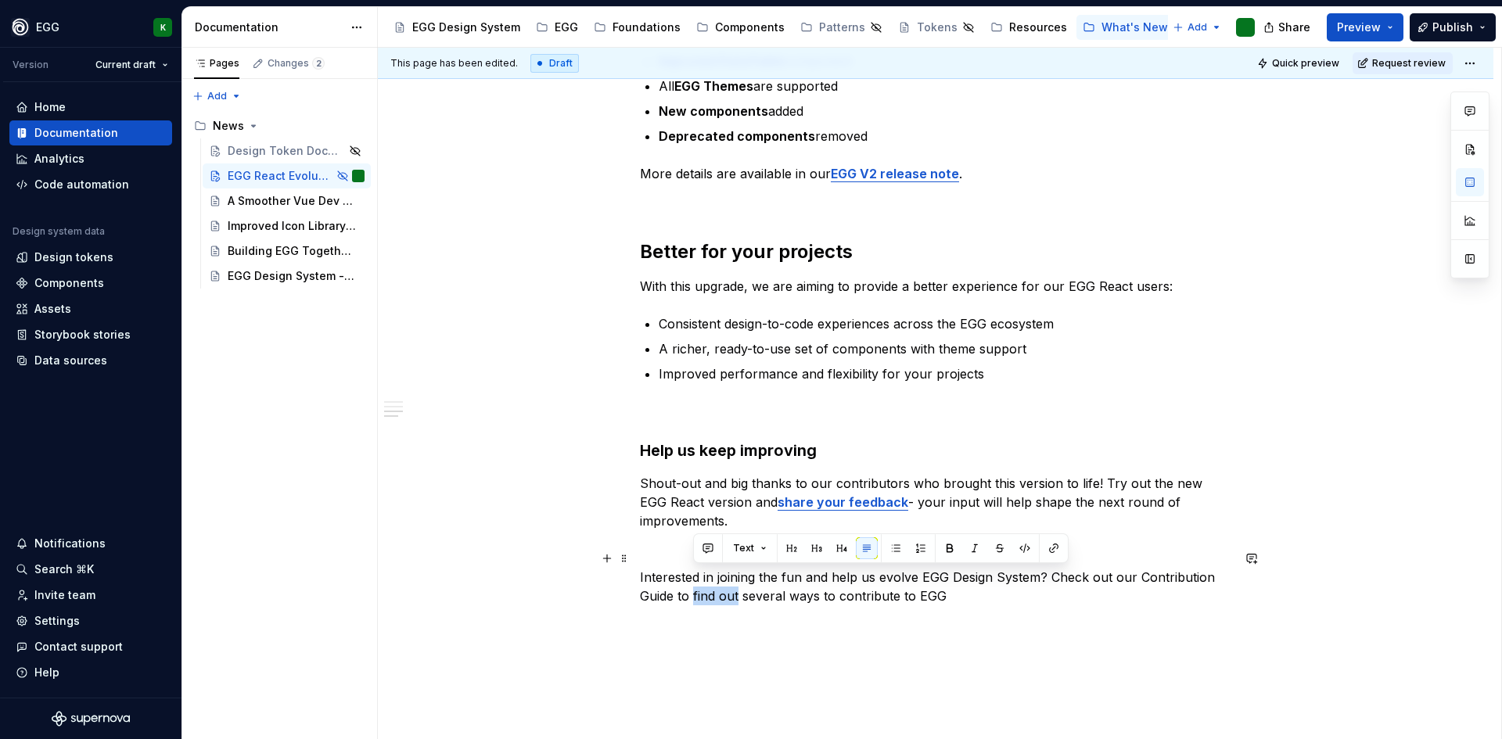
drag, startPoint x: 692, startPoint y: 579, endPoint x: 737, endPoint y: 577, distance: 44.7
click at [737, 577] on p "Interested in joining the fun and help us evolve EGG Design System? Check out o…" at bounding box center [936, 587] width 592 height 38
click at [796, 635] on div "Taking EGG React to the next level Since the first release of the EGG React lib…" at bounding box center [936, 99] width 1116 height 1551
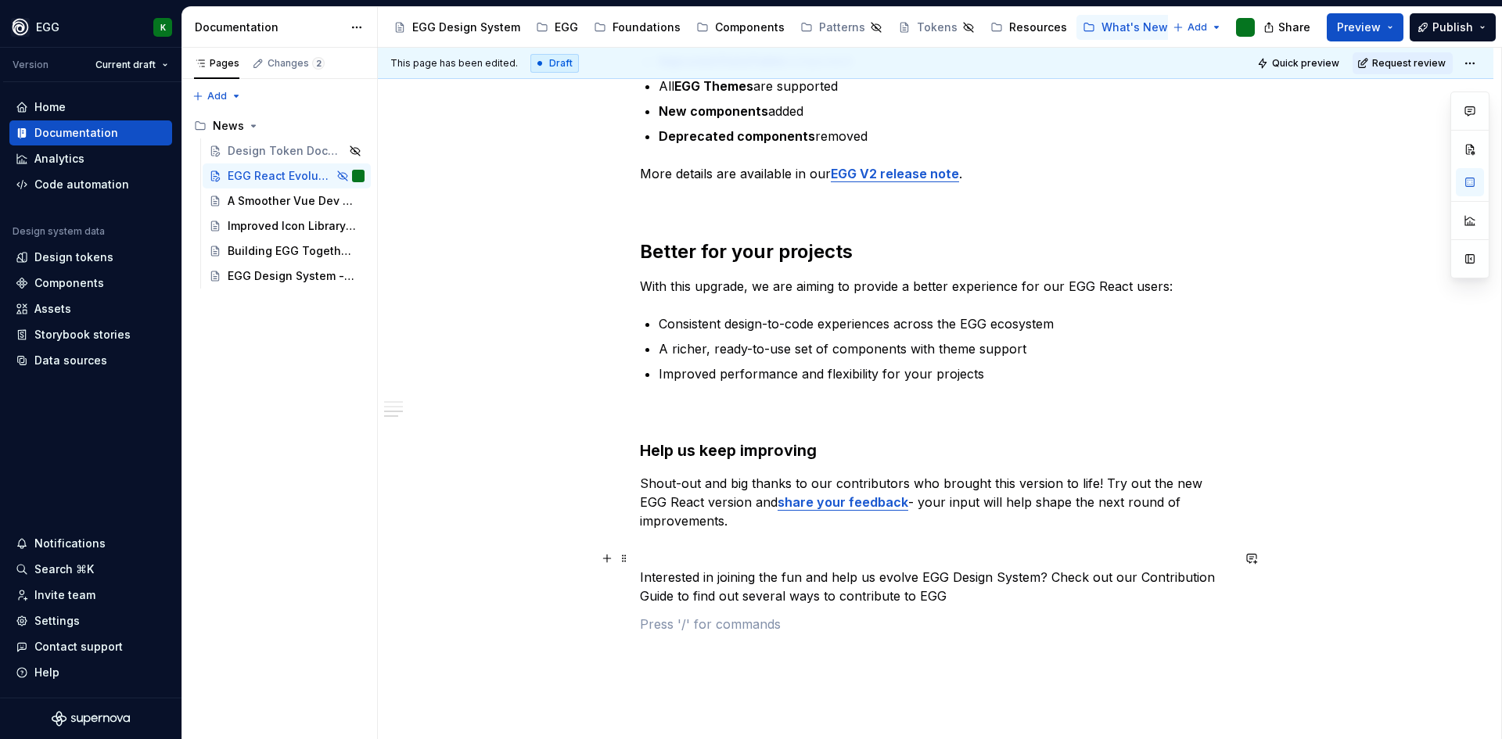
click at [732, 580] on p "Interested in joining the fun and help us evolve EGG Design System? Check out o…" at bounding box center [936, 587] width 592 height 38
click at [687, 579] on p "Interested in joining the fun and help us evolve EGG Design System? Check out o…" at bounding box center [936, 587] width 592 height 38
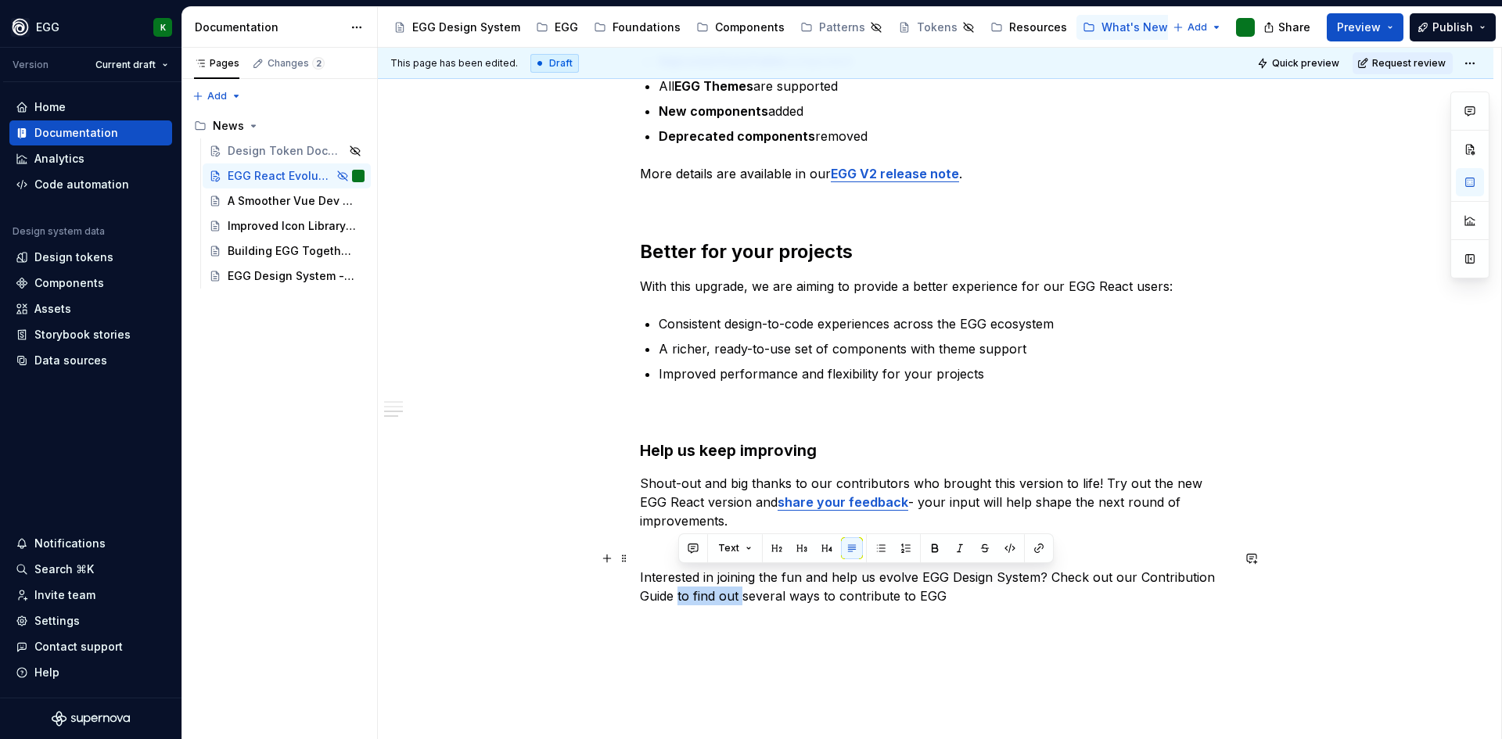
drag, startPoint x: 678, startPoint y: 580, endPoint x: 742, endPoint y: 583, distance: 63.5
click at [742, 583] on p "Interested in joining the fun and help us evolve EGG Design System? Check out o…" at bounding box center [936, 587] width 592 height 38
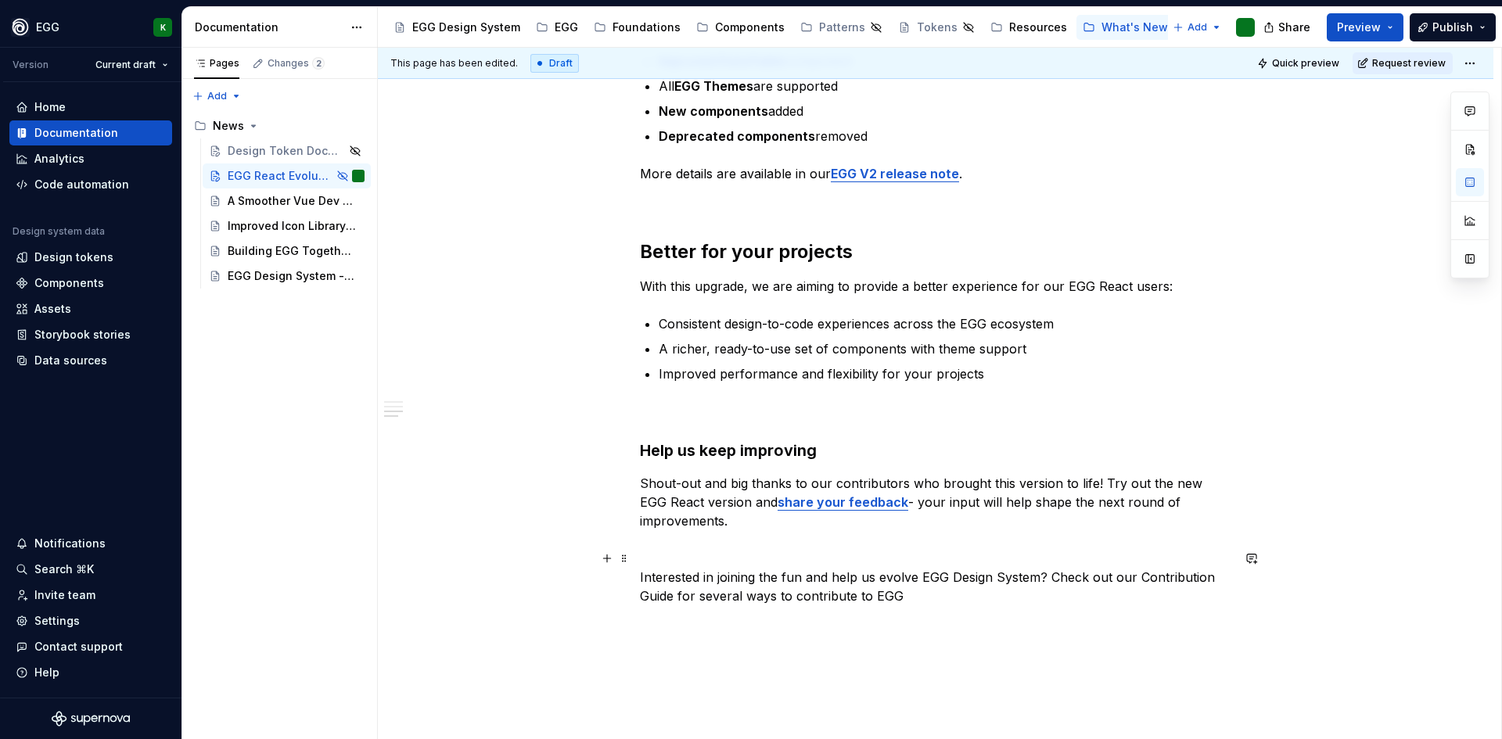
click at [944, 574] on p "Interested in joining the fun and help us evolve EGG Design System? Check out o…" at bounding box center [936, 587] width 592 height 38
click at [689, 574] on p "Interested in joining the fun and help us evolve EGG Design System? Check out o…" at bounding box center [936, 587] width 592 height 38
click at [859, 579] on p "Interested in joining the fun and help us evolve EGG Design System? Check out o…" at bounding box center [936, 587] width 592 height 38
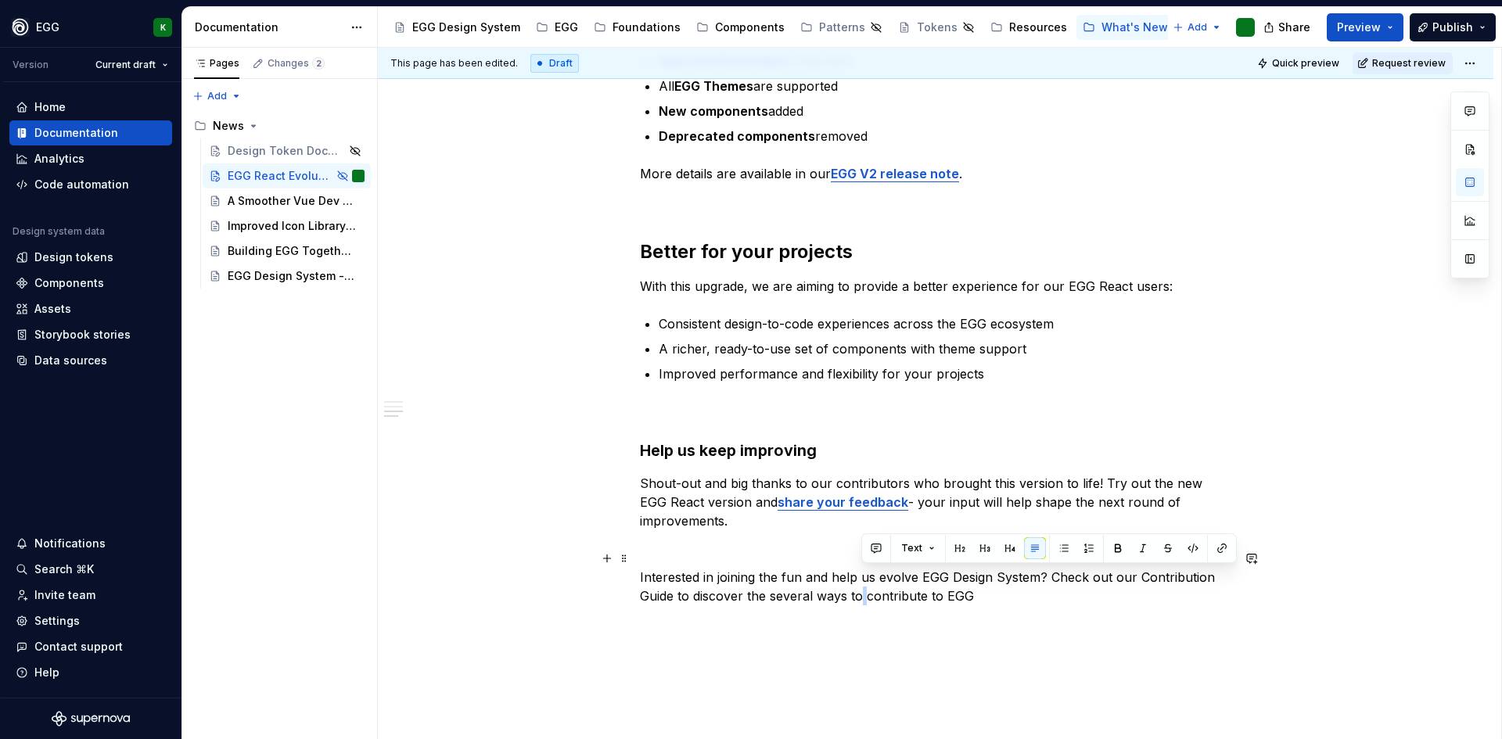
click at [859, 579] on p "Interested in joining the fun and help us evolve EGG Design System? Check out o…" at bounding box center [936, 587] width 592 height 38
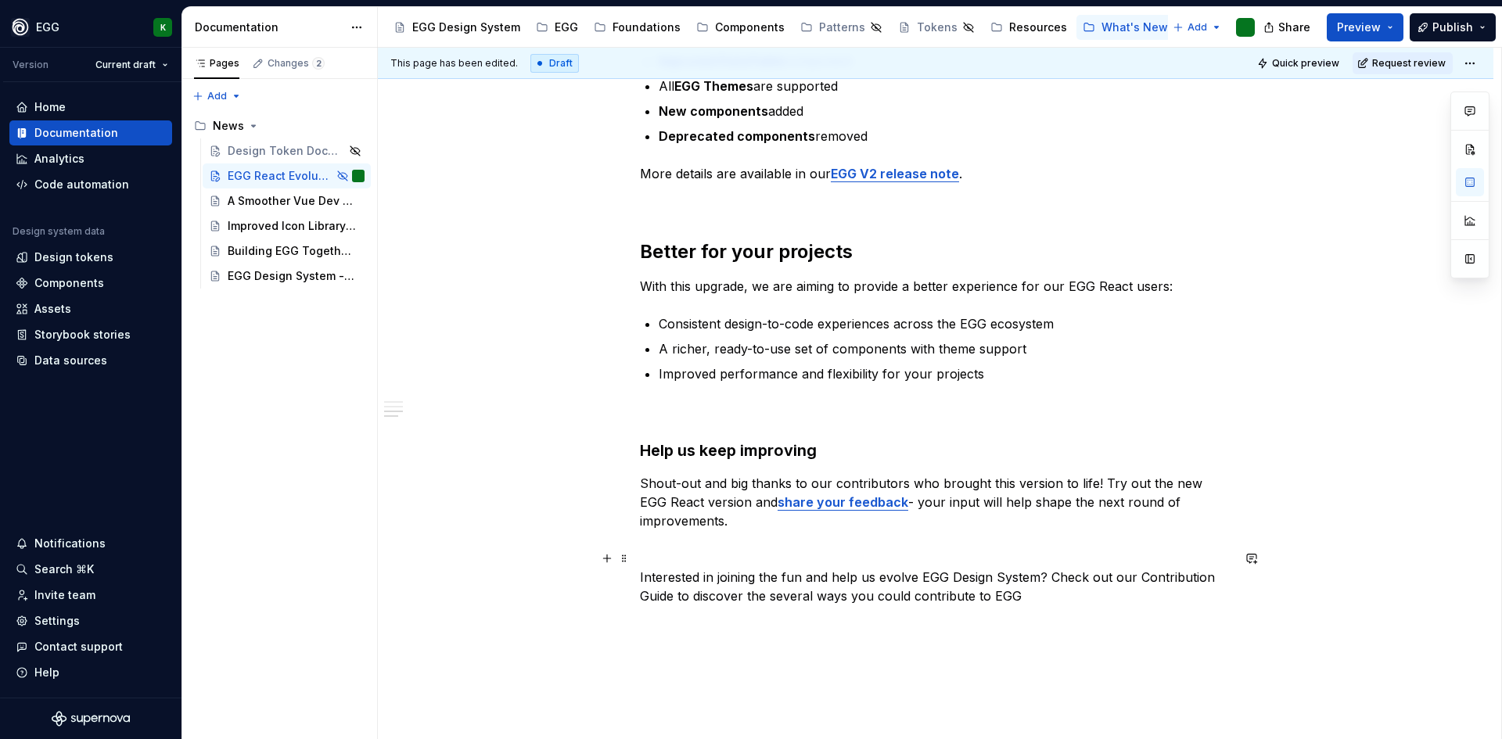
click at [1035, 577] on p "Interested in joining the fun and help us evolve EGG Design System? Check out o…" at bounding box center [936, 587] width 592 height 38
click at [911, 573] on p "Interested in joining the fun and help us evolve EGG Design System? Check out o…" at bounding box center [936, 587] width 592 height 38
drag, startPoint x: 1135, startPoint y: 558, endPoint x: 674, endPoint y: 581, distance: 461.4
click at [674, 581] on p "Interested in joining the fun and help us evolve EGG Design System? Check out o…" at bounding box center [936, 587] width 592 height 38
click at [1031, 527] on button "button" at bounding box center [1035, 530] width 22 height 22
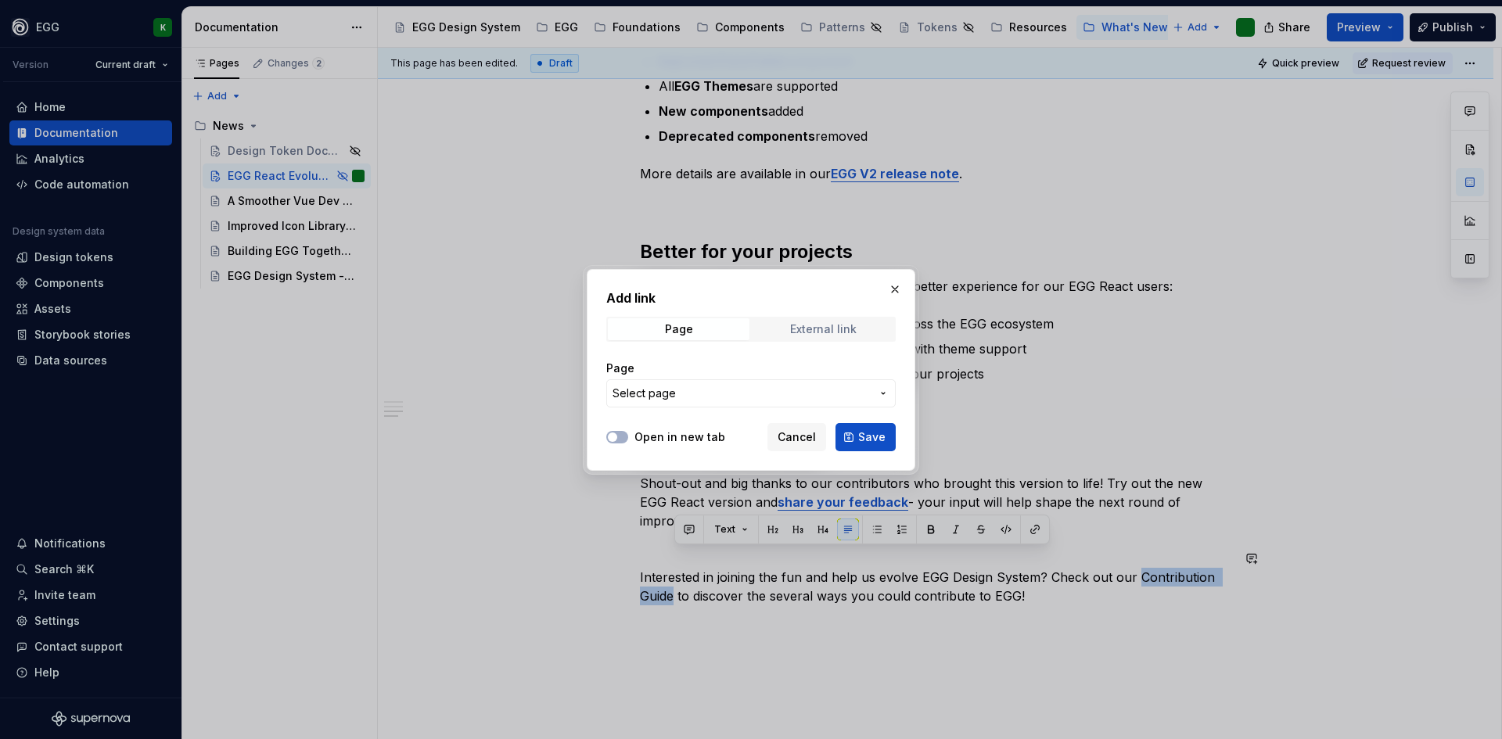
click at [802, 326] on div "External link" at bounding box center [823, 329] width 67 height 13
click at [621, 396] on input "URL" at bounding box center [751, 393] width 290 height 28
paste input "[URL][DOMAIN_NAME]"
type input "[URL][DOMAIN_NAME]"
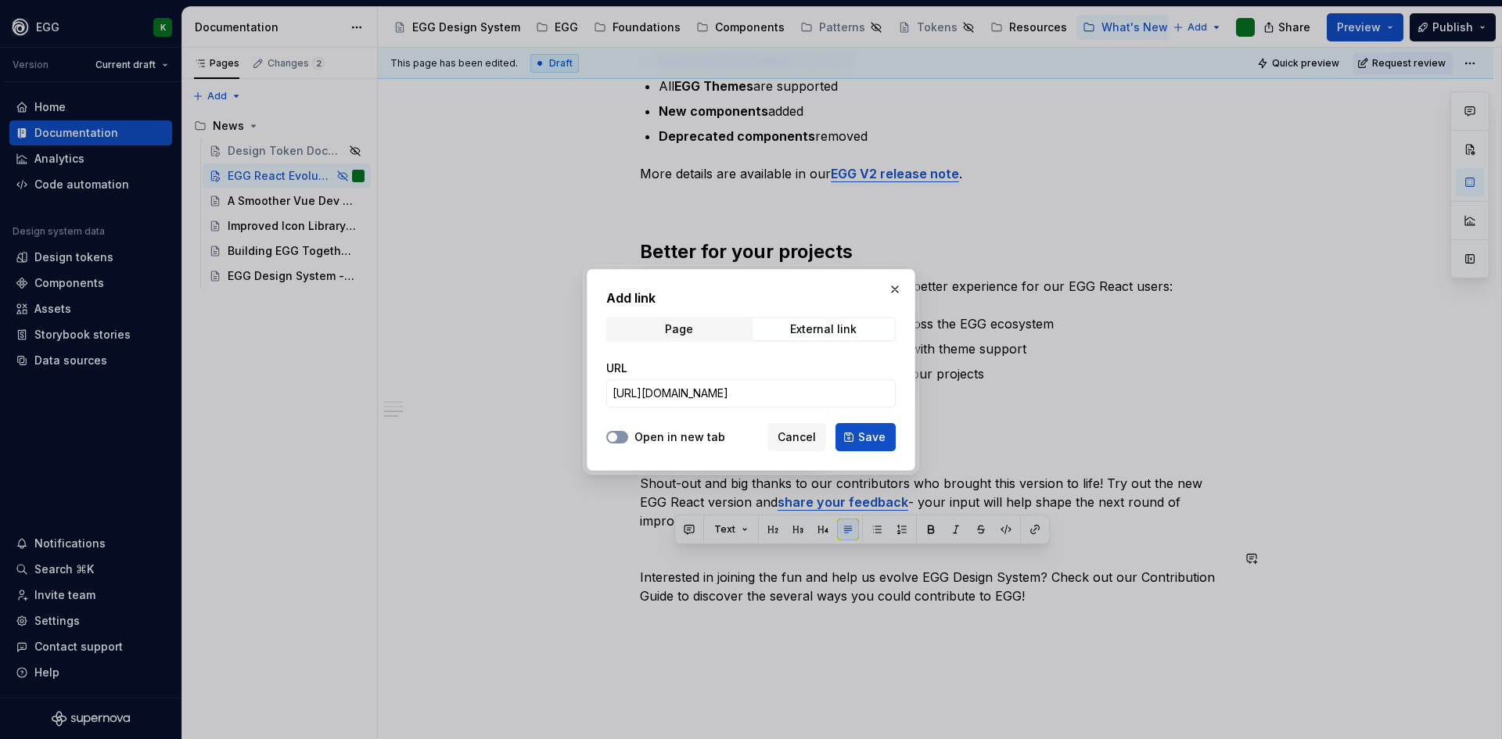
scroll to position [0, 0]
click at [617, 438] on span "button" at bounding box center [612, 437] width 9 height 9
click at [869, 444] on span "Save" at bounding box center [871, 438] width 27 height 16
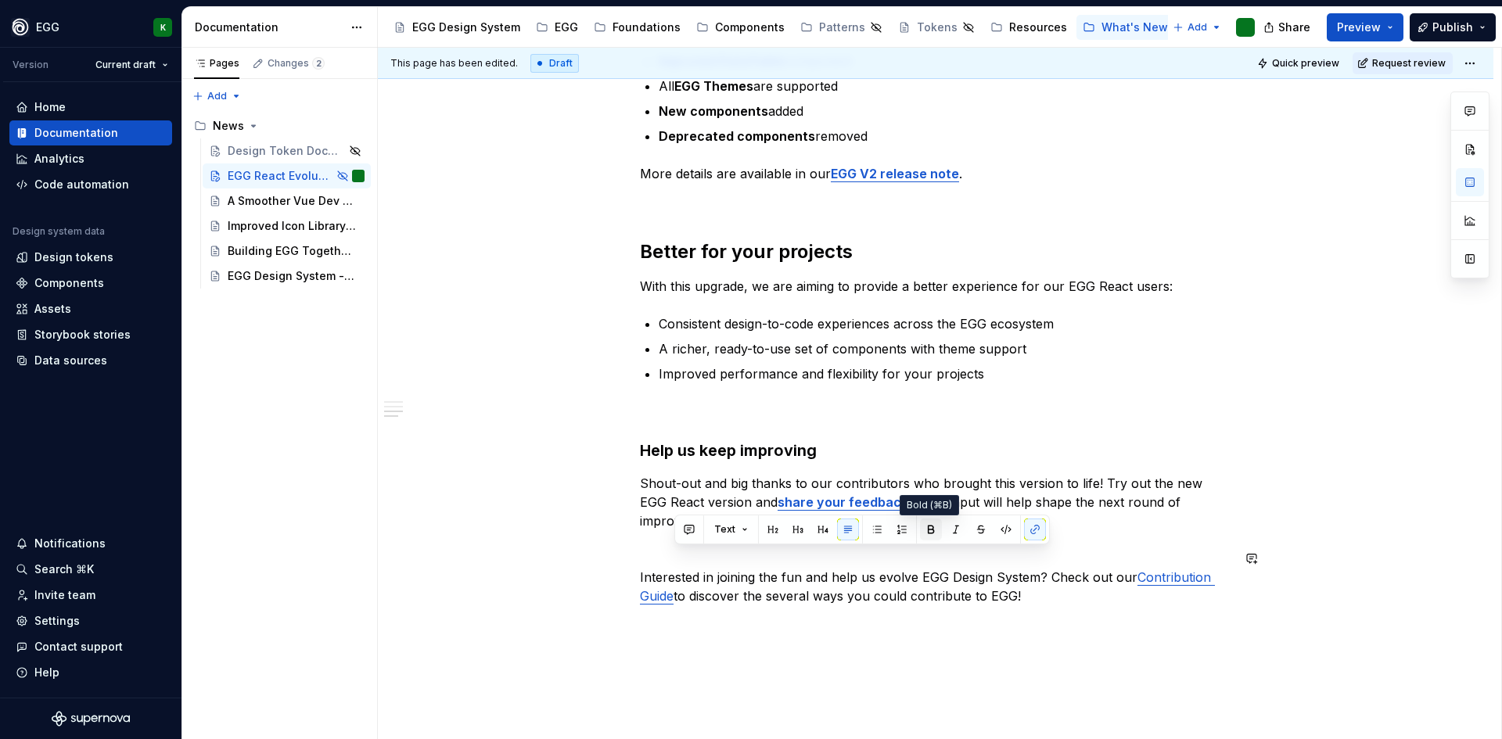
click at [930, 536] on button "button" at bounding box center [931, 530] width 22 height 22
click at [1156, 479] on p "Shout-out and big thanks to our contributors who brought this version to life! …" at bounding box center [936, 502] width 592 height 56
click at [1113, 474] on p "Shout-out and big thanks to our contributors who brought this version to life! …" at bounding box center [936, 502] width 592 height 56
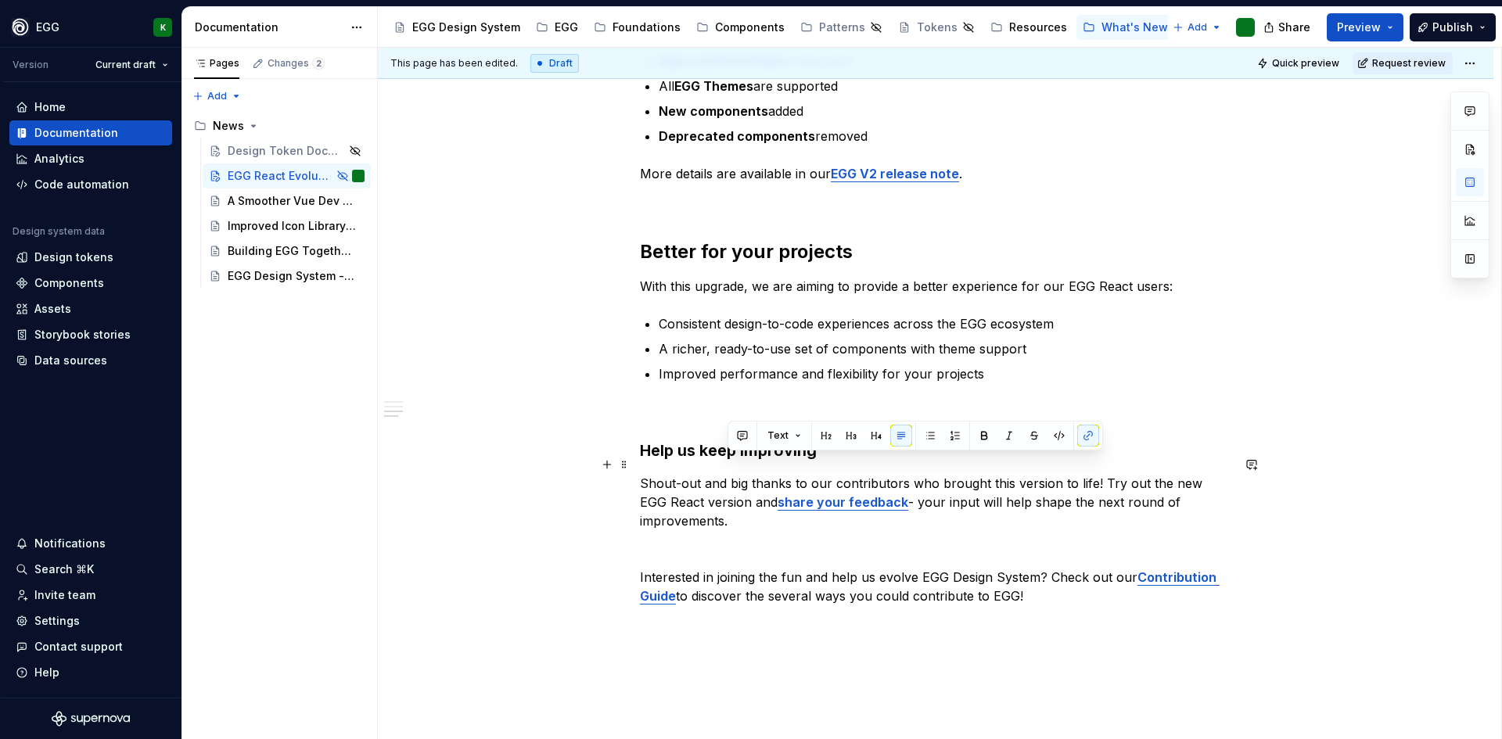
drag, startPoint x: 1096, startPoint y: 462, endPoint x: 1111, endPoint y: 503, distance: 43.3
click at [1111, 503] on p "Shout-out and big thanks to our contributors who brought this version to life! …" at bounding box center [936, 502] width 592 height 56
click at [1176, 474] on p "Shout-out and big thanks to our contributors who brought this version to life! …" at bounding box center [936, 502] width 592 height 56
click at [662, 540] on p at bounding box center [936, 549] width 592 height 19
click at [1050, 577] on p "Interested in joining the fun and help us evolve EGG Design System? Check out o…" at bounding box center [936, 587] width 592 height 38
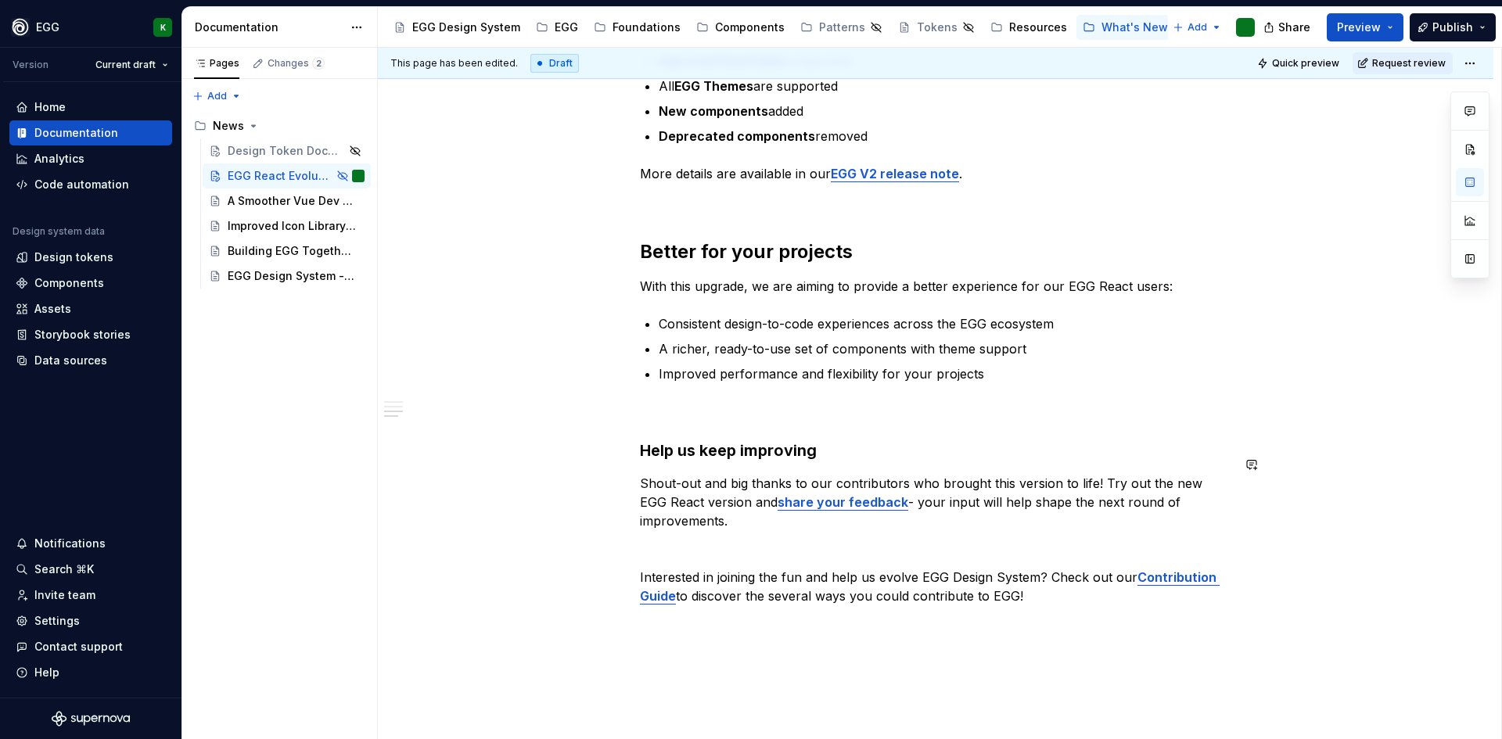
type textarea "*"
click at [1192, 474] on p "Shout-out and big thanks to our contributors who brought this version to life! …" at bounding box center [936, 502] width 592 height 56
drag, startPoint x: 1165, startPoint y: 465, endPoint x: 719, endPoint y: 487, distance: 446.6
click at [719, 487] on p "Shout-out and big thanks to our contributors who brought this version to life! …" at bounding box center [936, 502] width 592 height 56
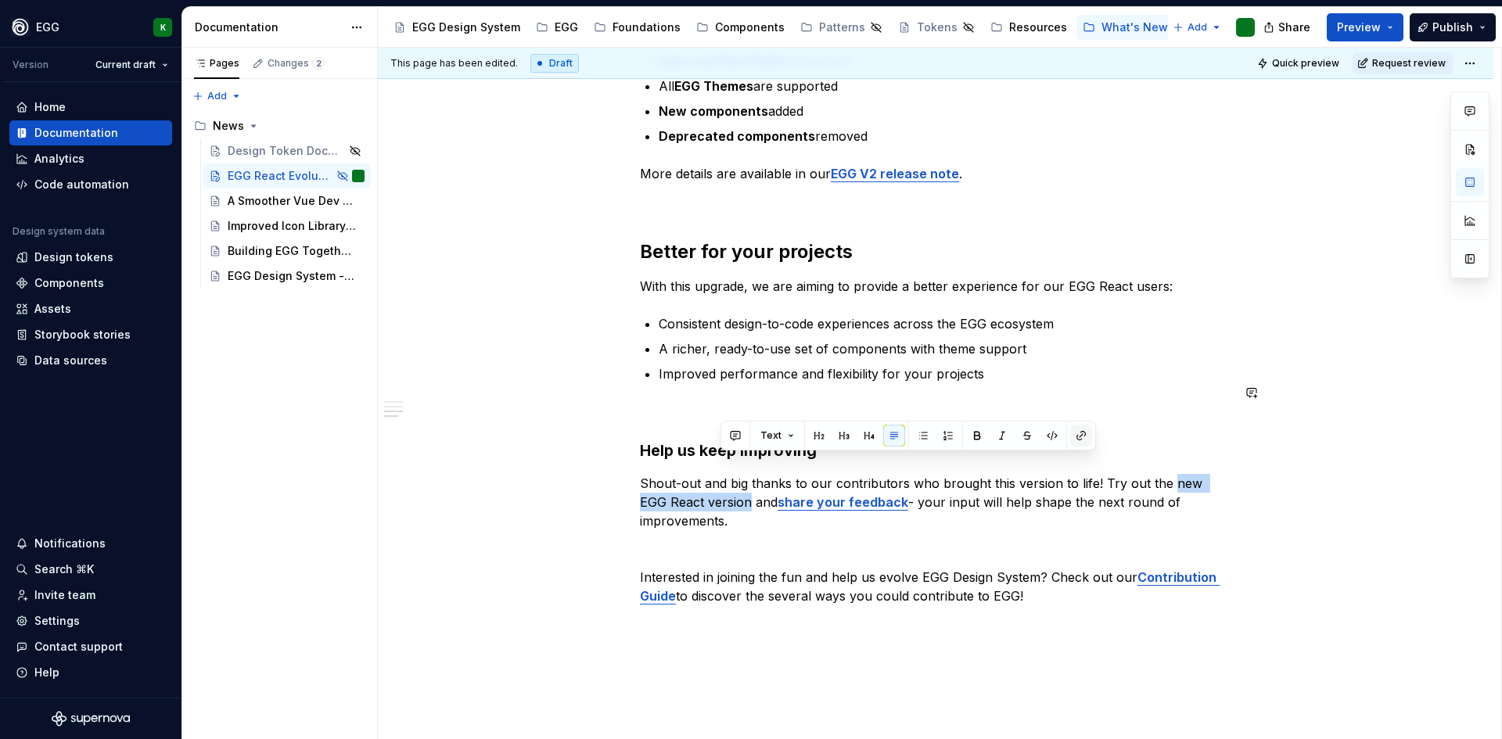
click at [1079, 442] on button "button" at bounding box center [1081, 436] width 22 height 22
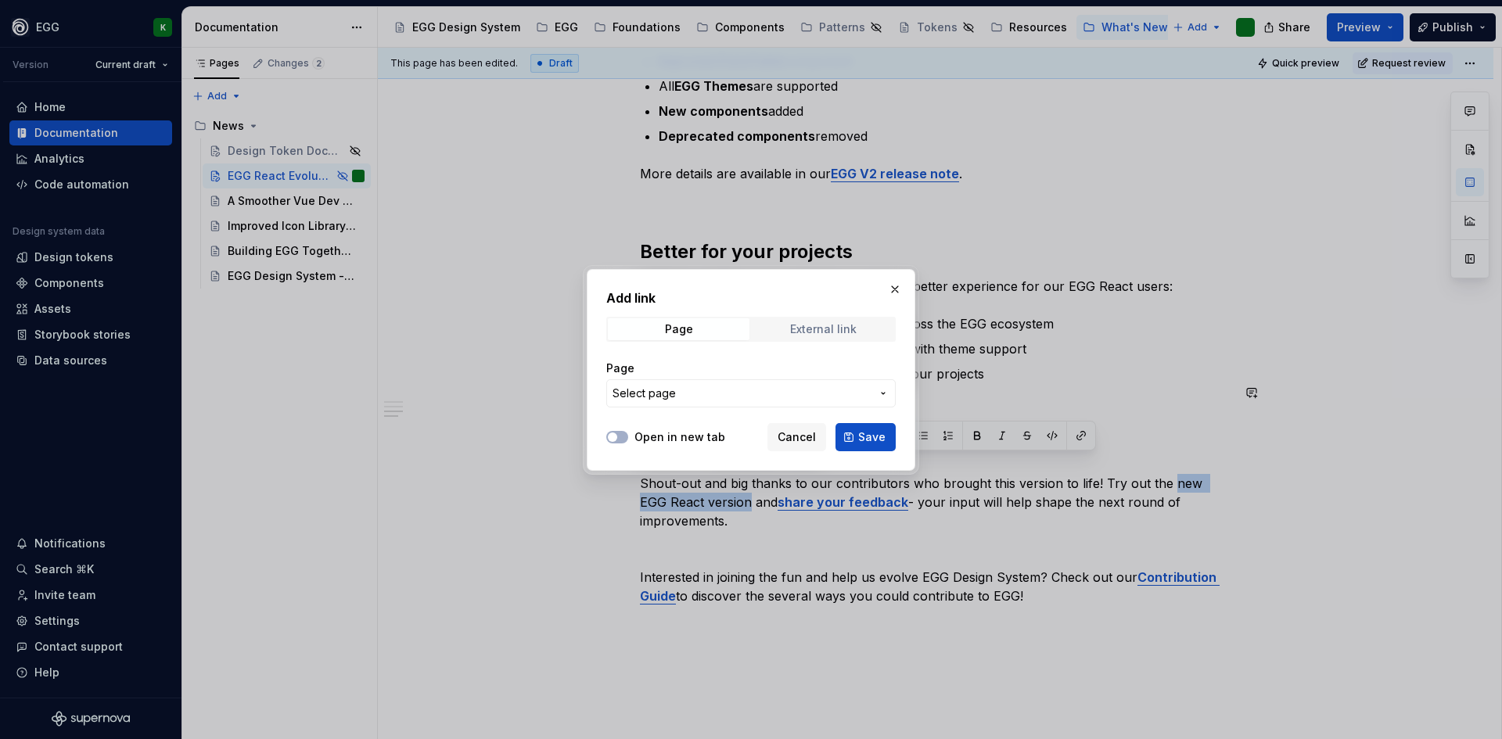
click at [793, 332] on div "External link" at bounding box center [823, 329] width 67 height 13
click at [669, 400] on input "URL" at bounding box center [751, 393] width 290 height 28
paste input "[URL][DOMAIN_NAME]"
type input "[URL][DOMAIN_NAME]"
drag, startPoint x: 610, startPoint y: 433, endPoint x: 629, endPoint y: 432, distance: 19.6
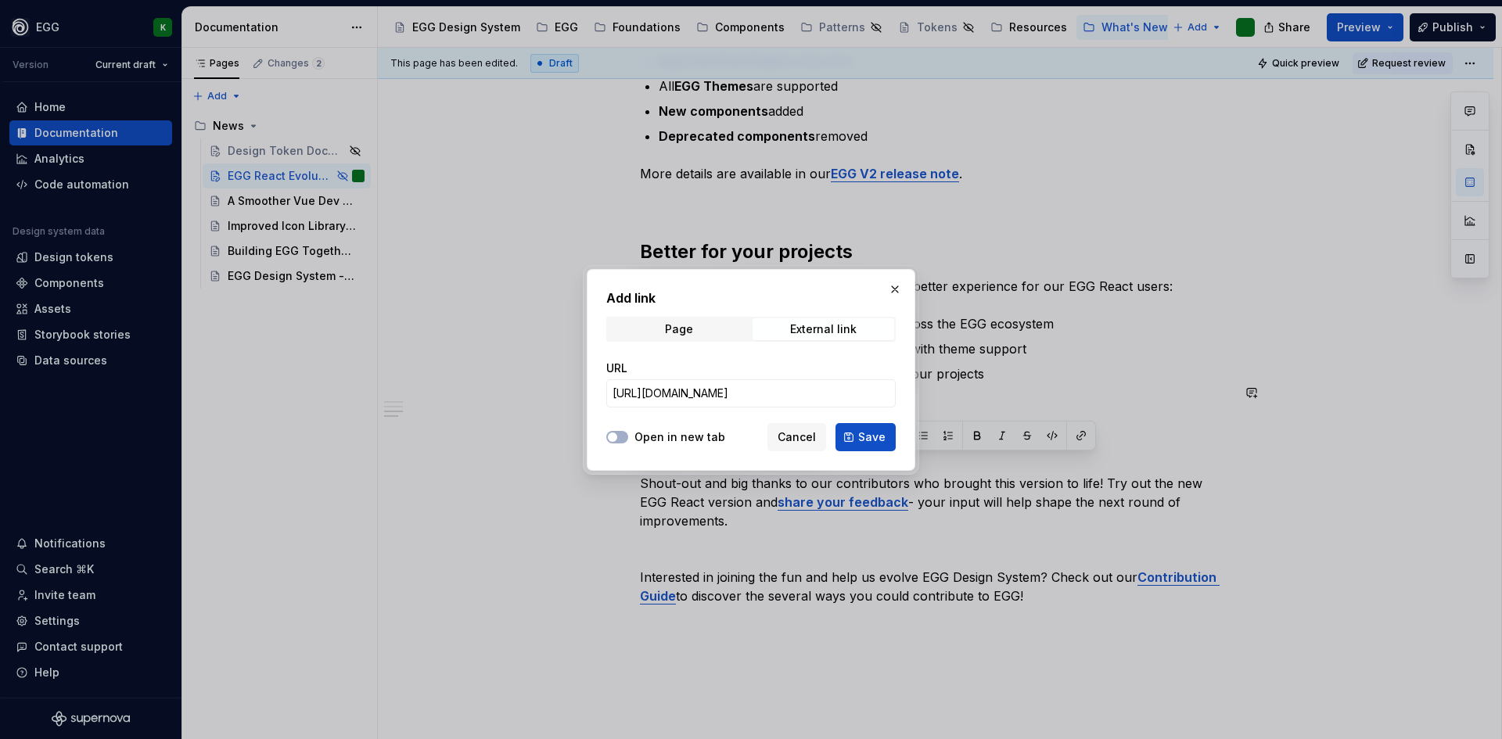
click at [610, 433] on span "button" at bounding box center [612, 437] width 9 height 9
click at [870, 437] on span "Save" at bounding box center [871, 438] width 27 height 16
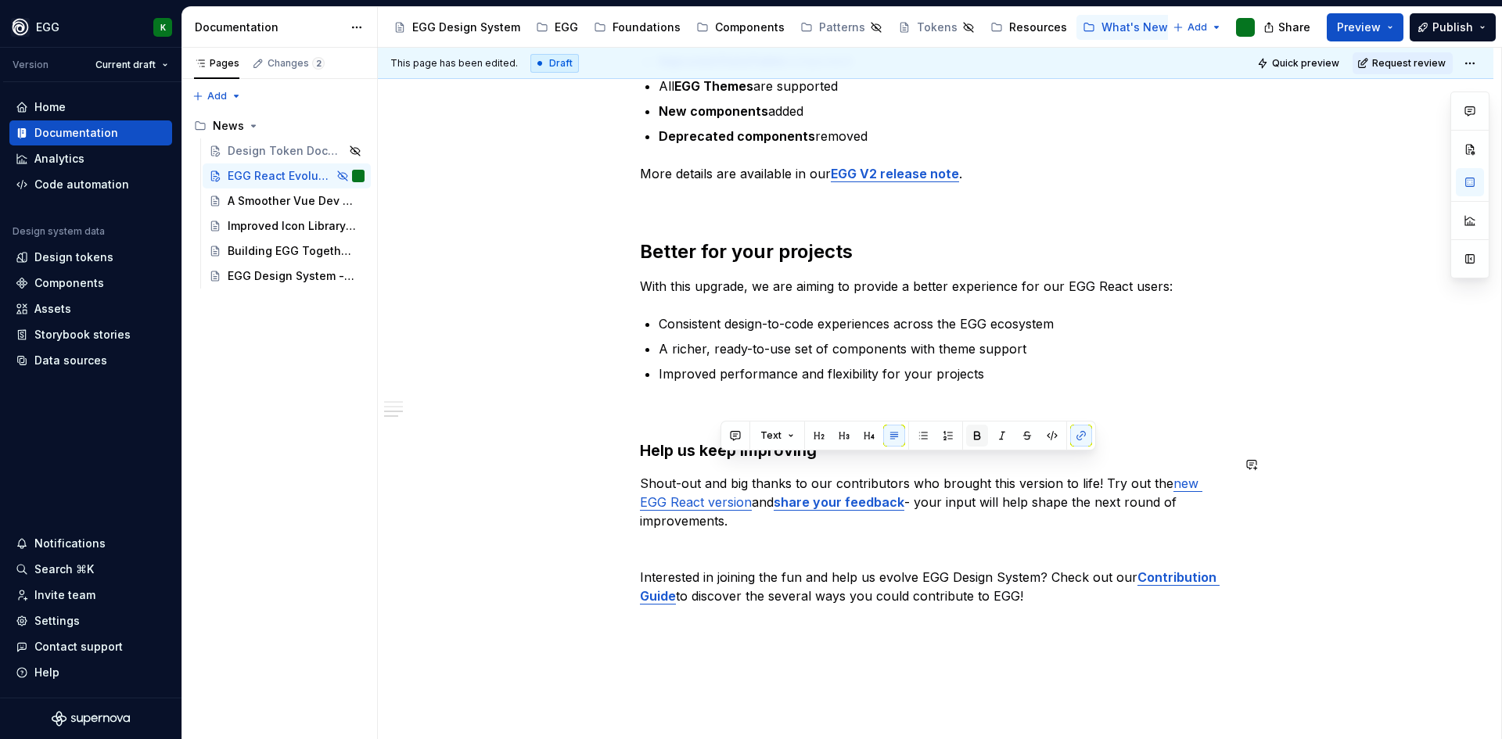
click at [976, 433] on button "button" at bounding box center [977, 436] width 22 height 22
click at [851, 670] on div "Taking EGG React to the next level Since the first release of the EGG React lib…" at bounding box center [936, 99] width 1116 height 1551
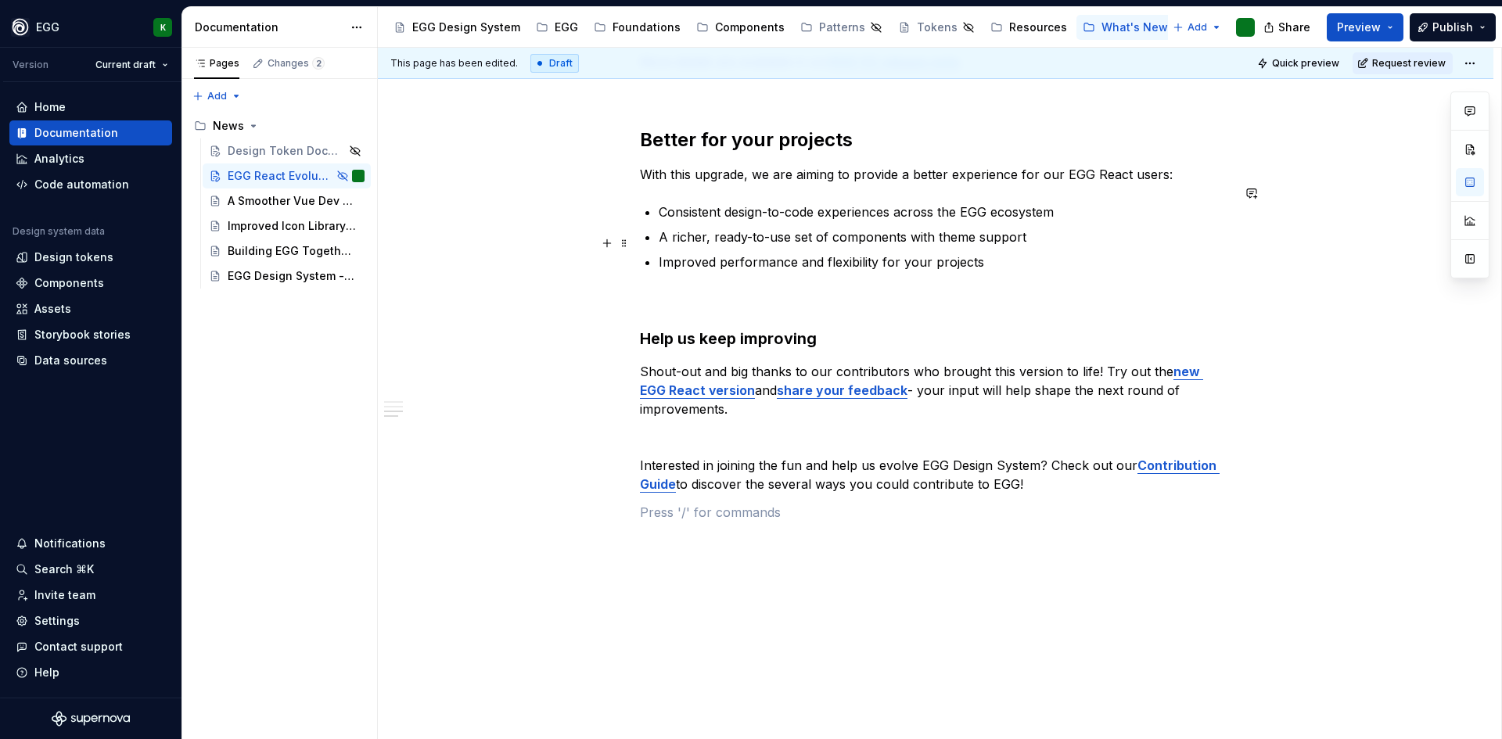
scroll to position [1059, 0]
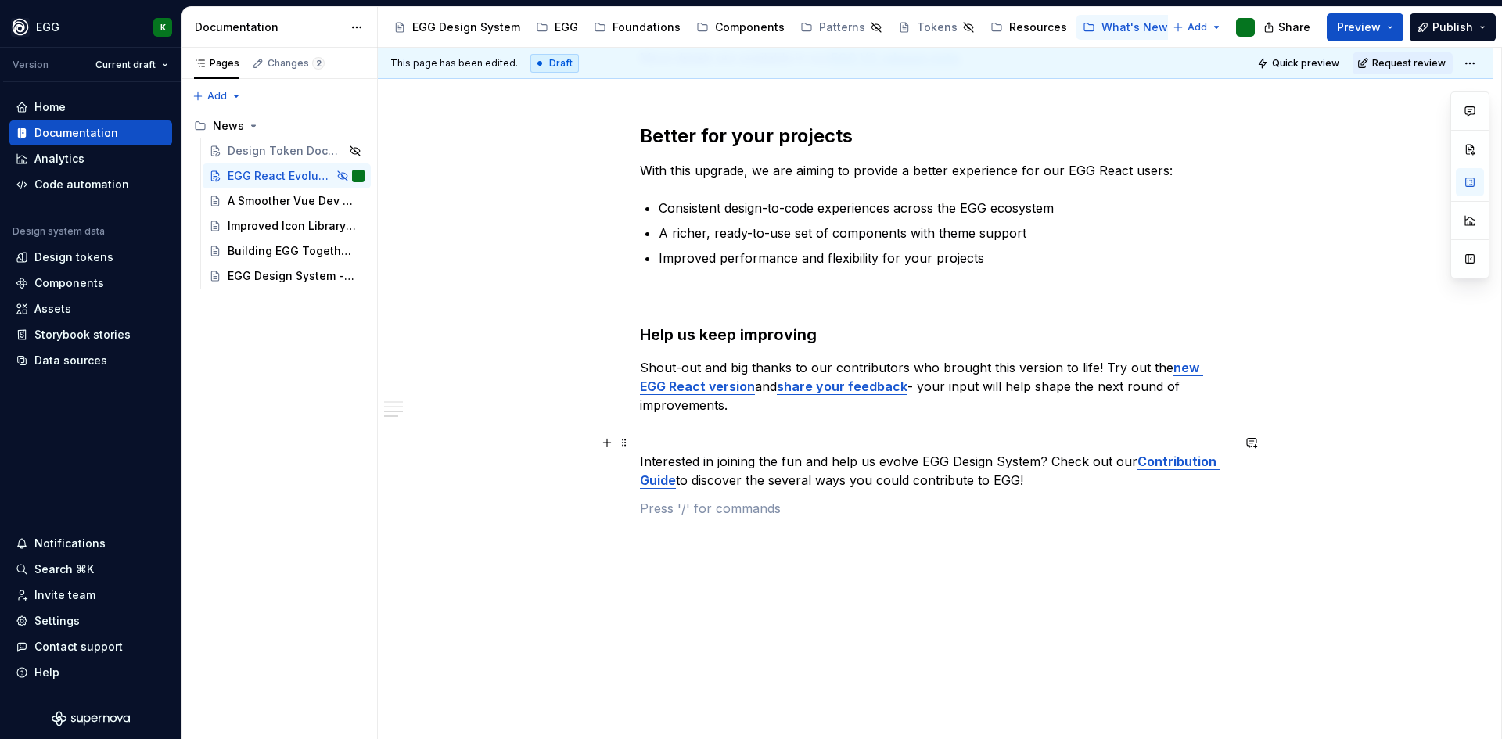
click at [1029, 456] on p "Interested in joining the fun and help us evolve EGG Design System? Check out o…" at bounding box center [936, 471] width 592 height 38
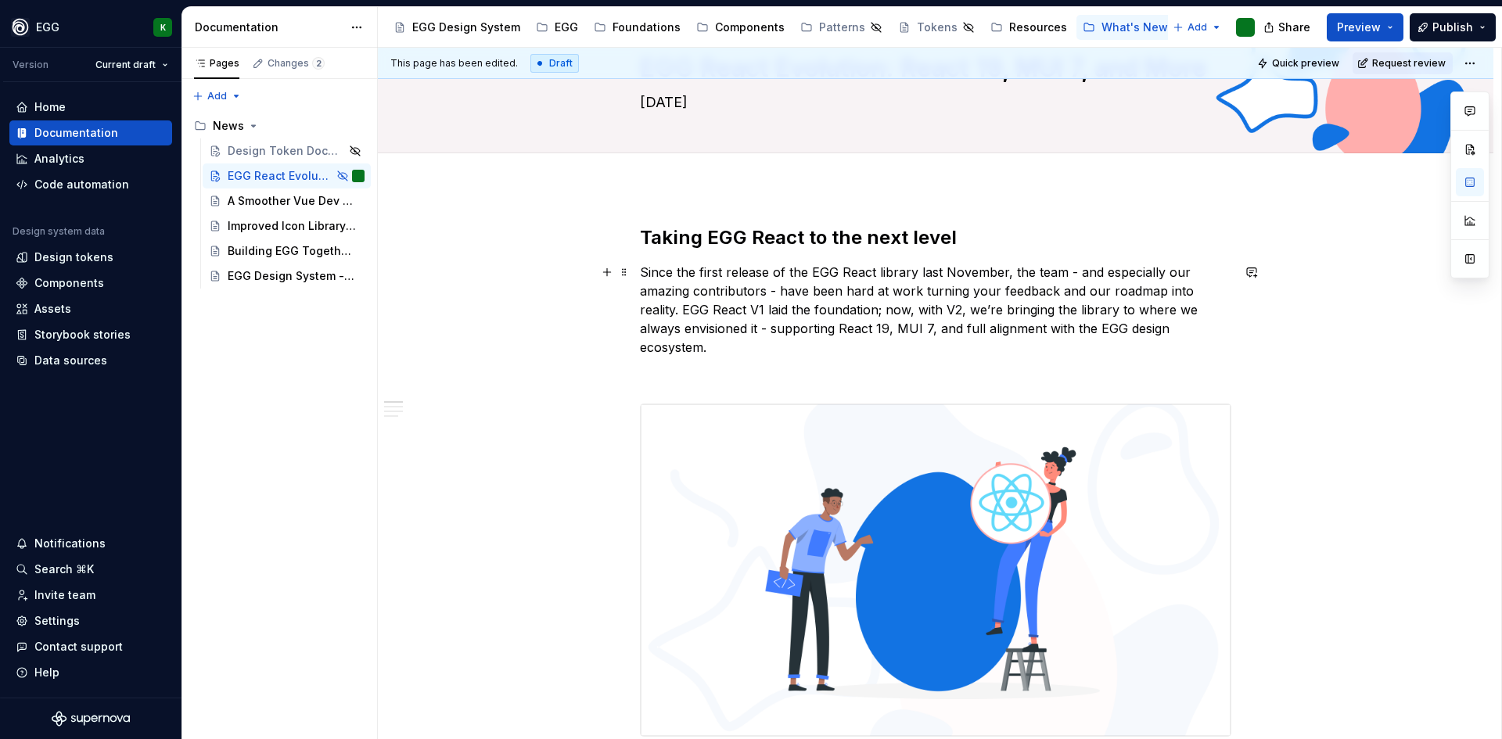
scroll to position [0, 0]
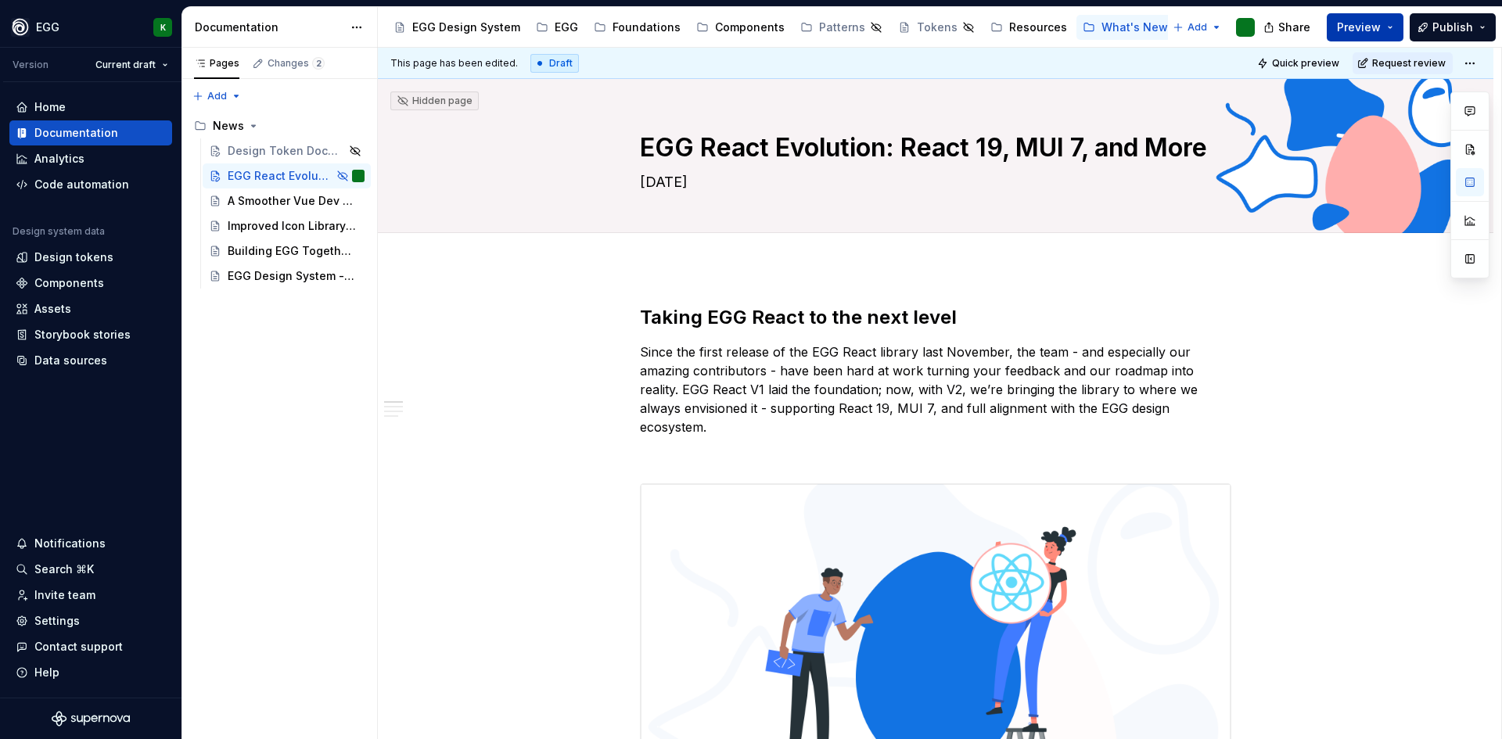
click at [1364, 19] on button "Preview" at bounding box center [1365, 27] width 77 height 28
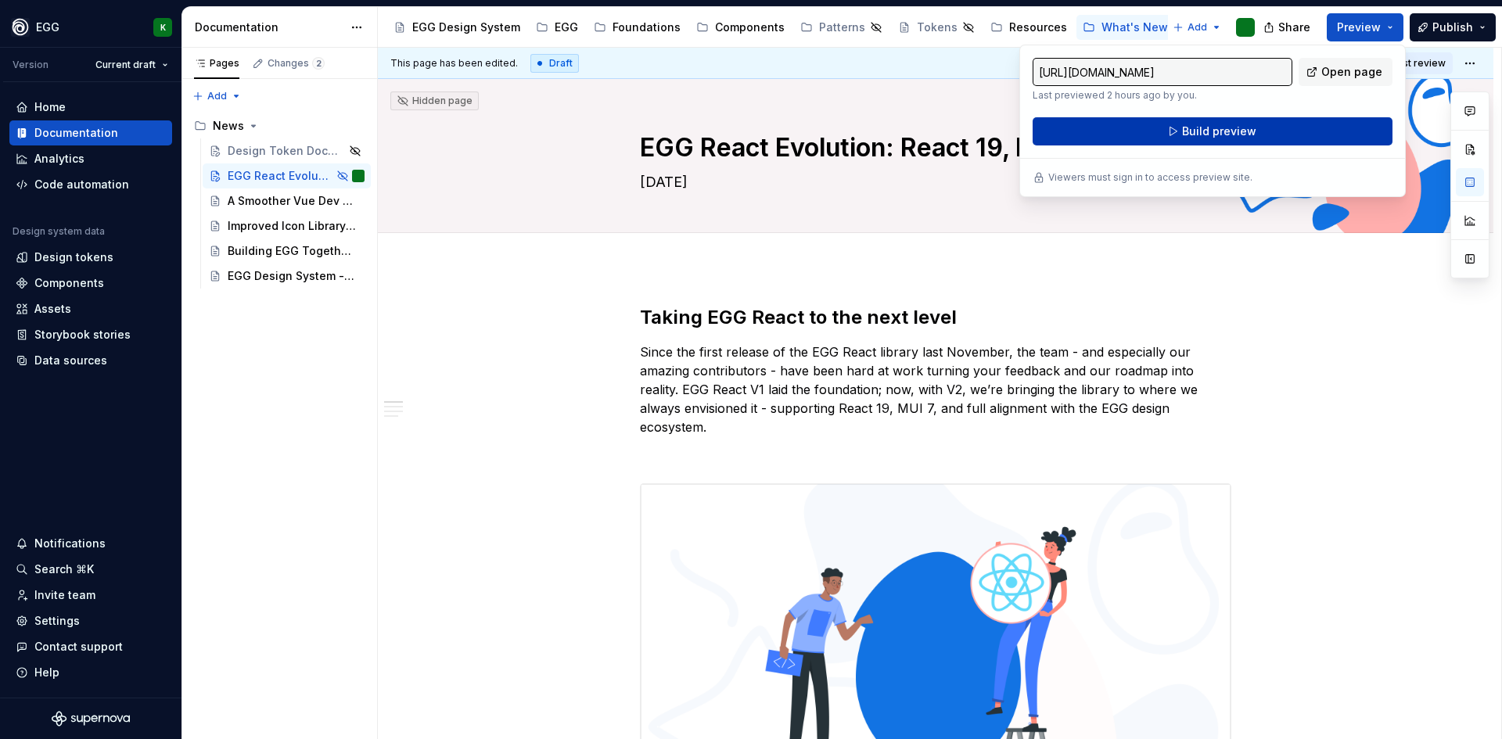
click at [1213, 128] on span "Build preview" at bounding box center [1219, 132] width 74 height 16
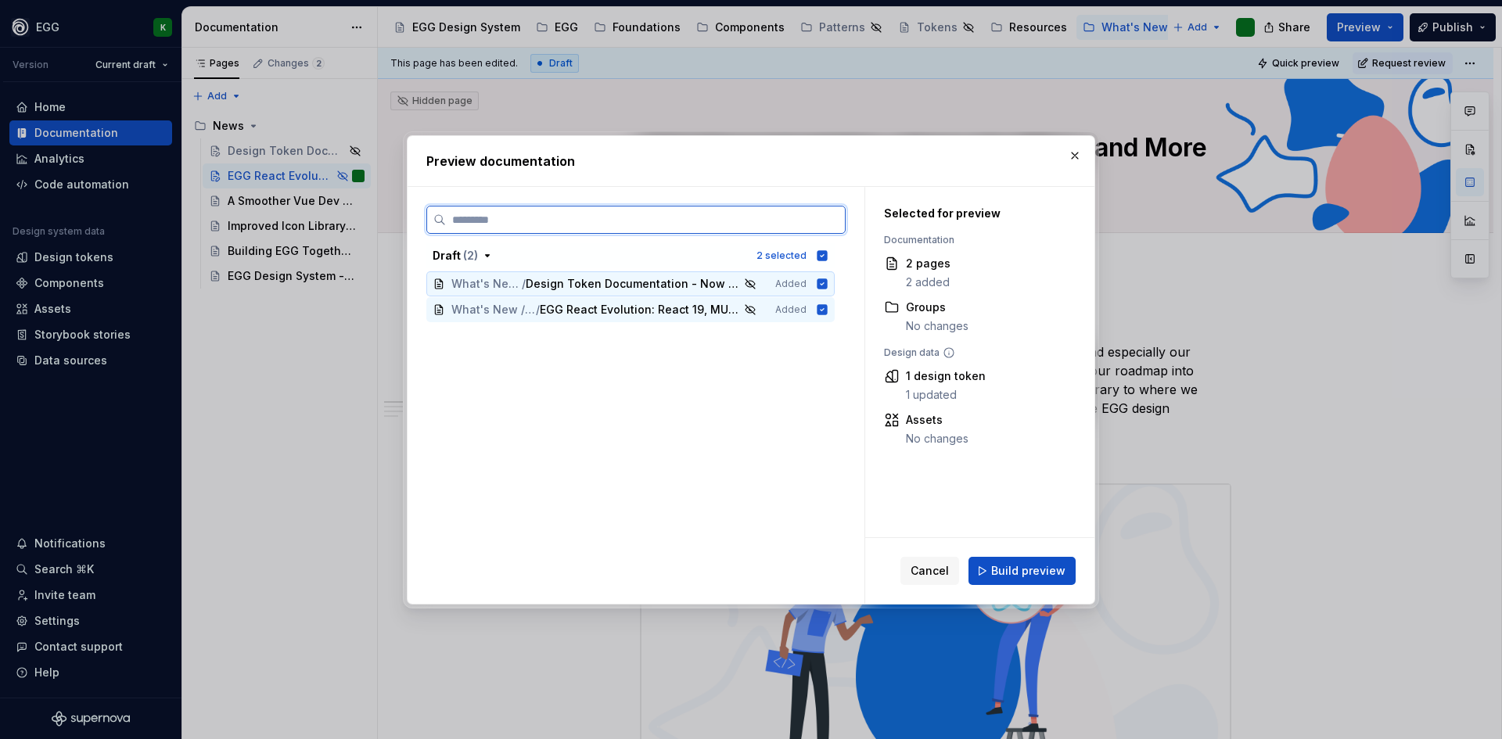
click at [825, 286] on icon at bounding box center [823, 284] width 10 height 10
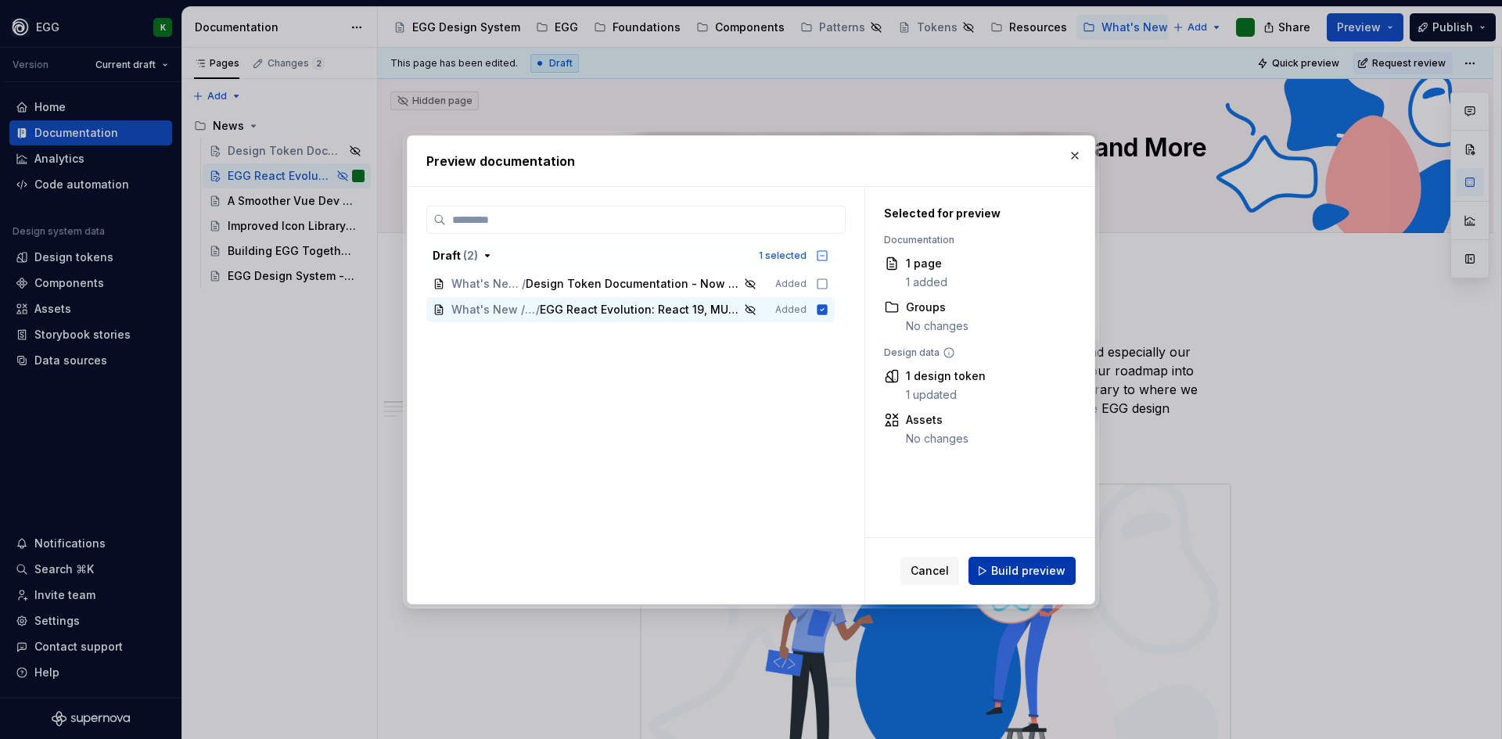
click at [1021, 567] on span "Build preview" at bounding box center [1028, 571] width 74 height 16
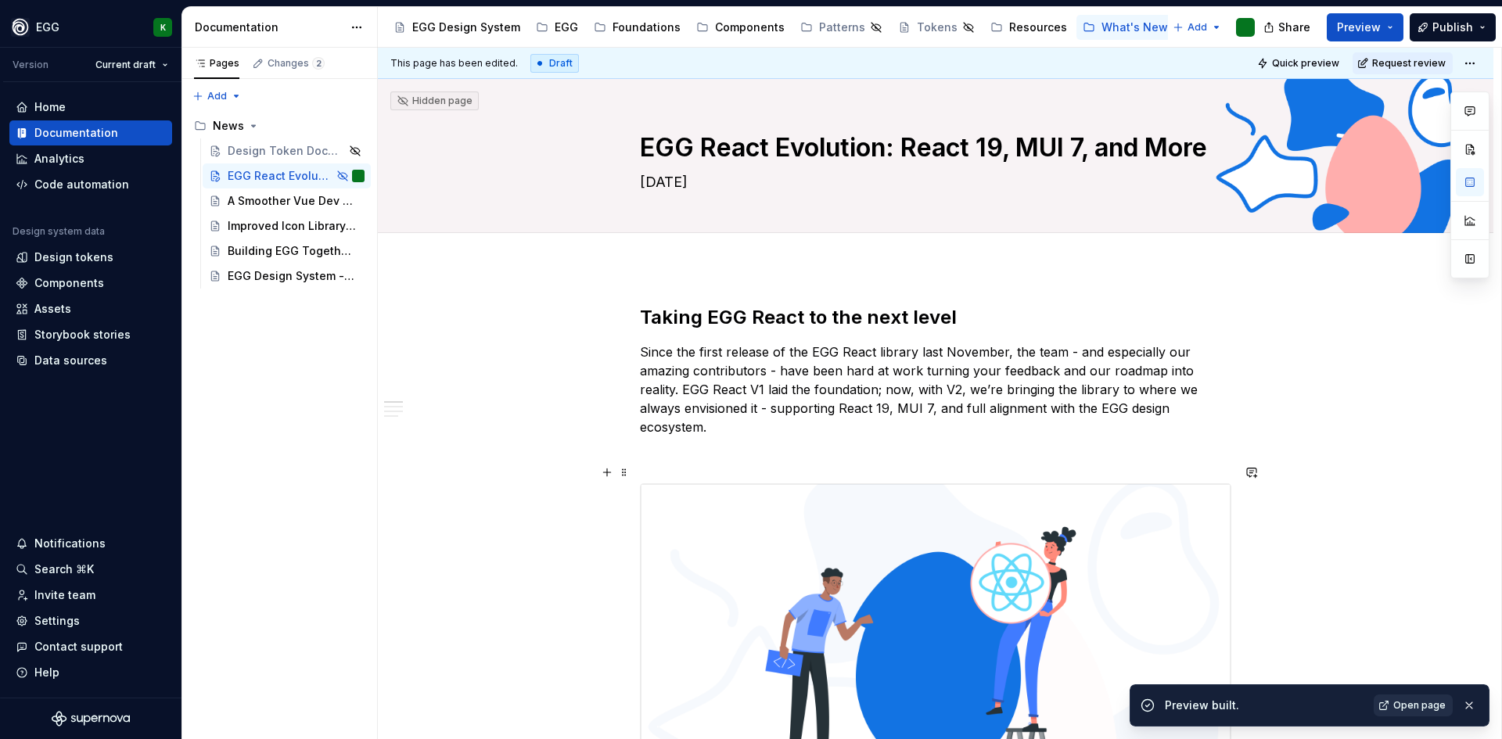
click at [1412, 710] on span "Open page" at bounding box center [1420, 706] width 52 height 13
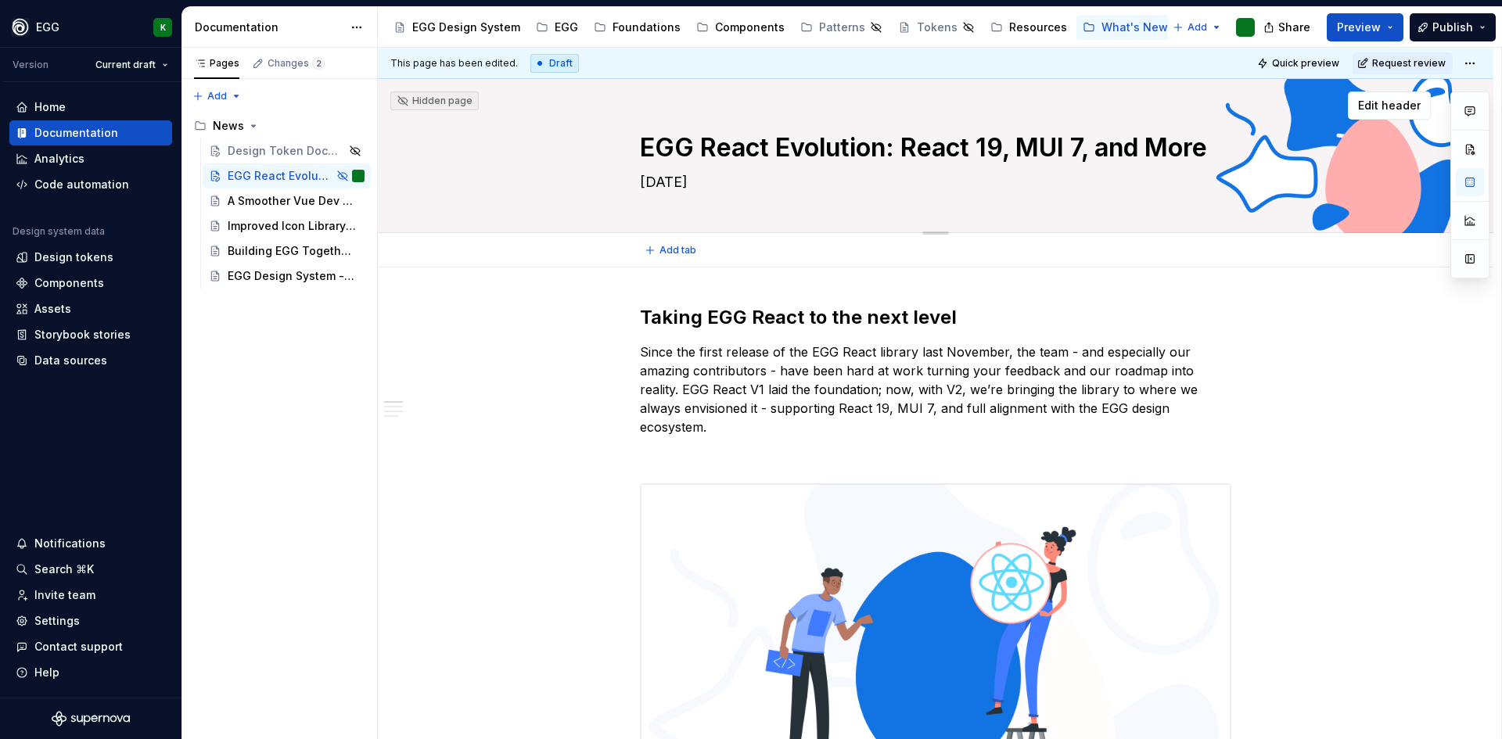
click at [1216, 156] on textarea "EGG React Evolution: React 19, MUI 7, and More" at bounding box center [933, 148] width 592 height 38
click at [1214, 153] on textarea "EGG React Evolution: React 19, MUI 7, and More" at bounding box center [933, 148] width 592 height 38
type textarea "*"
type textarea "EGG React Evolution: React 19, MUI 7, and More"
type textarea "*"
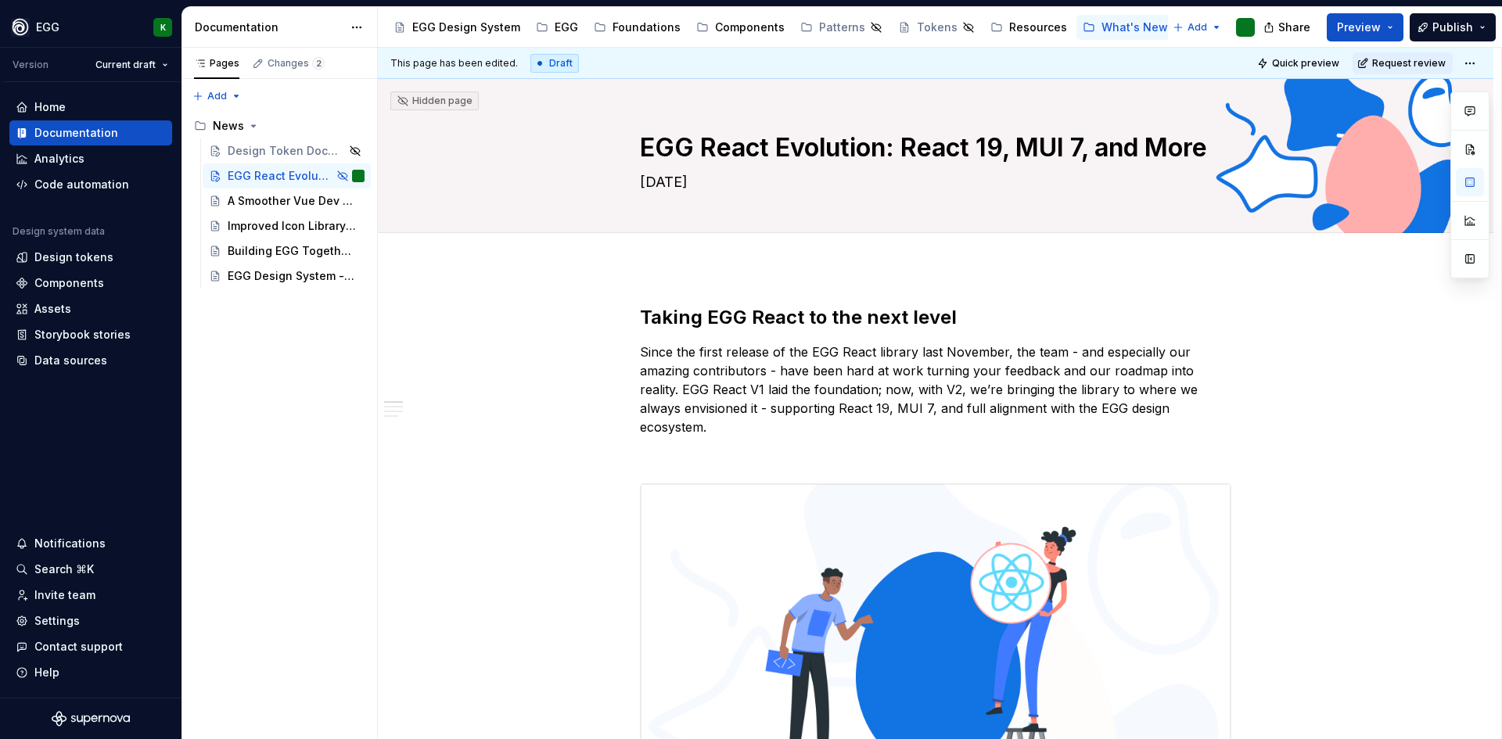
type textarea "EGG React Evolution: React 19, MUI 7, and More"
type textarea "*"
